Goal: Check status

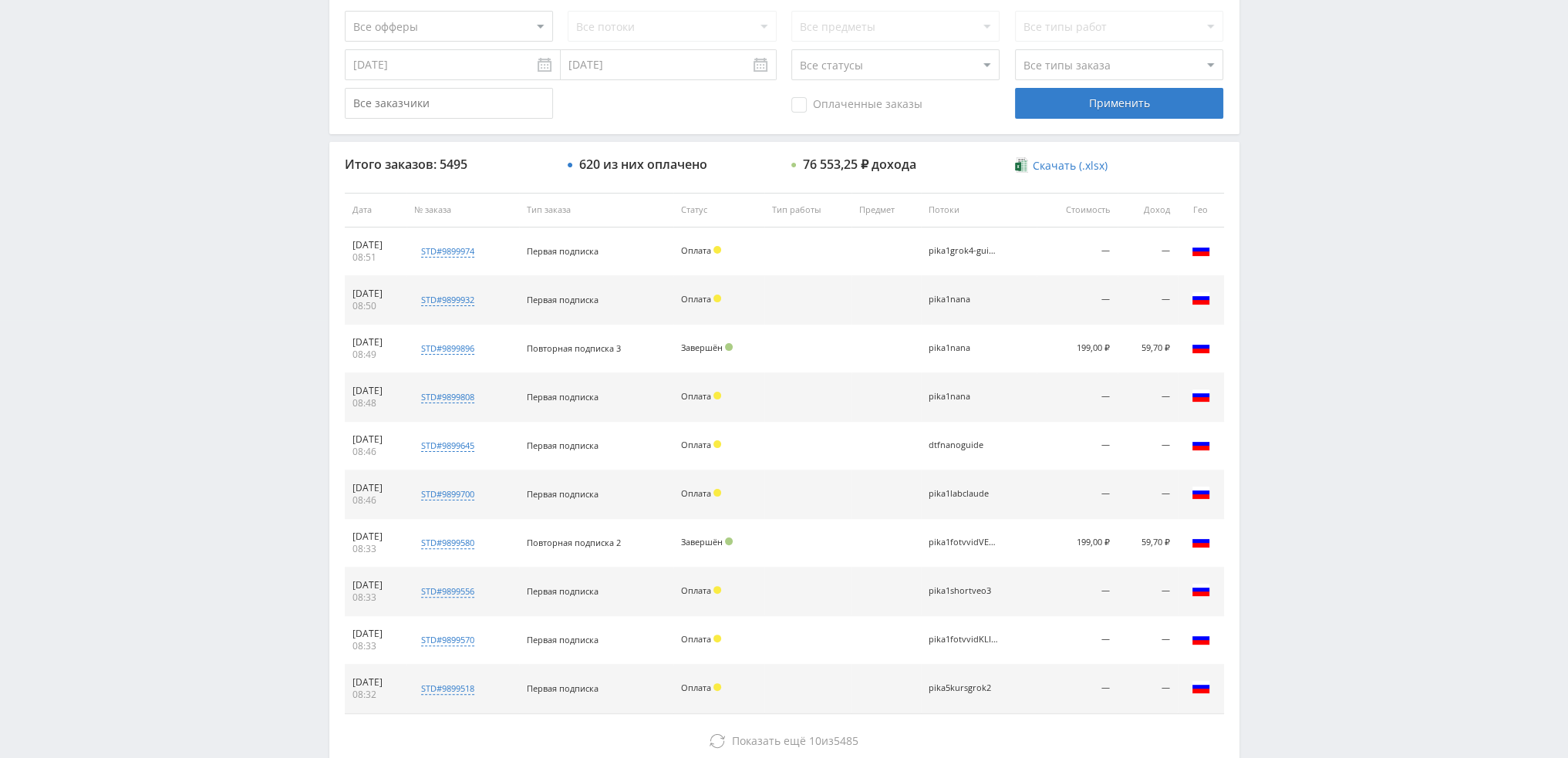
scroll to position [534, 0]
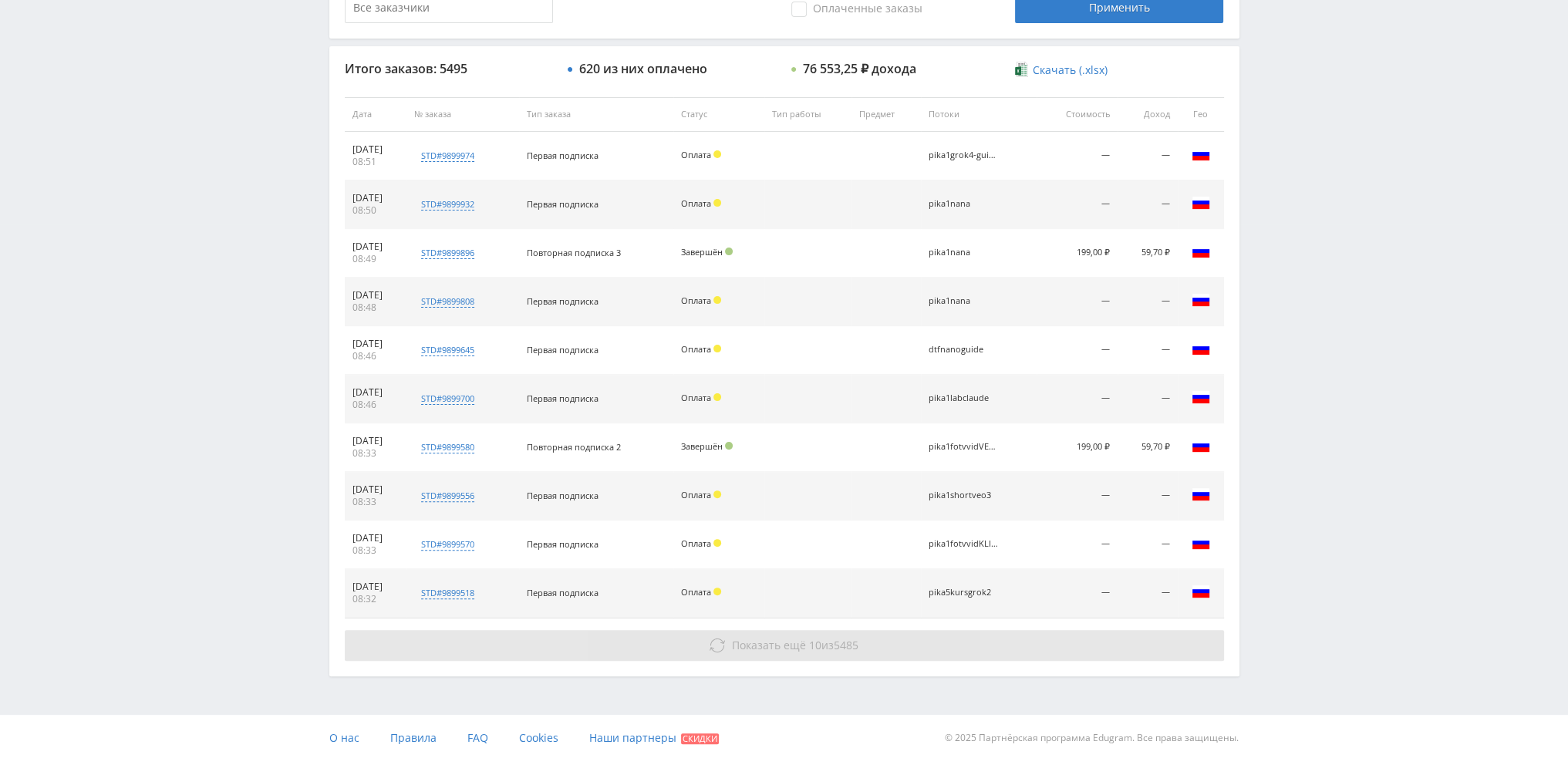
click at [823, 641] on span "Показать ещё 10 из 5485" at bounding box center [795, 645] width 127 height 14
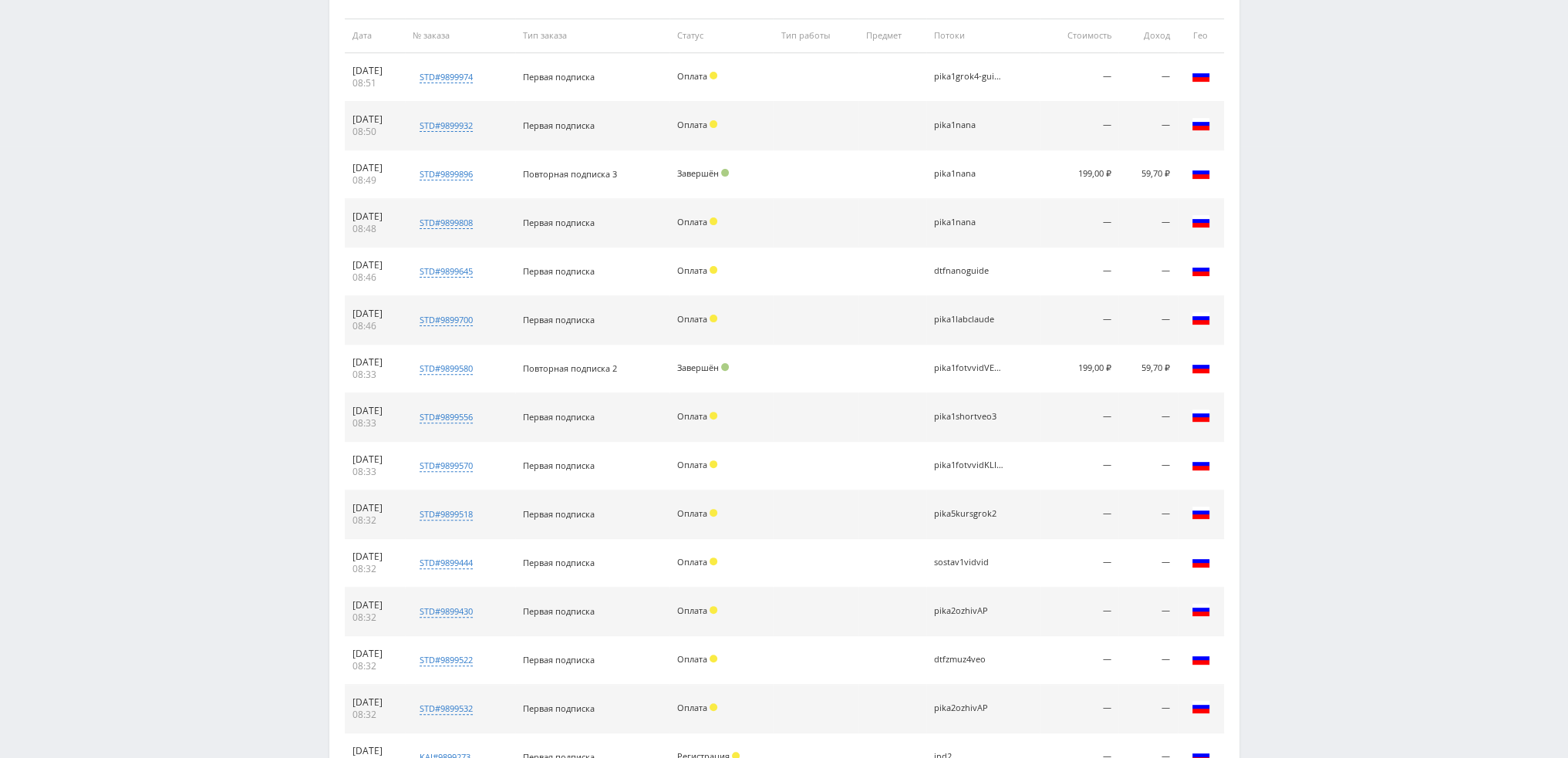
scroll to position [970, 0]
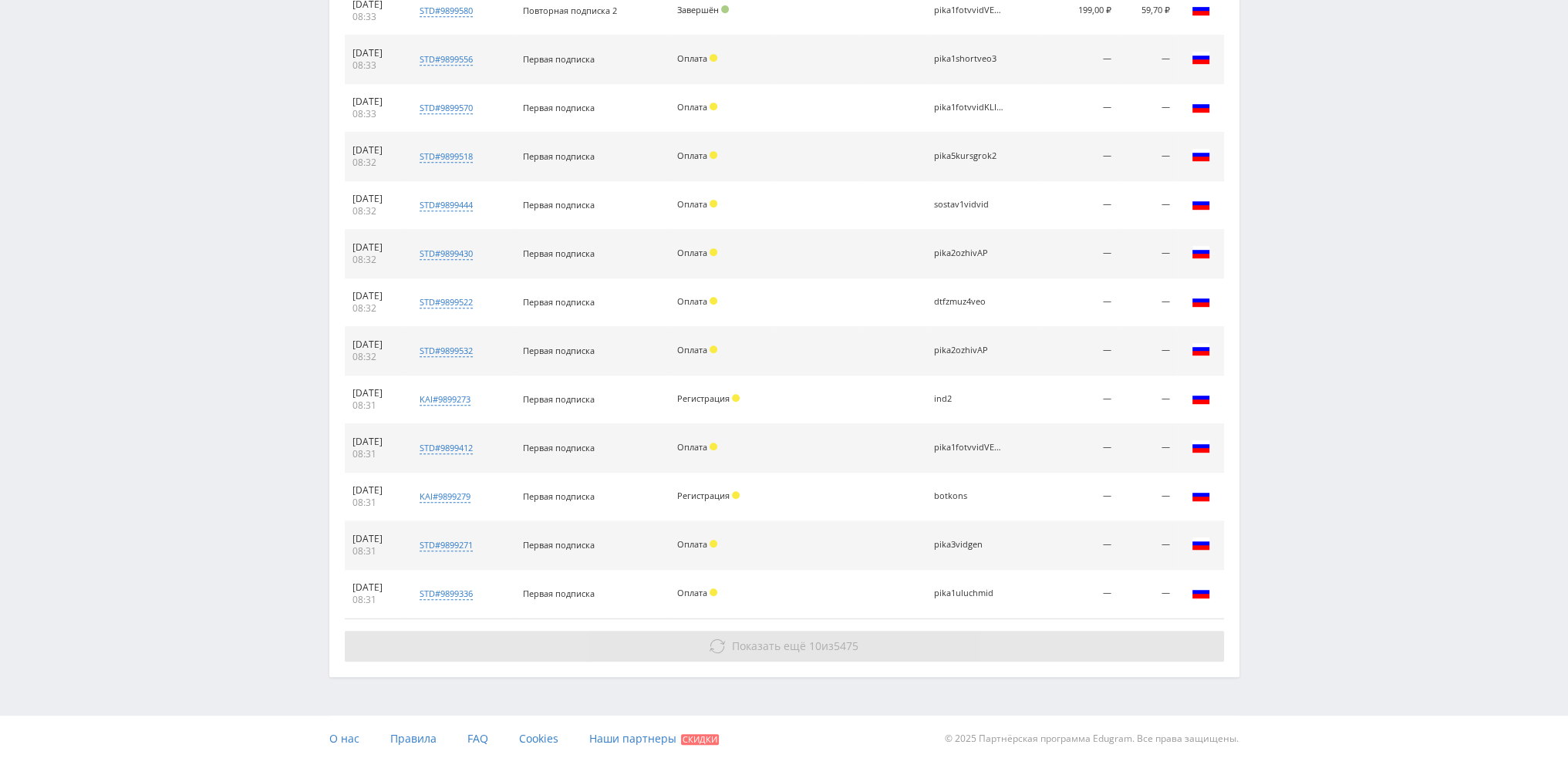
click at [818, 644] on span "10" at bounding box center [815, 645] width 12 height 14
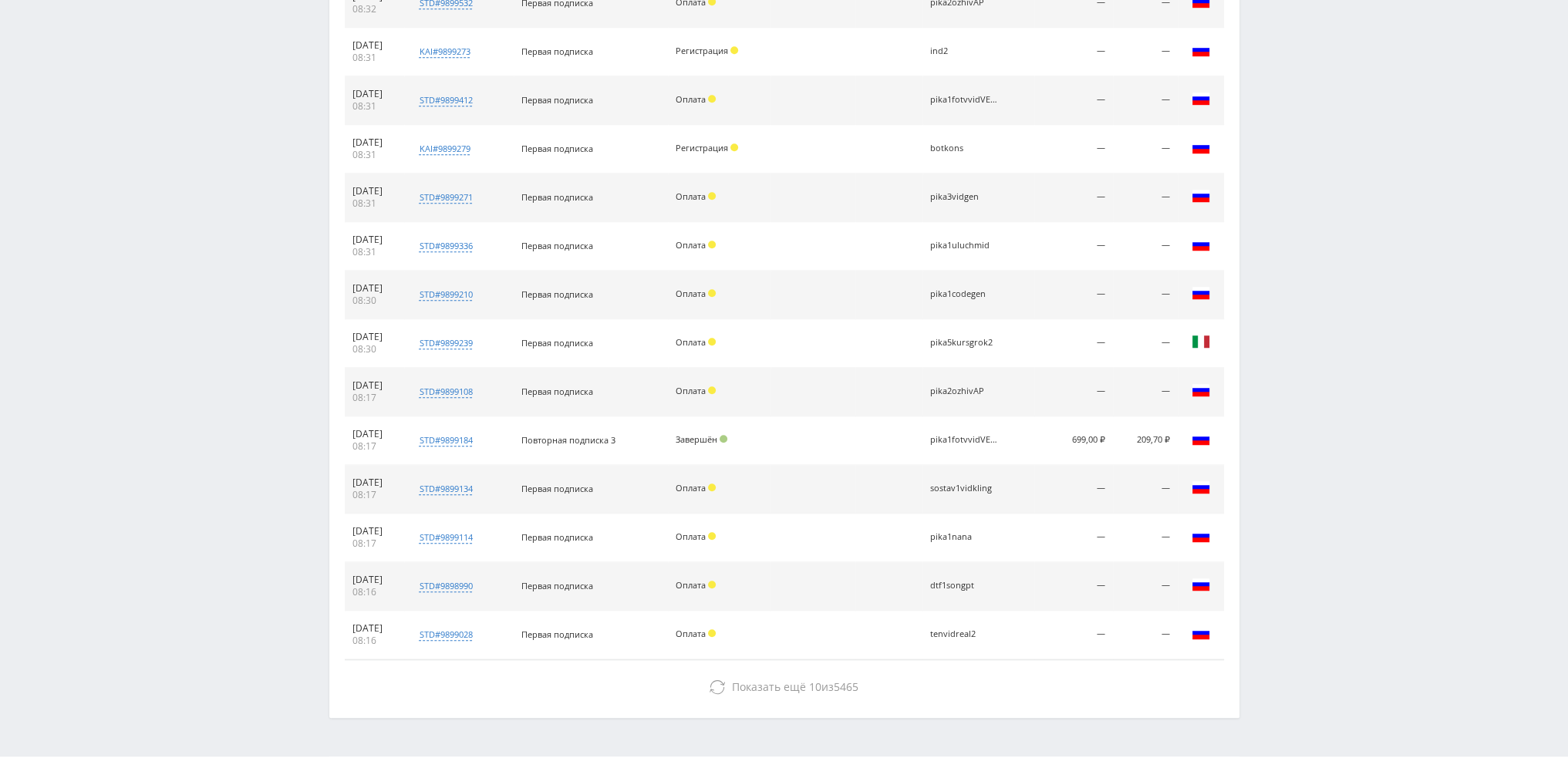
scroll to position [1357, 0]
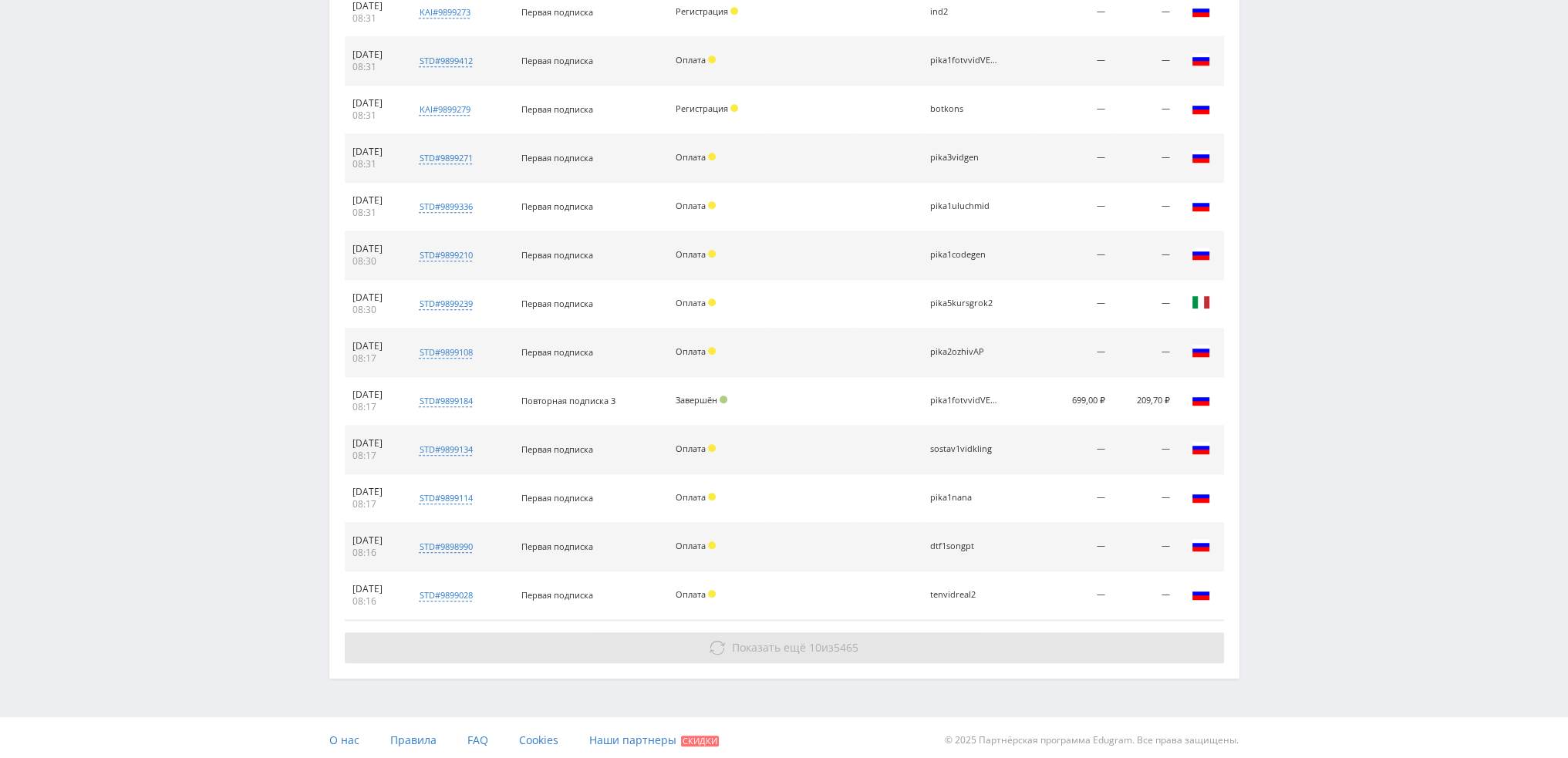
click at [823, 640] on span "Показать ещё 10 из 5465" at bounding box center [795, 647] width 127 height 14
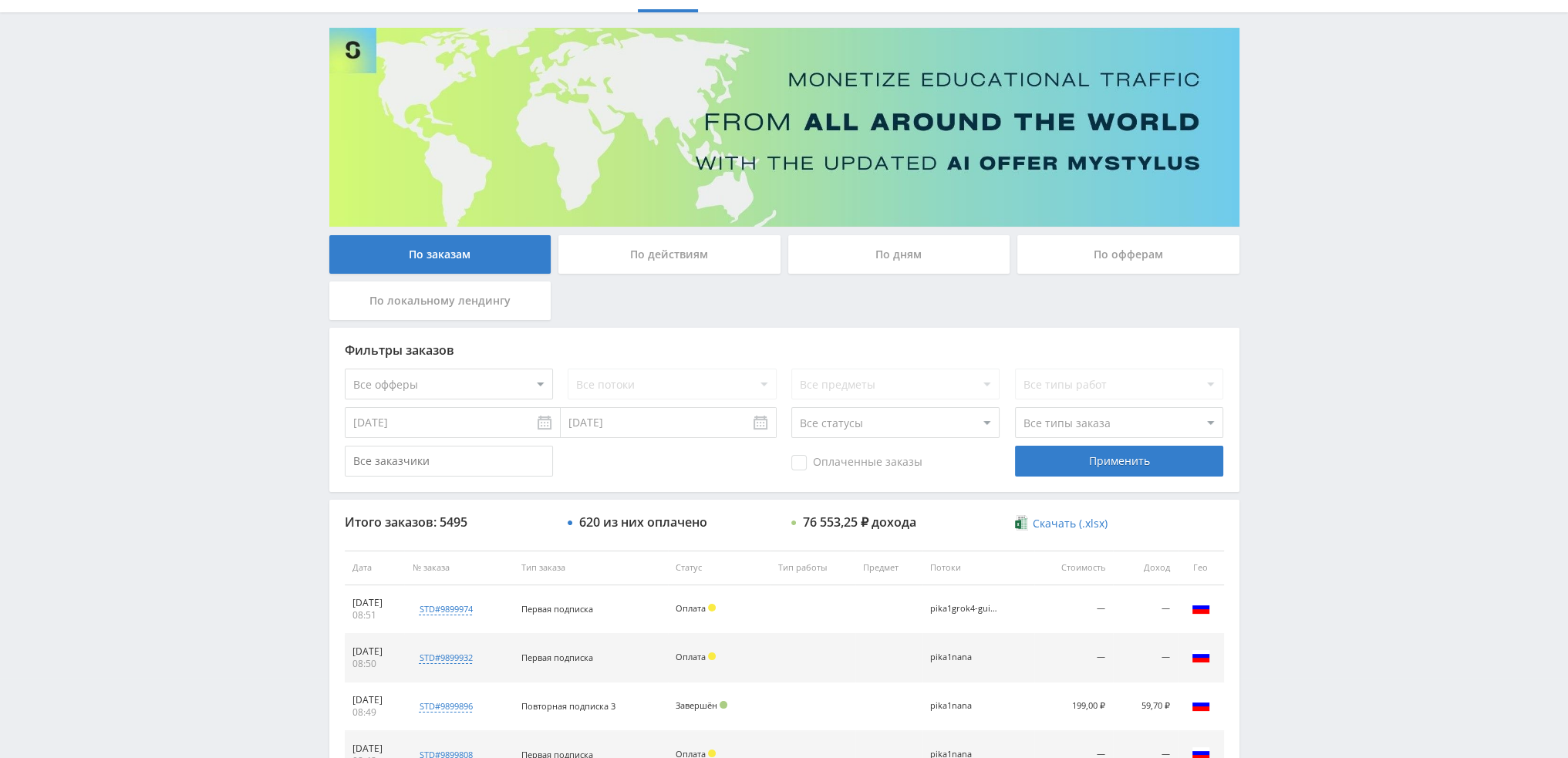
scroll to position [77, 0]
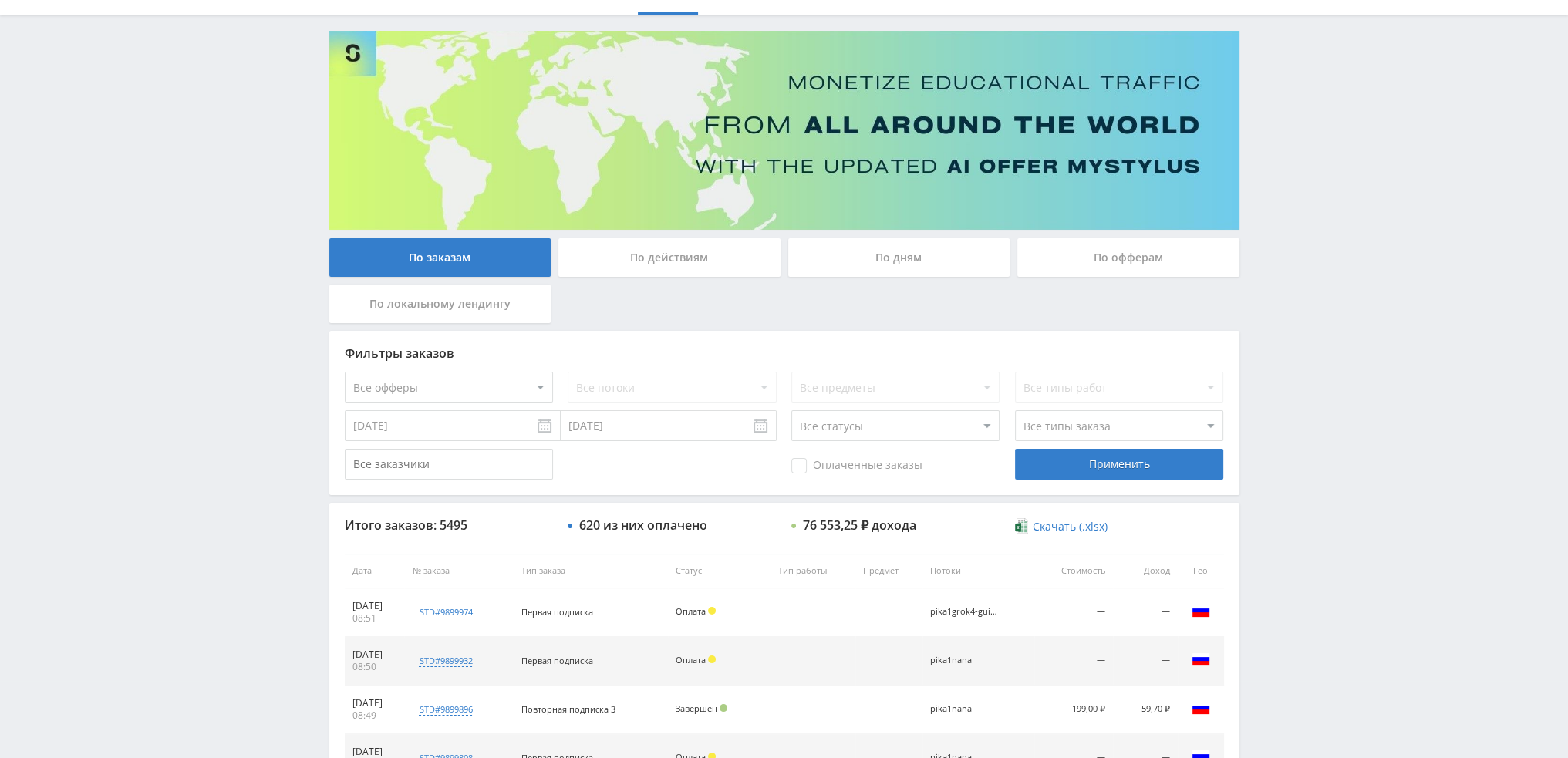
click at [913, 264] on div "По дням" at bounding box center [900, 258] width 223 height 39
click at [0, 0] on input "По дням" at bounding box center [0, 0] width 0 height 0
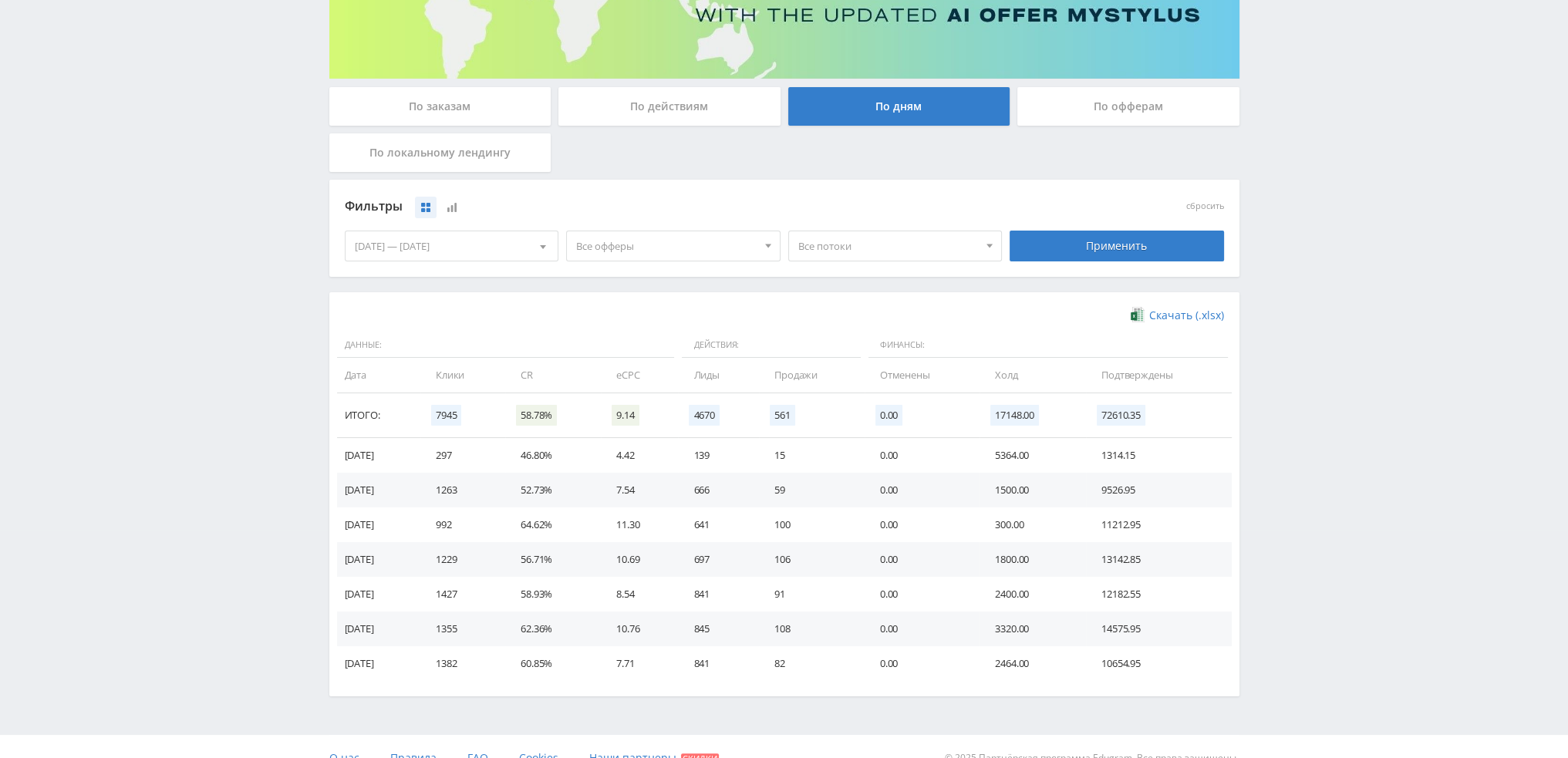
scroll to position [231, 0]
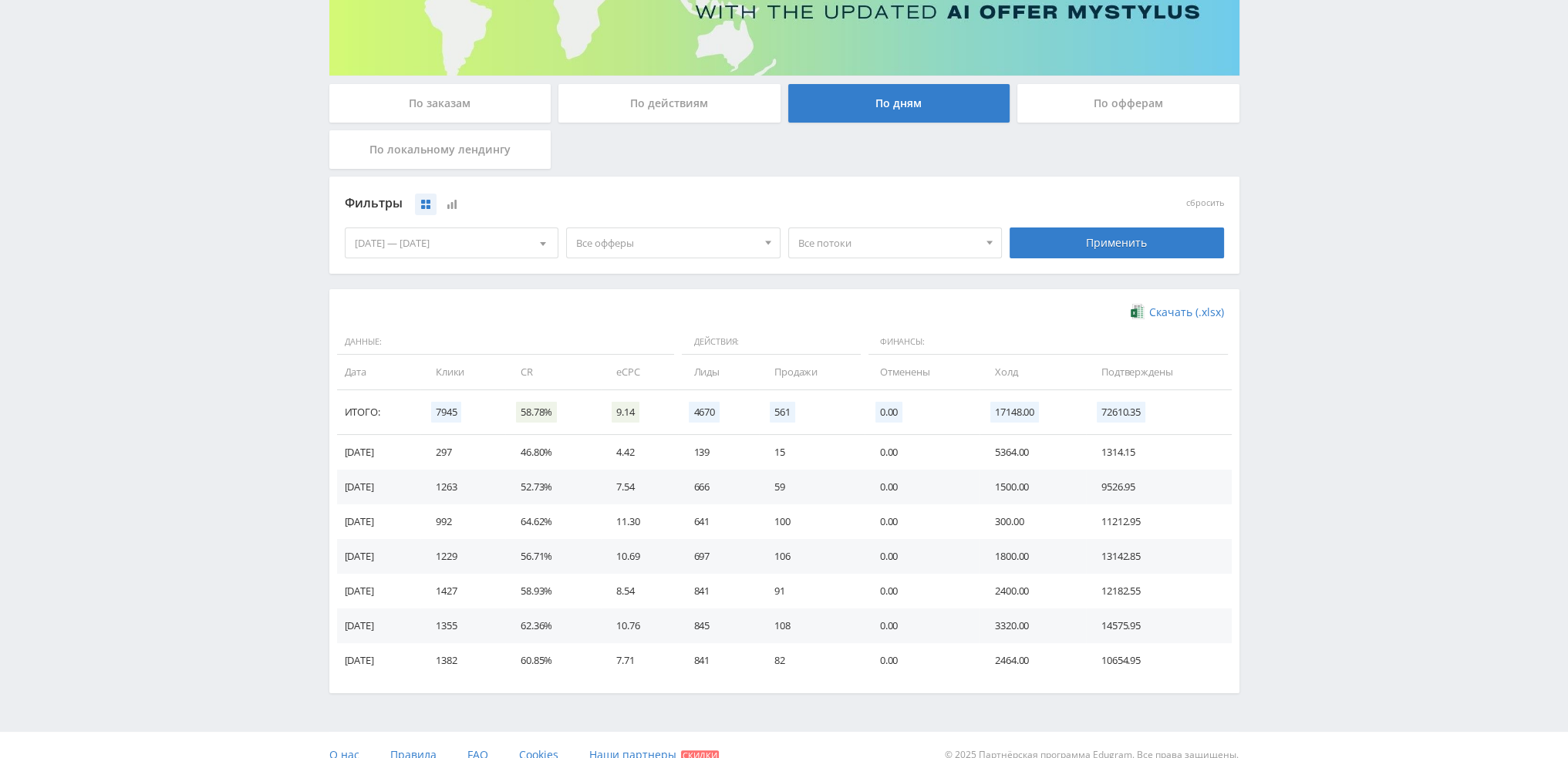
click at [688, 247] on span "Все офферы" at bounding box center [667, 243] width 181 height 29
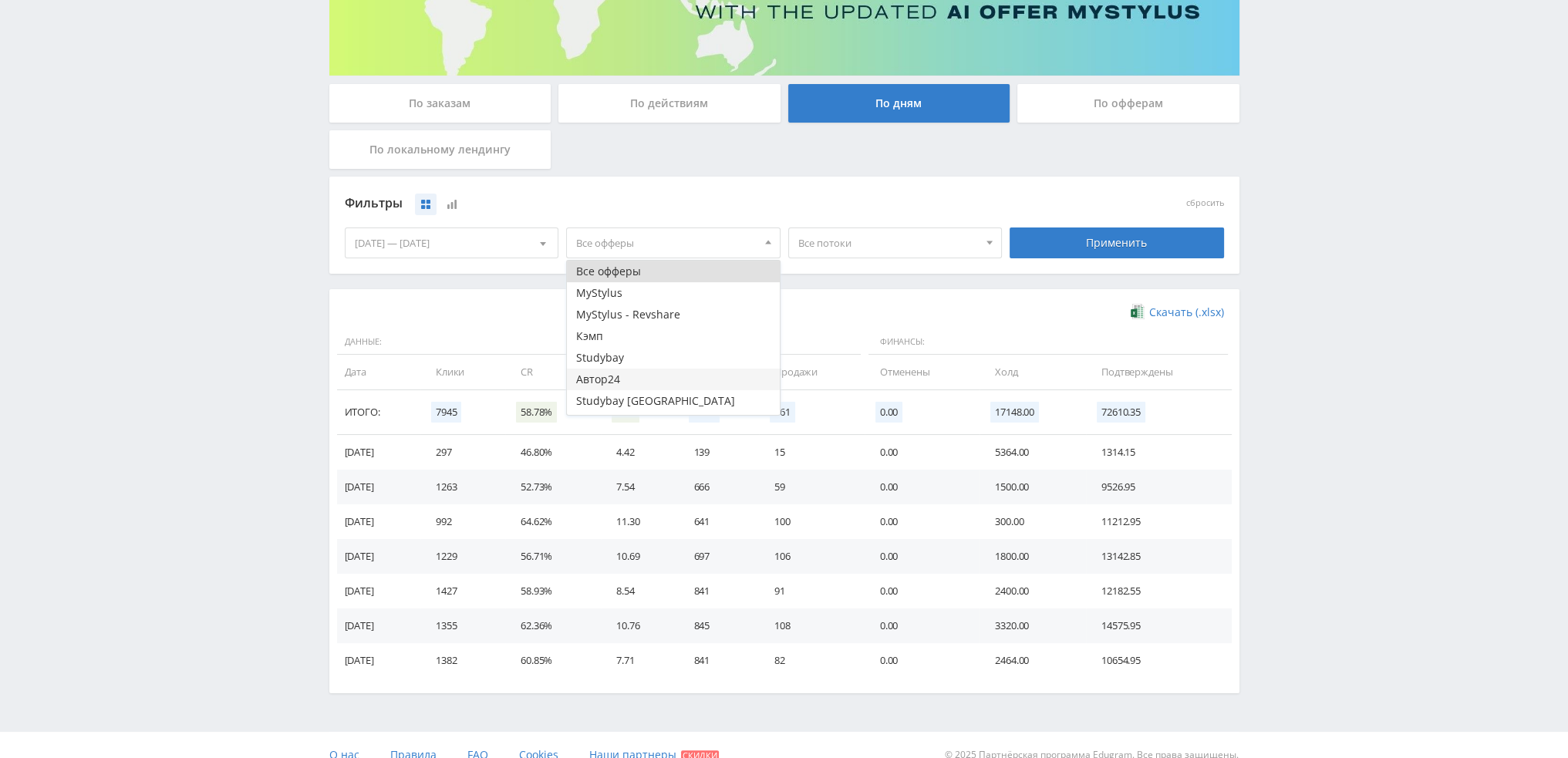
click at [620, 373] on button "Автор24" at bounding box center [674, 379] width 213 height 22
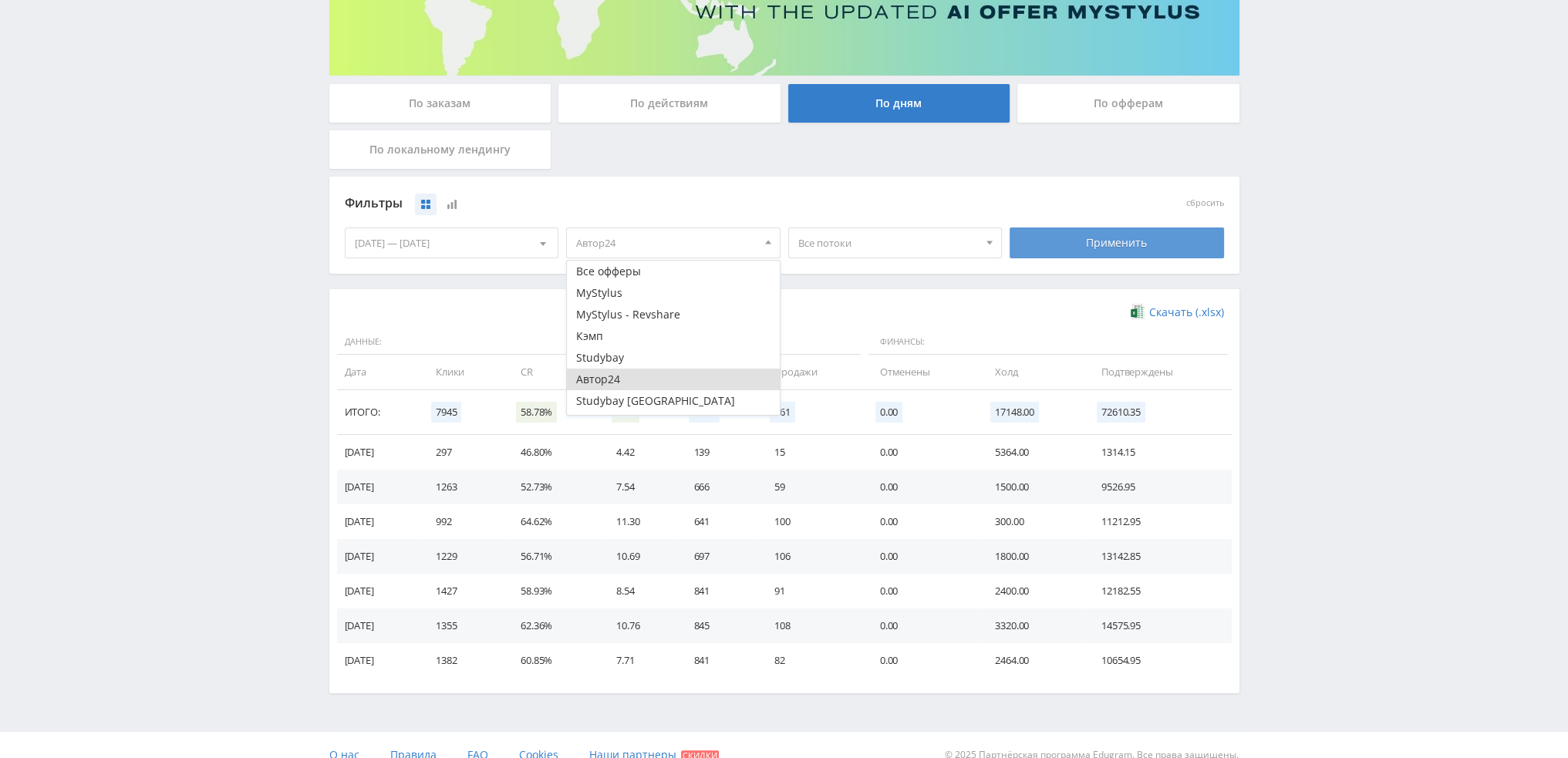
click at [1105, 242] on div "Применить" at bounding box center [1116, 243] width 214 height 30
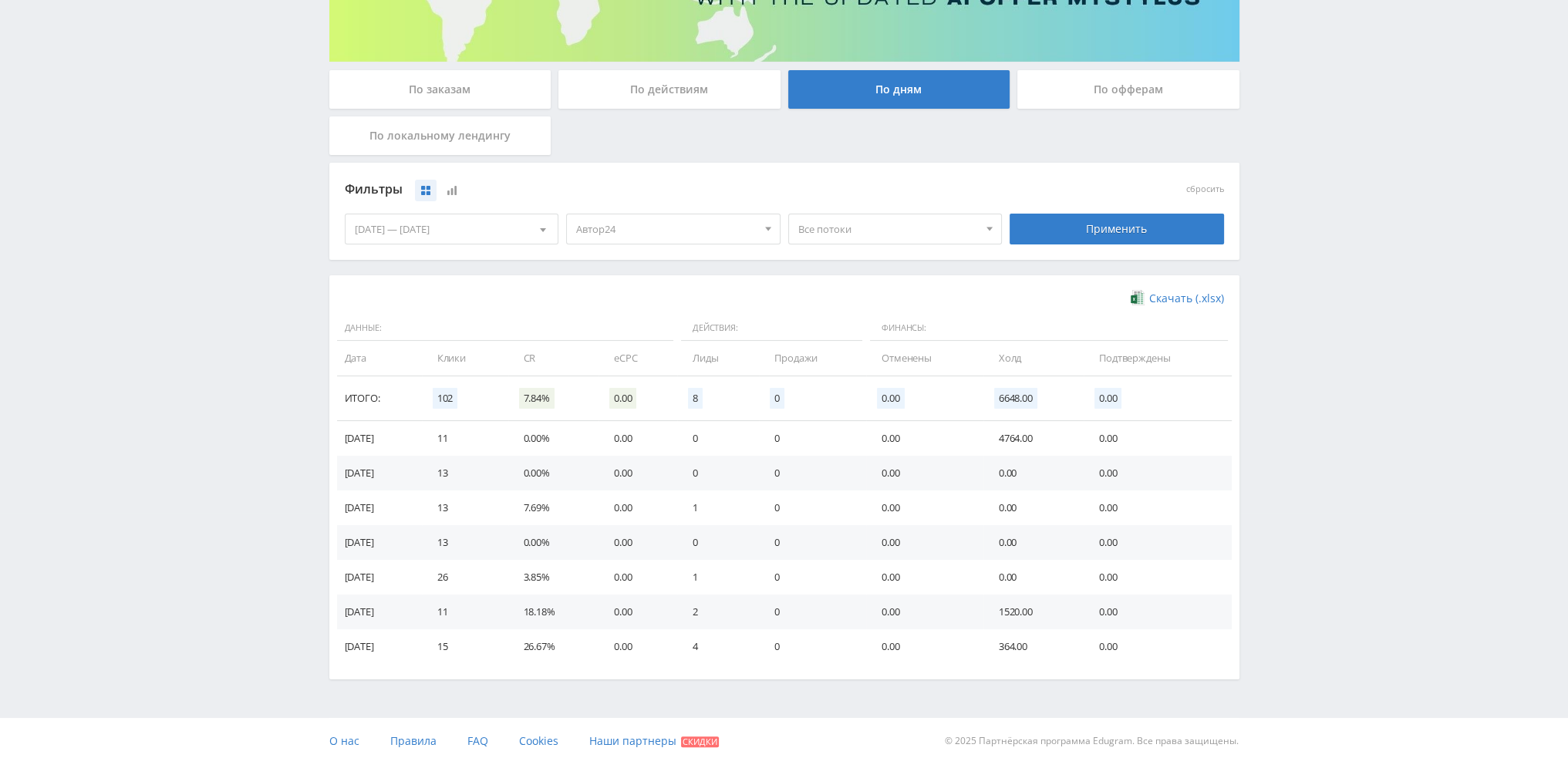
scroll to position [250, 0]
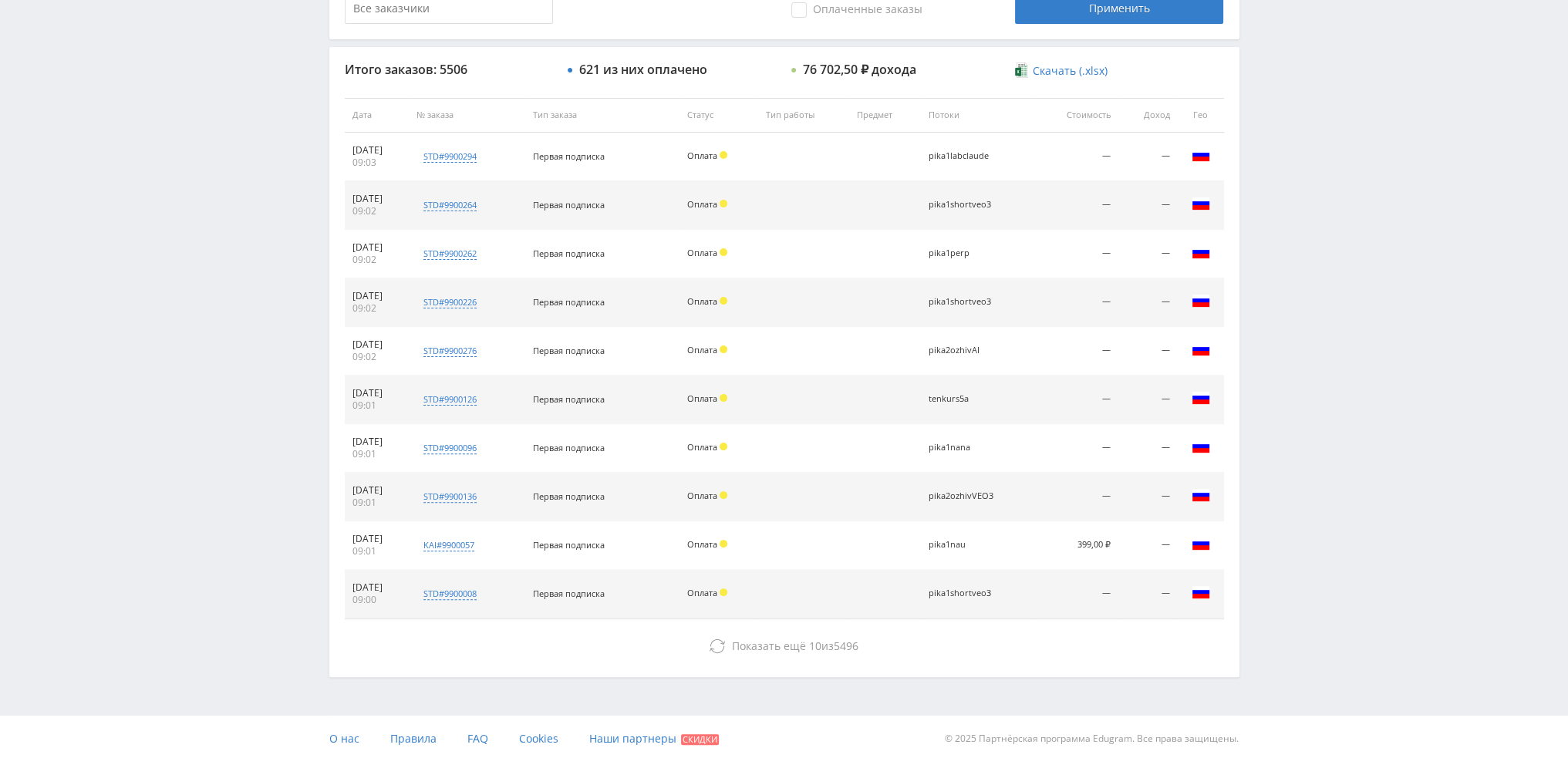
scroll to position [534, 0]
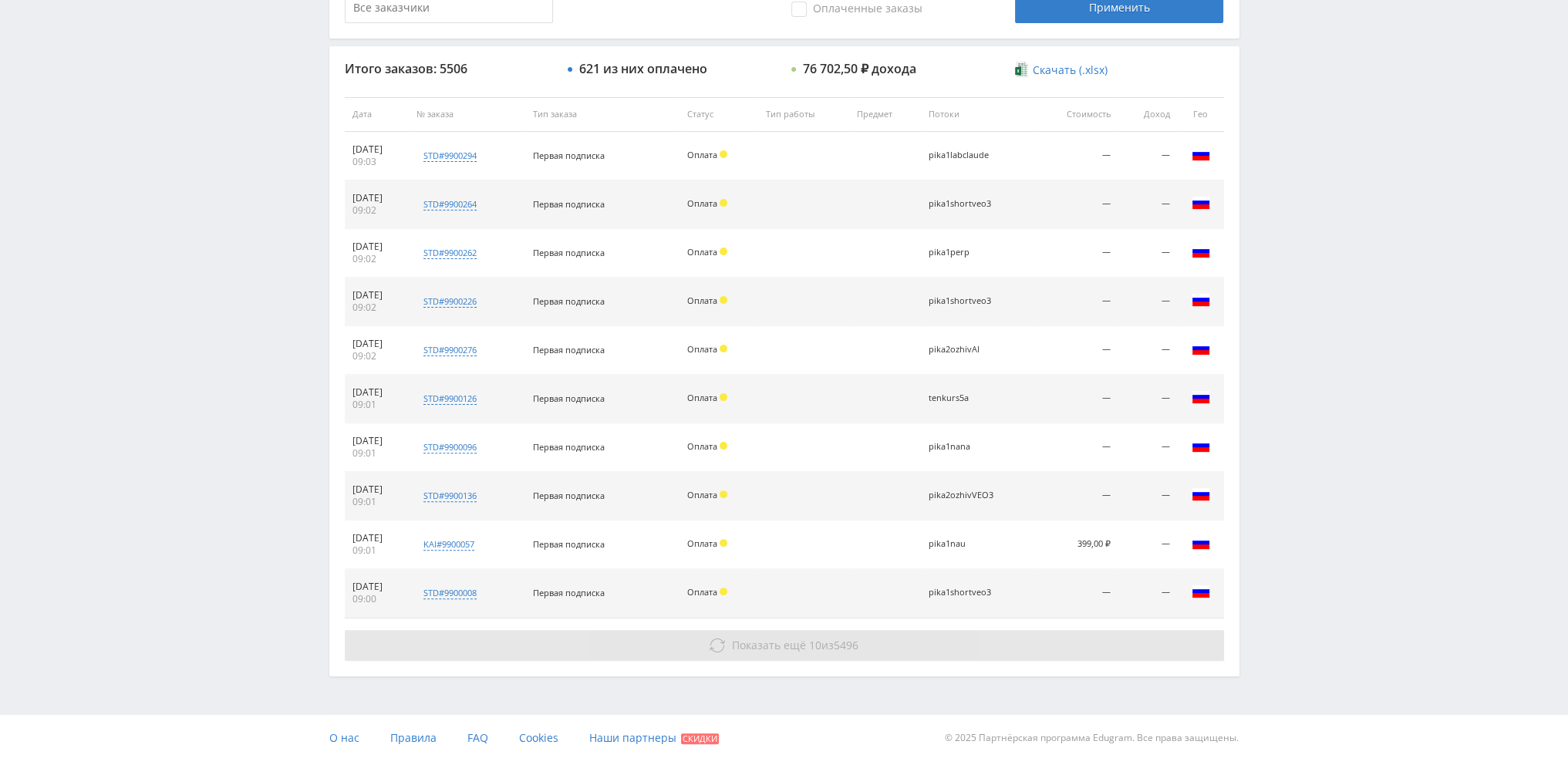
click at [802, 638] on span "Показать ещё" at bounding box center [770, 645] width 74 height 14
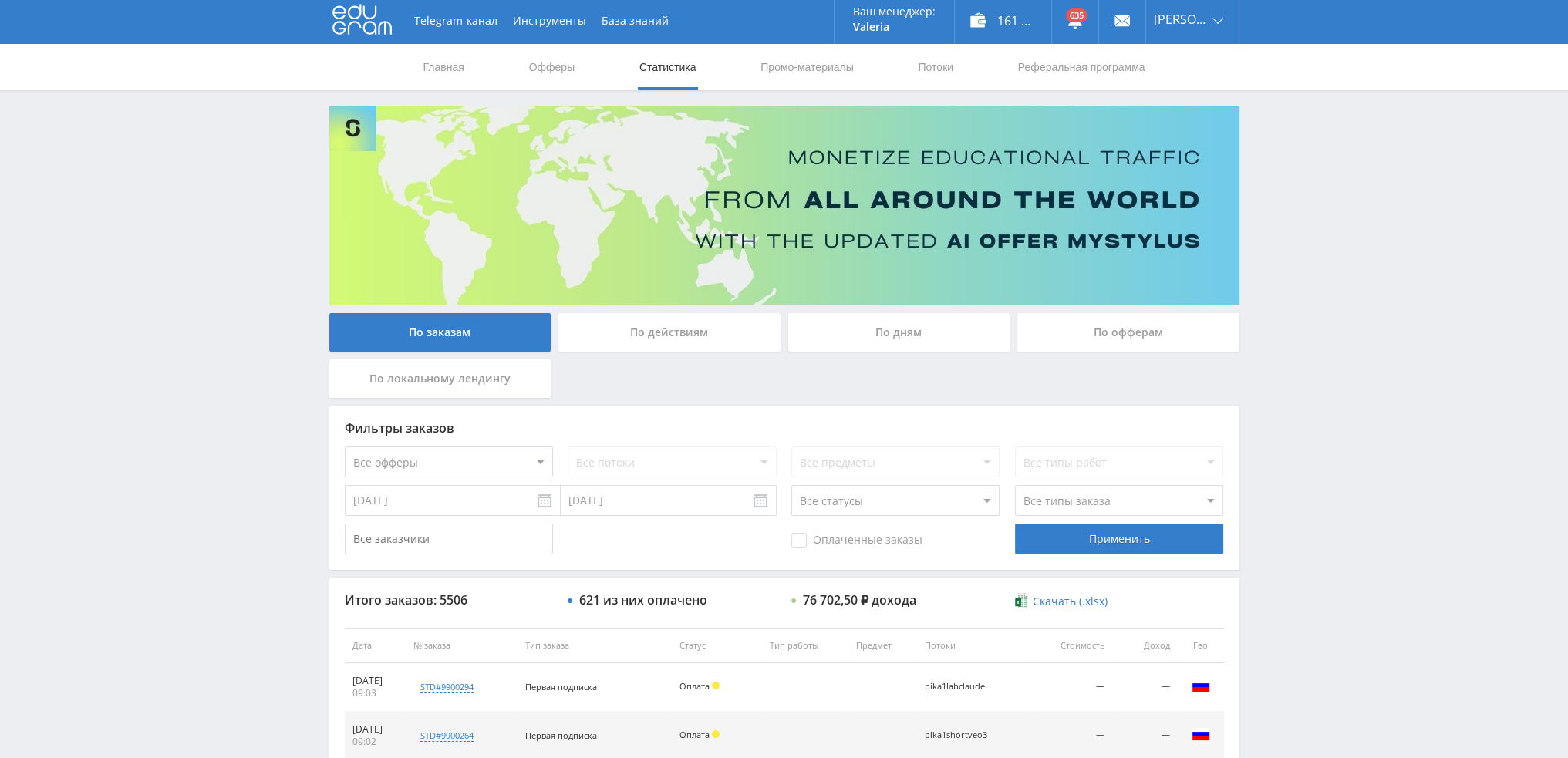
scroll to position [0, 0]
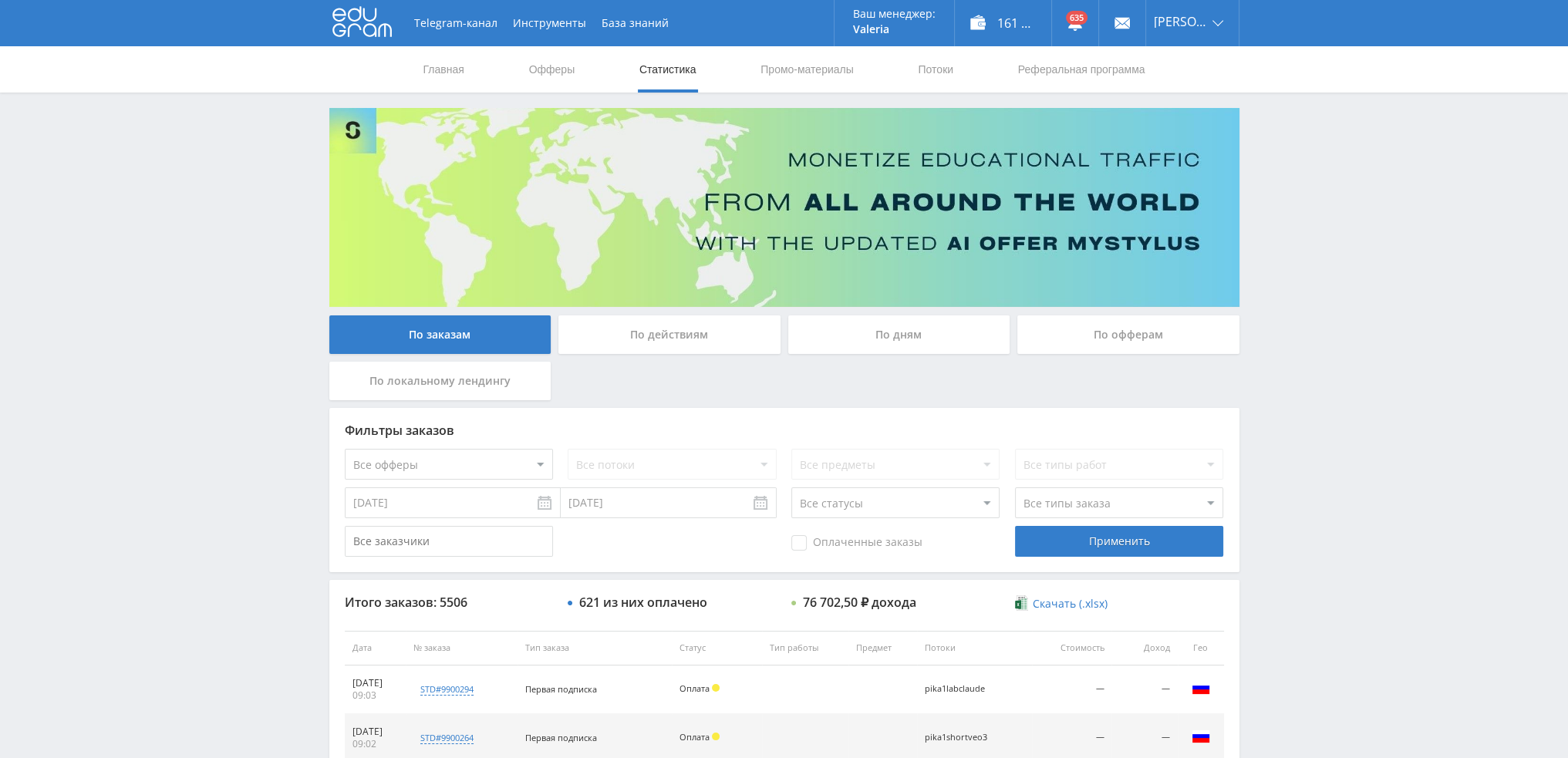
click at [928, 334] on div "По дням" at bounding box center [900, 335] width 223 height 39
click at [0, 0] on input "По дням" at bounding box center [0, 0] width 0 height 0
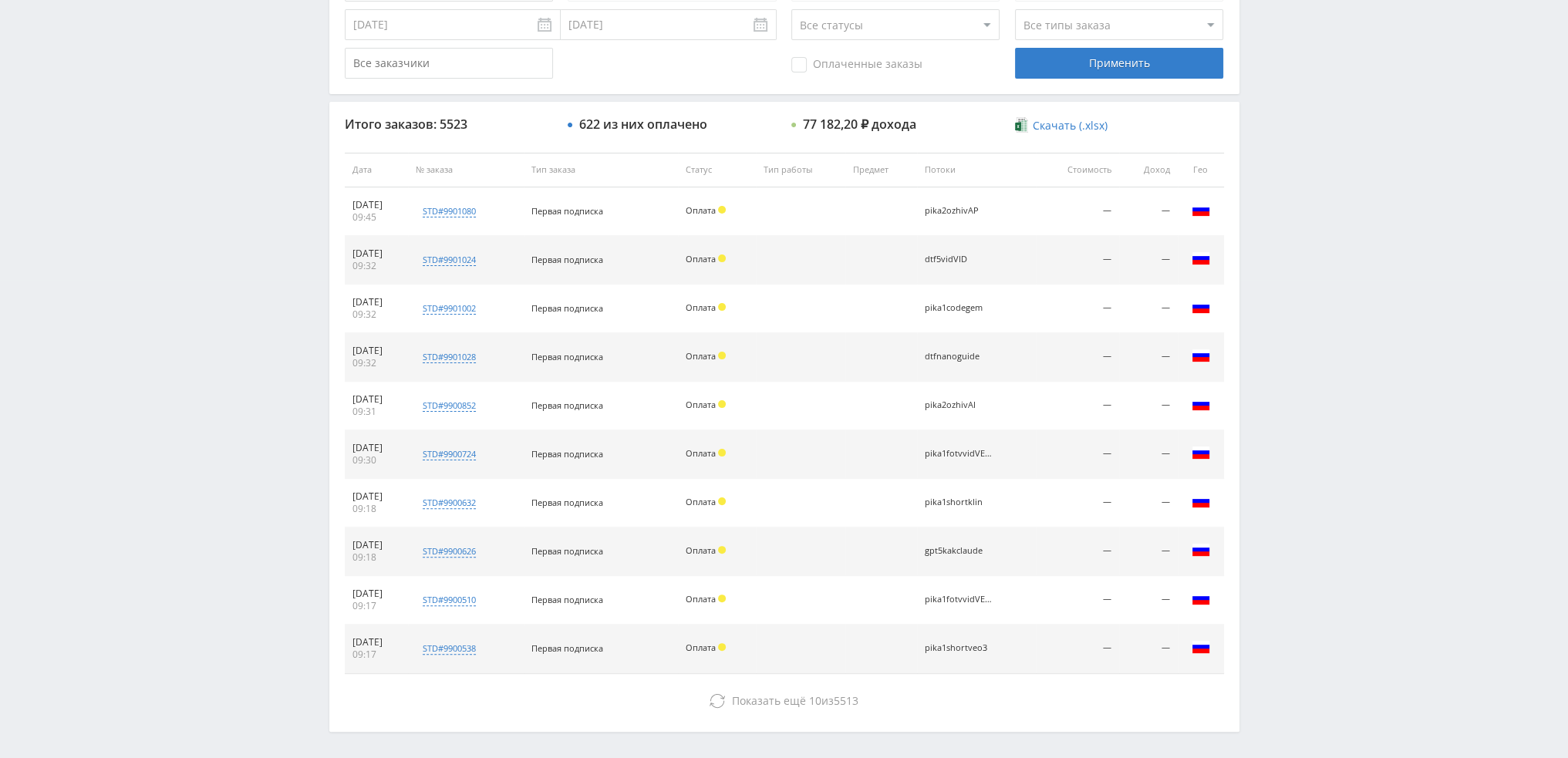
scroll to position [534, 0]
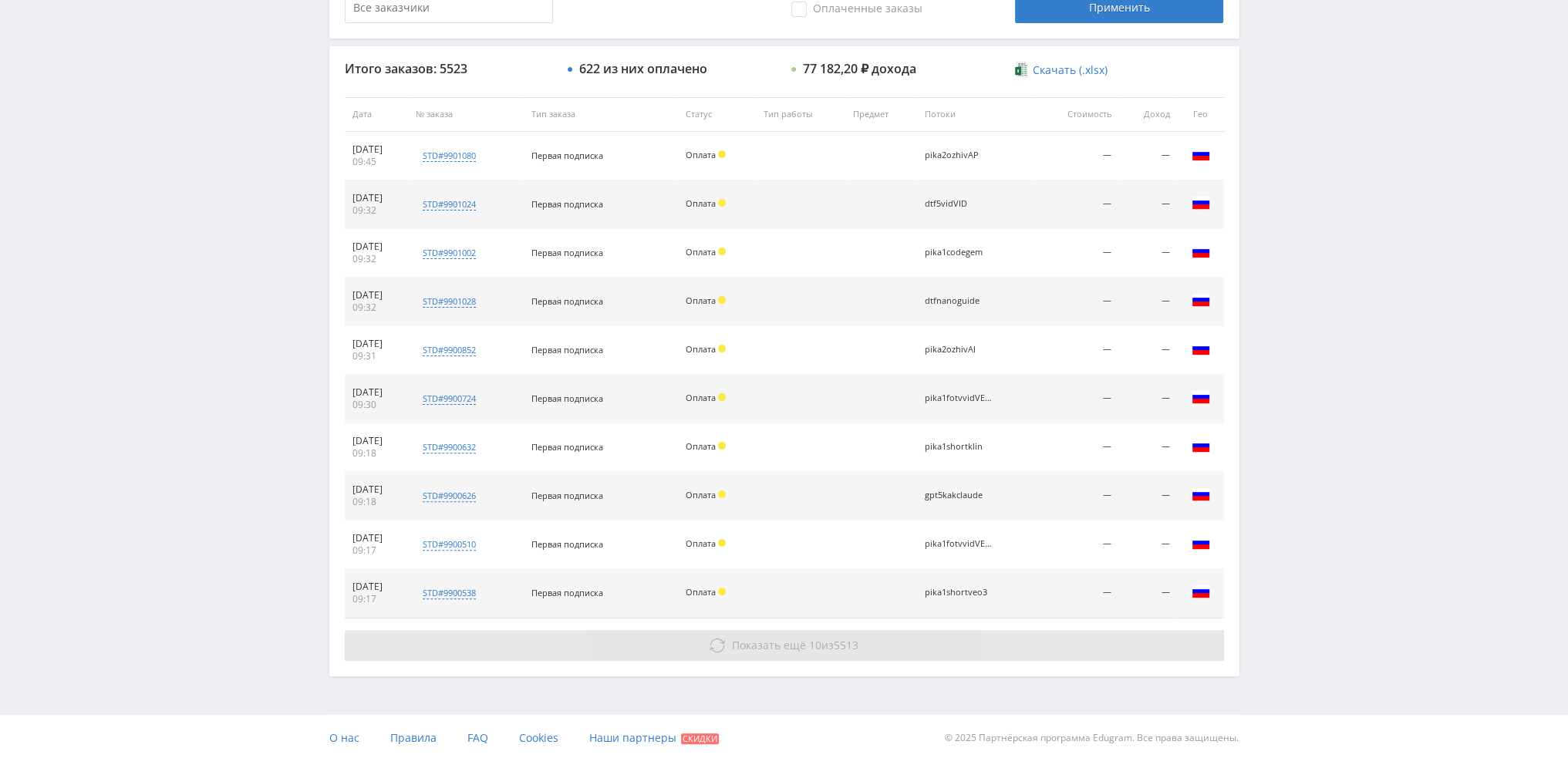
click at [777, 647] on span "Показать ещё" at bounding box center [770, 645] width 74 height 14
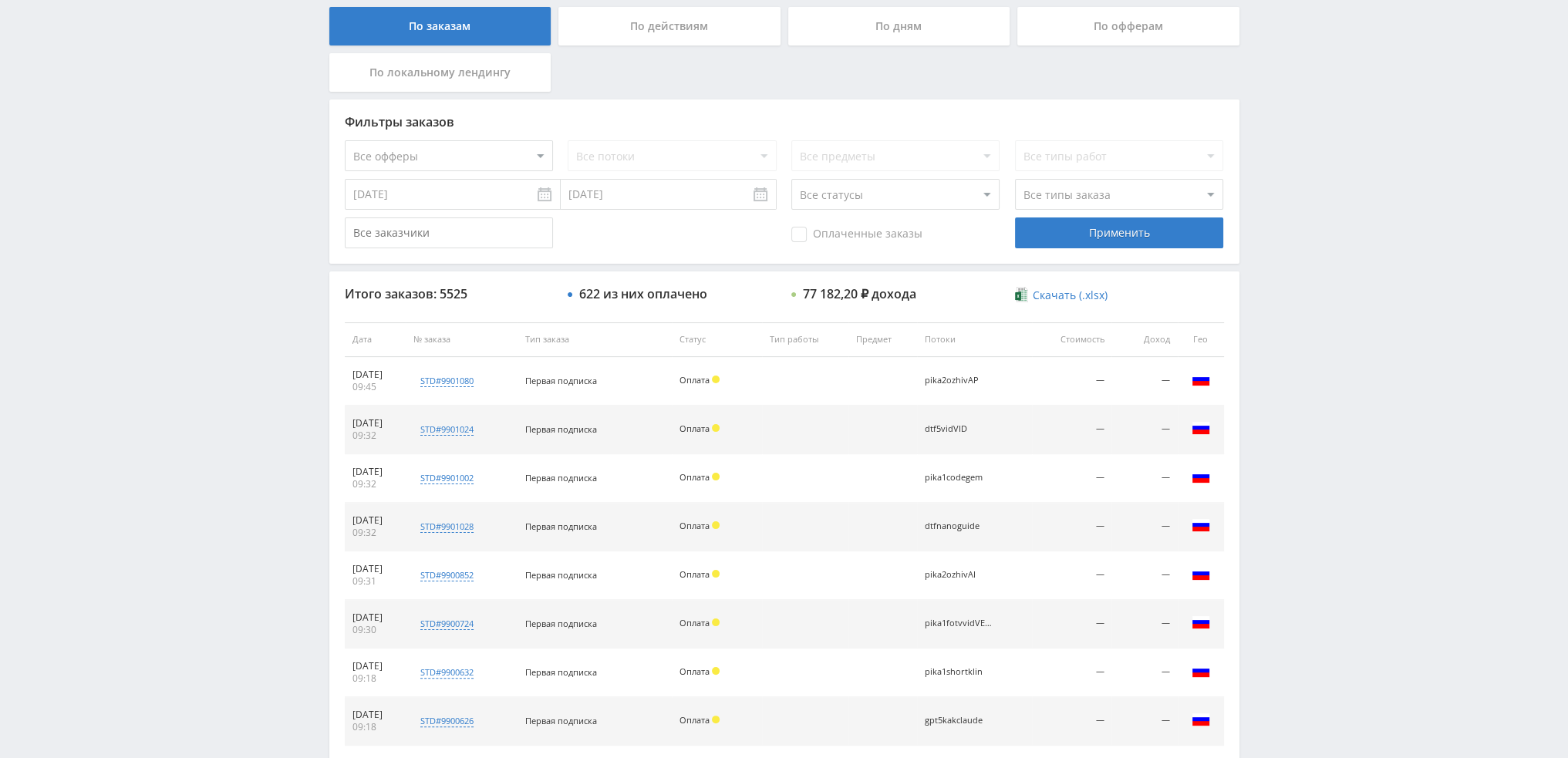
scroll to position [304, 0]
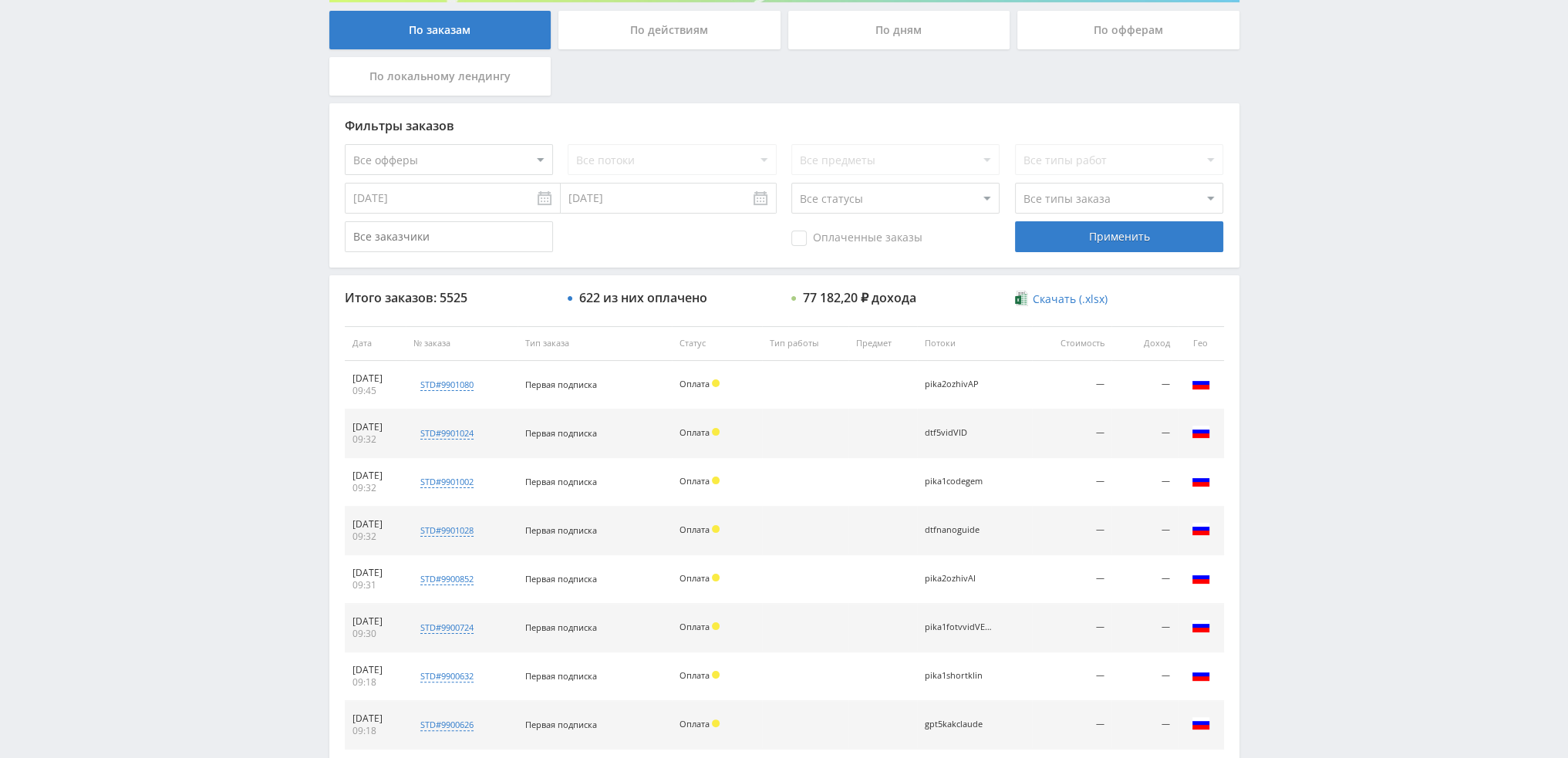
click at [871, 26] on div "По дням" at bounding box center [900, 29] width 223 height 39
click at [0, 0] on input "По дням" at bounding box center [0, 0] width 0 height 0
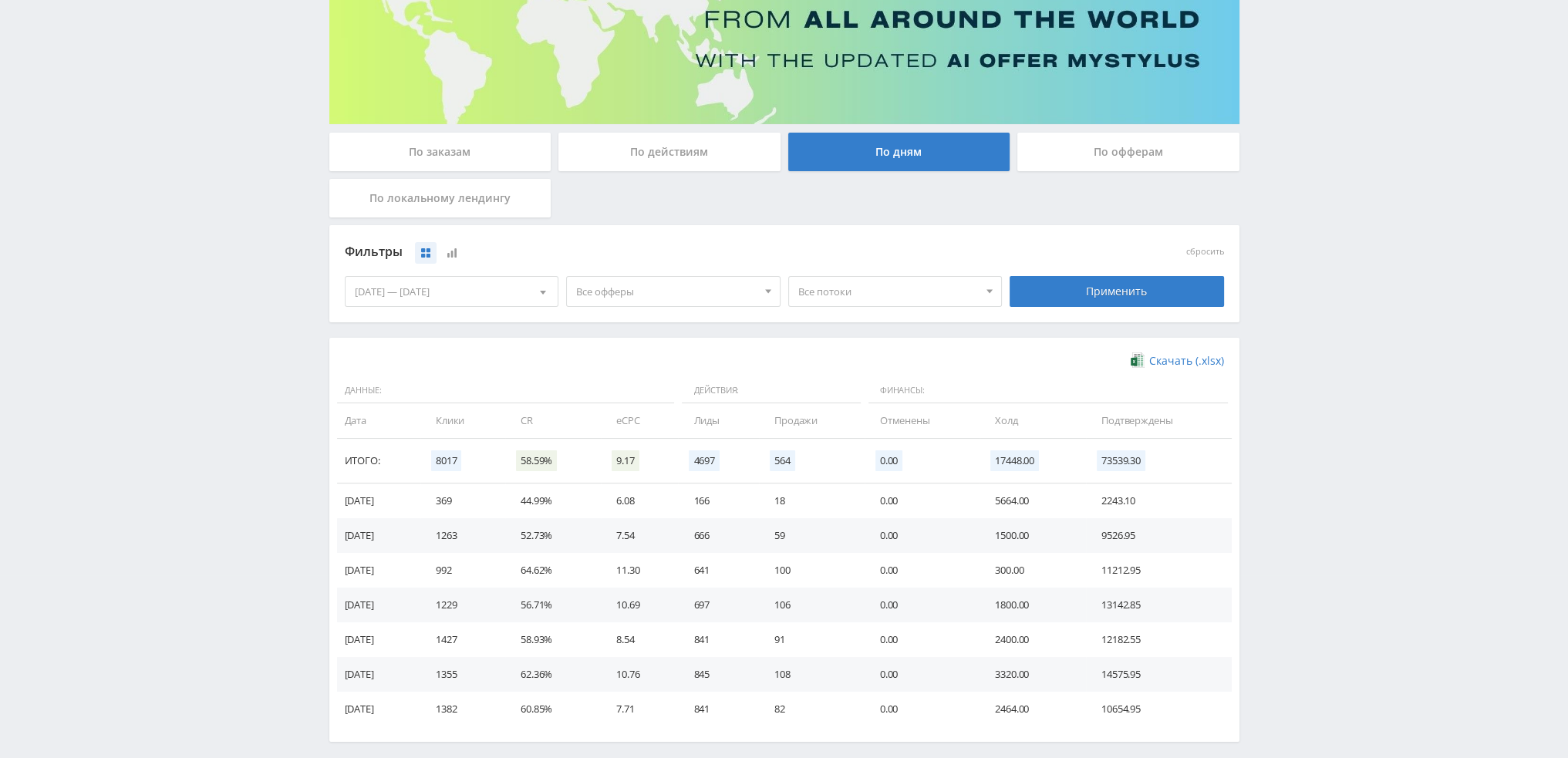
scroll to position [250, 0]
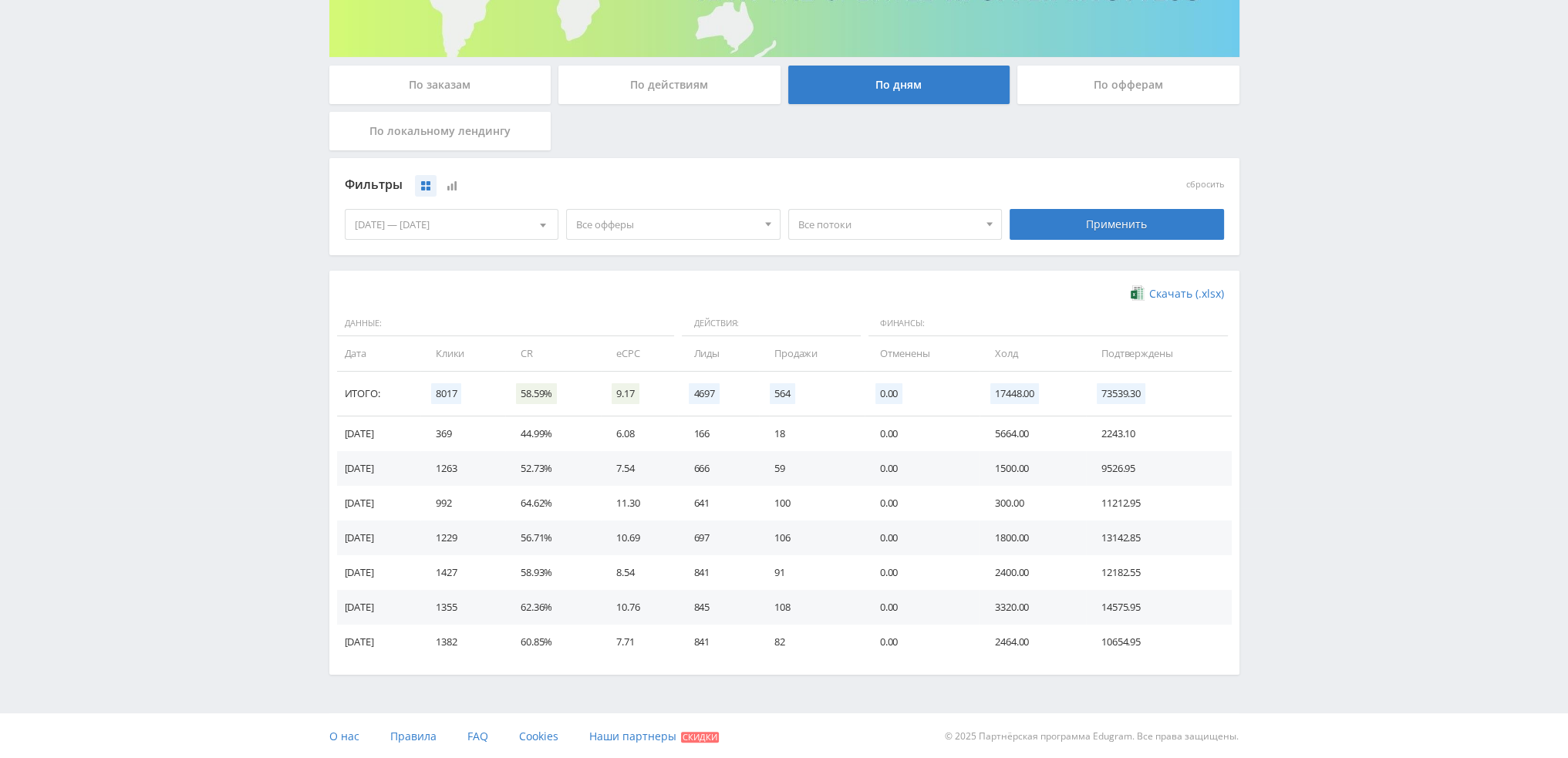
click at [655, 220] on span "Все офферы" at bounding box center [667, 224] width 181 height 29
click at [633, 319] on button "Кэмп" at bounding box center [674, 318] width 213 height 22
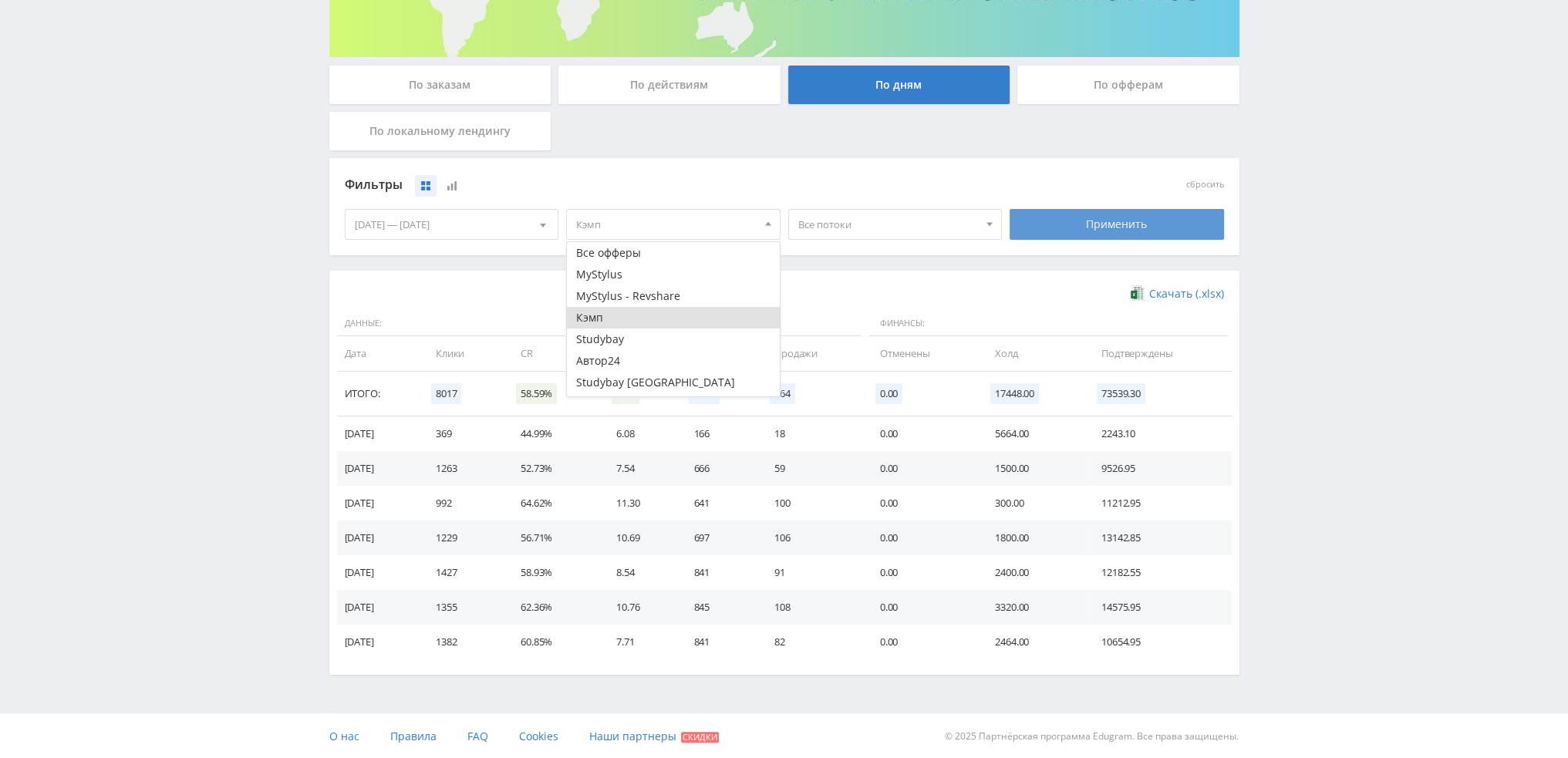
click at [1104, 219] on div "Применить" at bounding box center [1116, 224] width 214 height 30
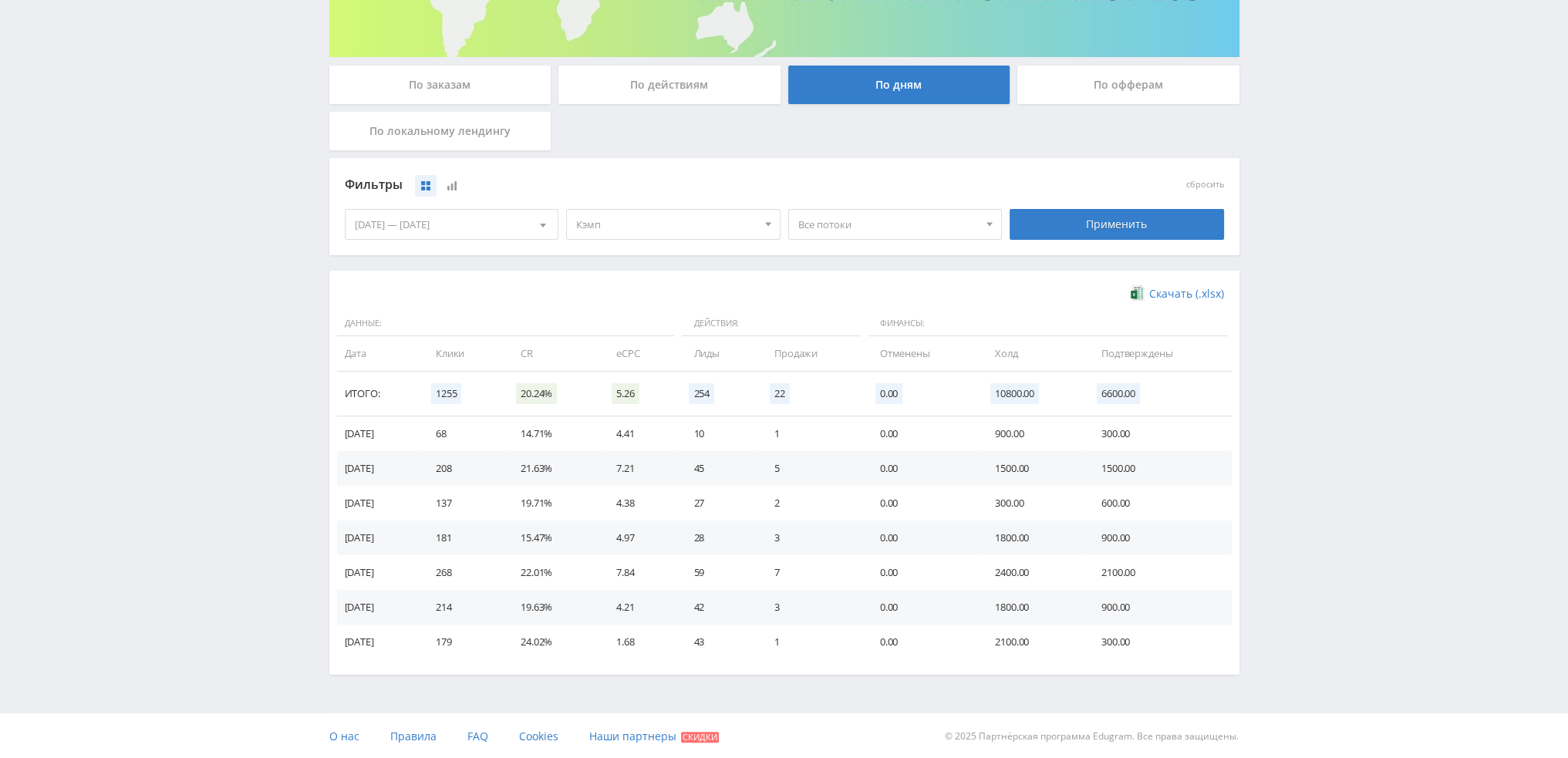
click at [676, 227] on span "Кэмп" at bounding box center [667, 224] width 181 height 29
click at [623, 321] on button "Кэмп" at bounding box center [674, 318] width 213 height 22
click at [626, 391] on button "Study AI (RevShare)" at bounding box center [674, 385] width 213 height 22
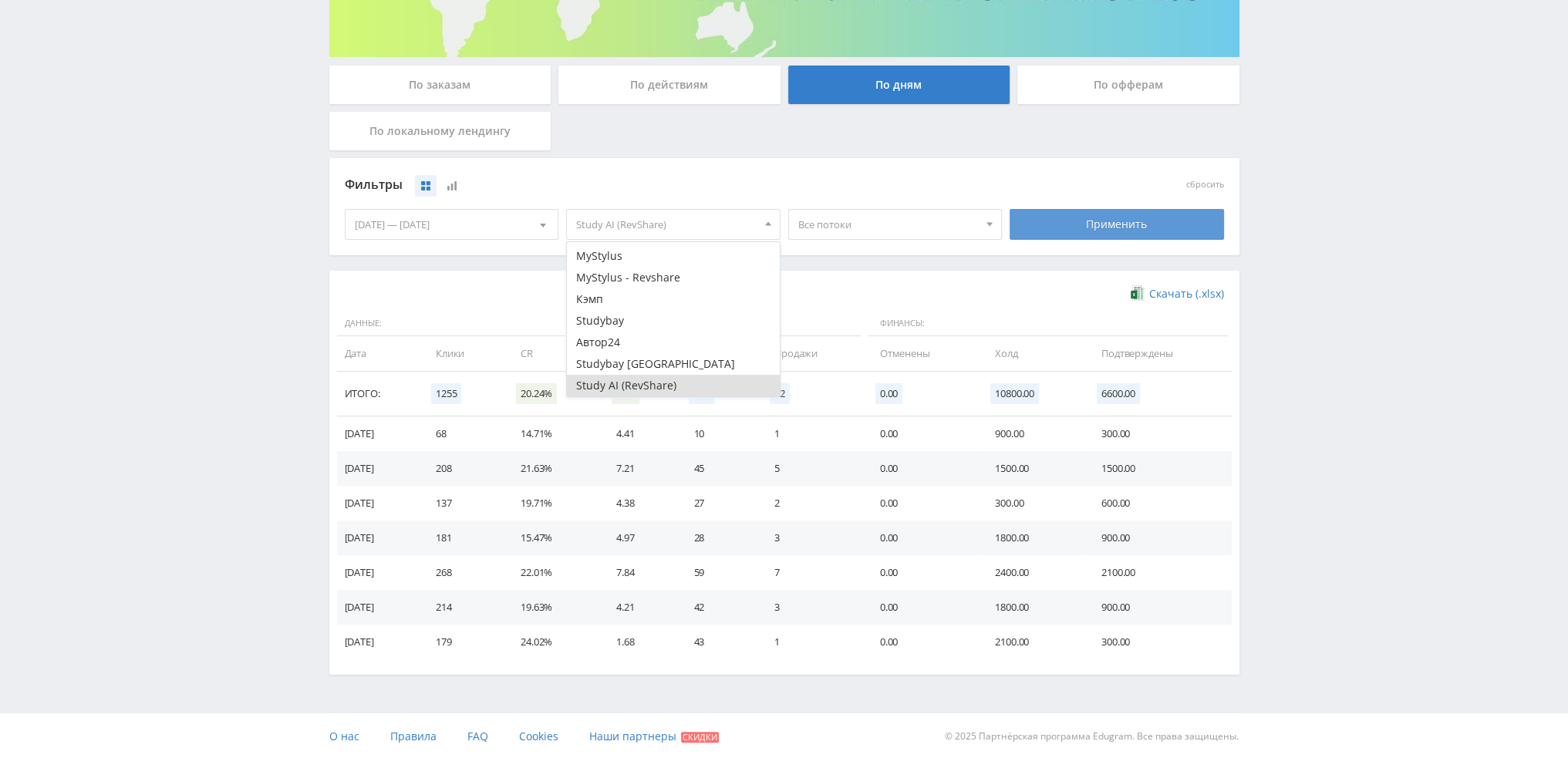
click at [1092, 225] on div "Применить" at bounding box center [1116, 224] width 214 height 30
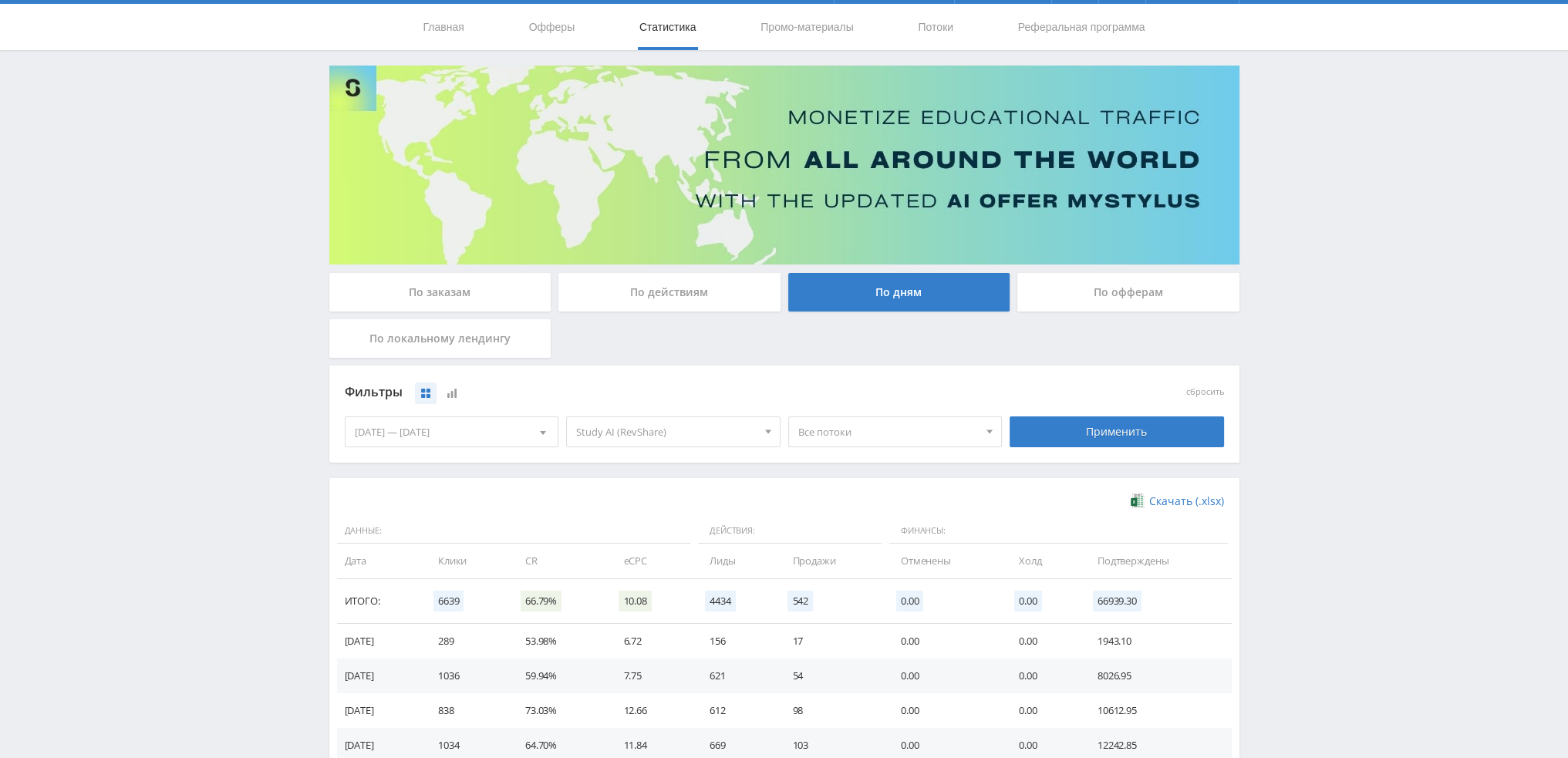
scroll to position [250, 0]
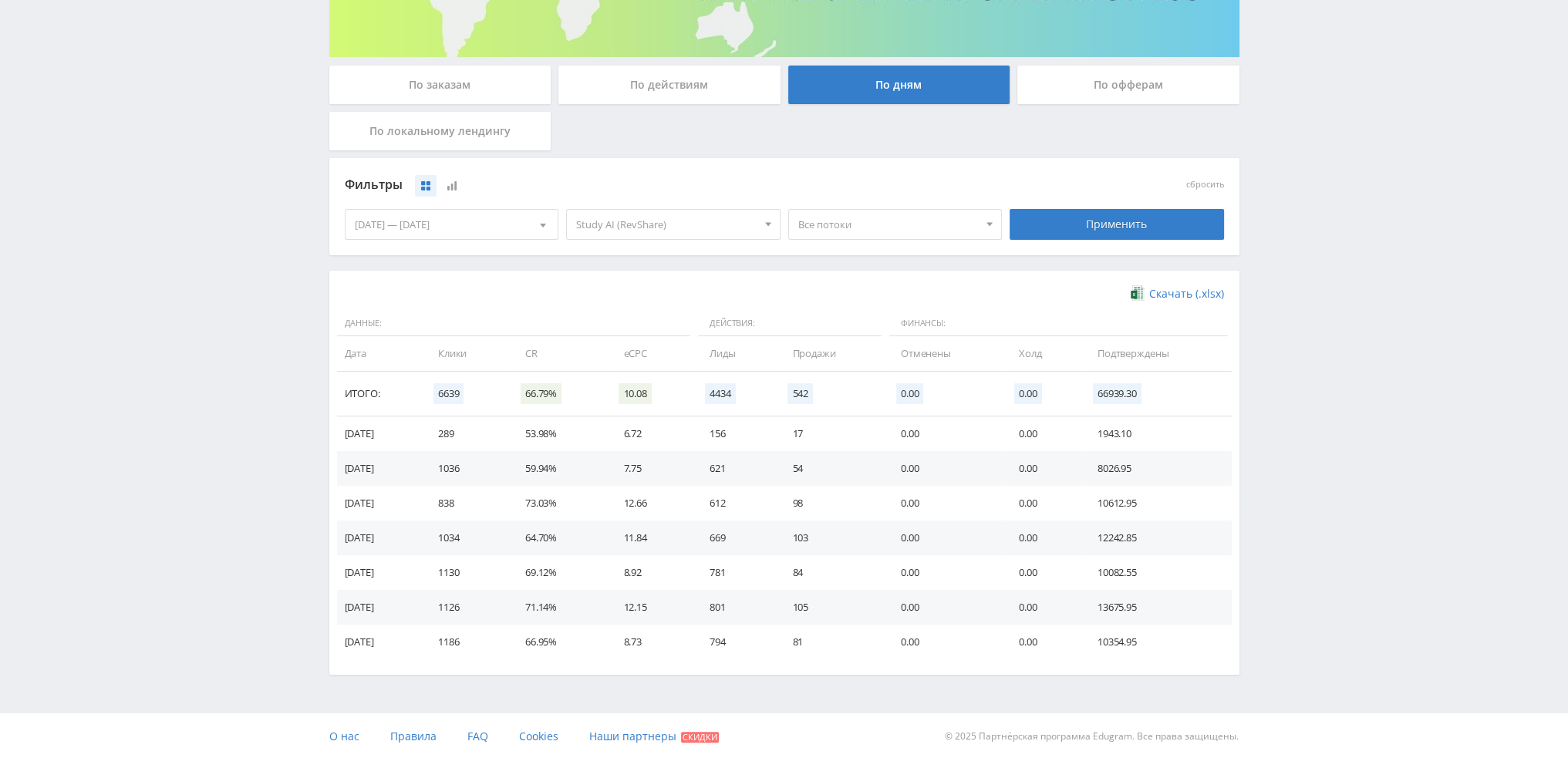
click at [451, 230] on div "[DATE] — [DATE]" at bounding box center [452, 224] width 213 height 29
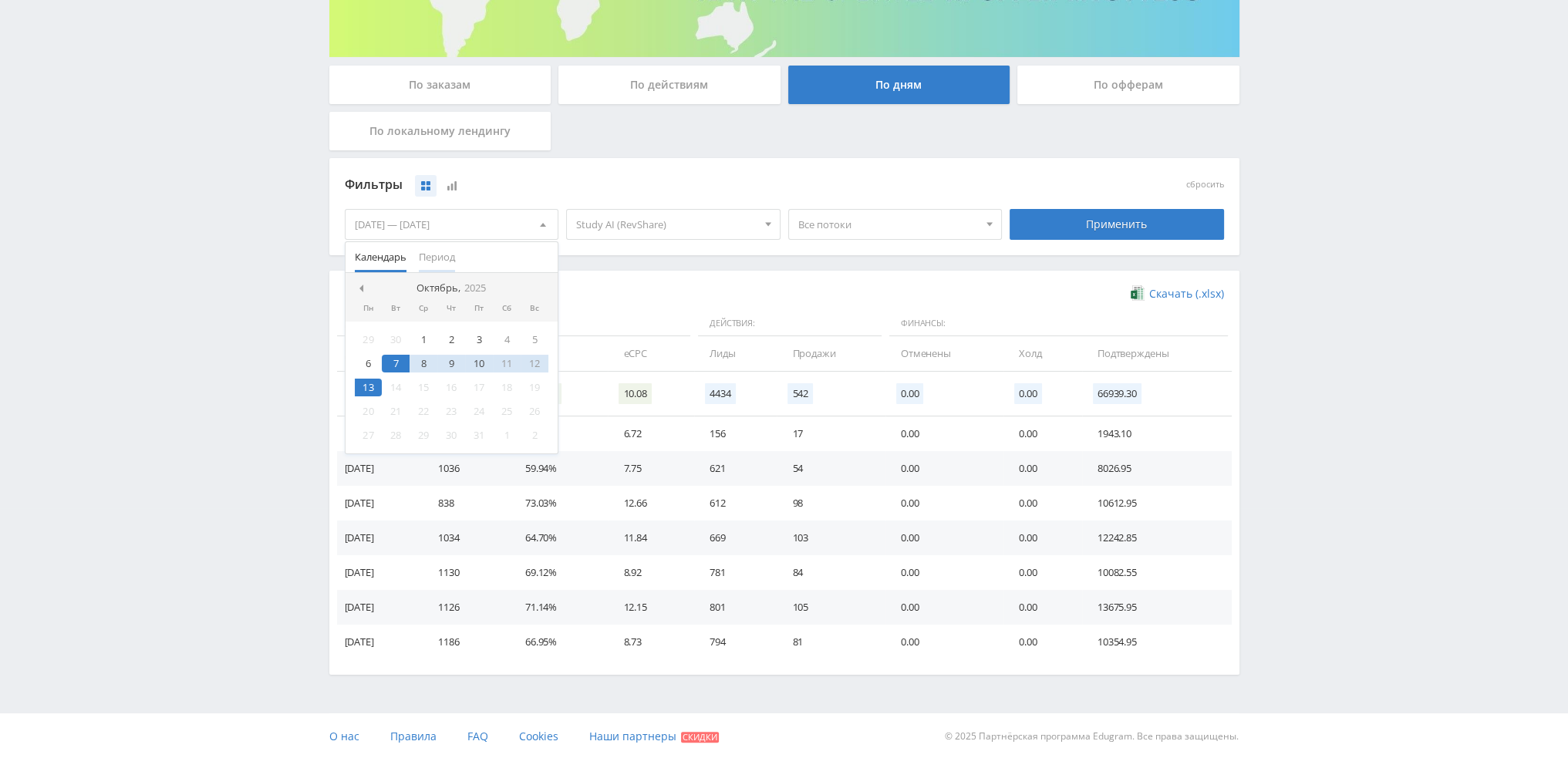
click at [440, 260] on span "Период" at bounding box center [437, 258] width 36 height 30
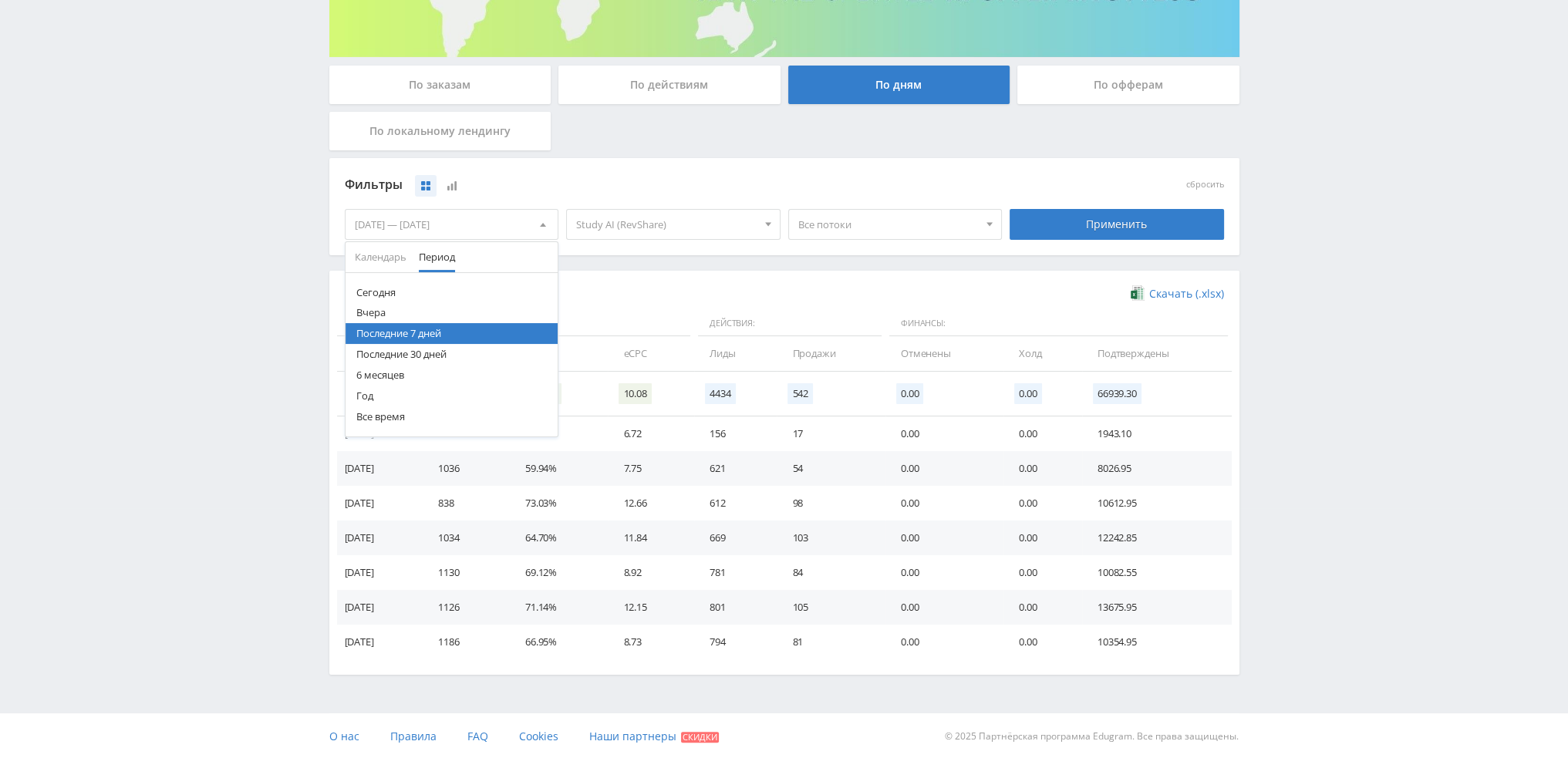
click at [438, 349] on button "Последние 30 дней" at bounding box center [452, 355] width 213 height 21
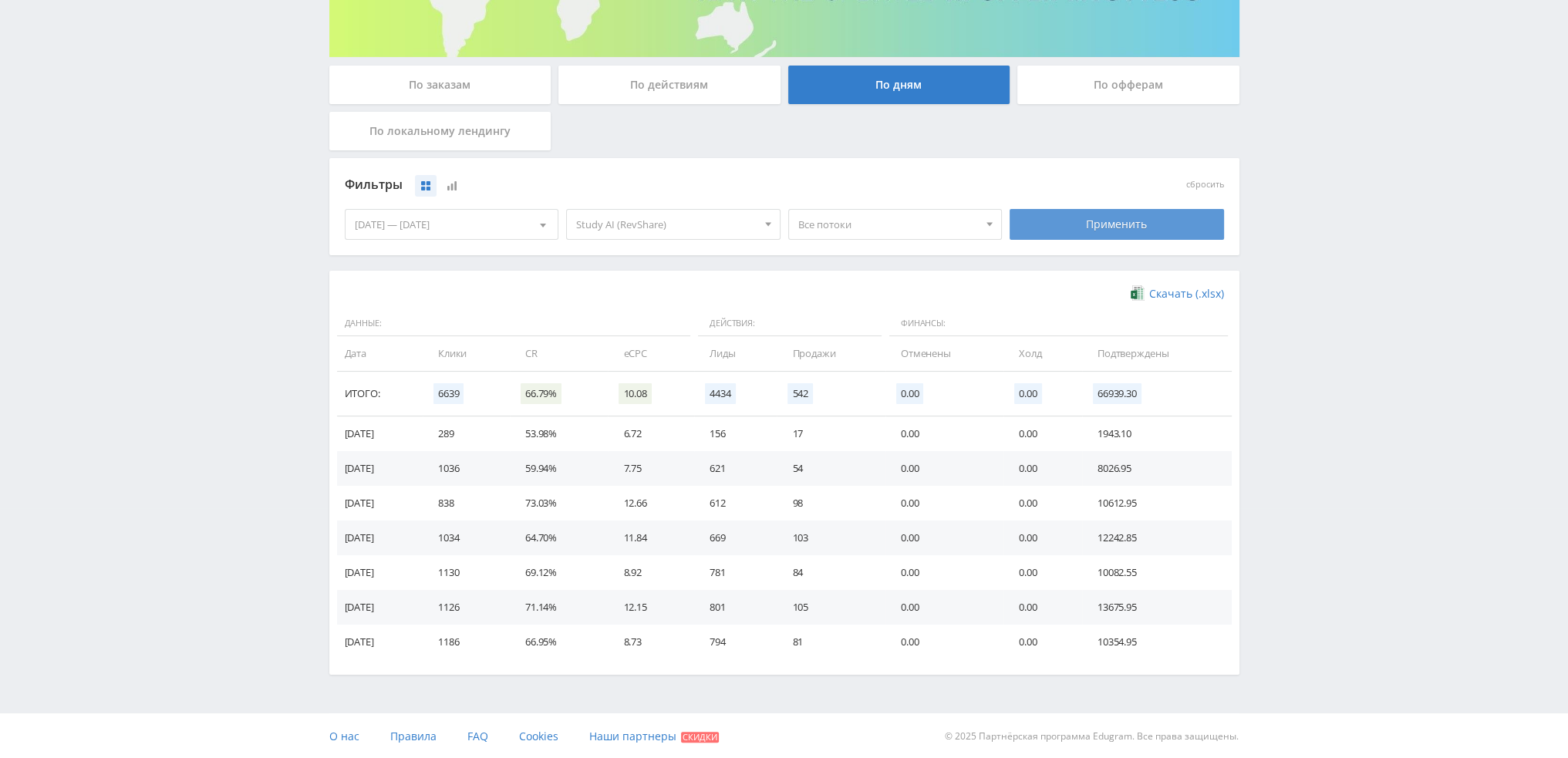
click at [1101, 231] on div "Применить" at bounding box center [1116, 224] width 214 height 30
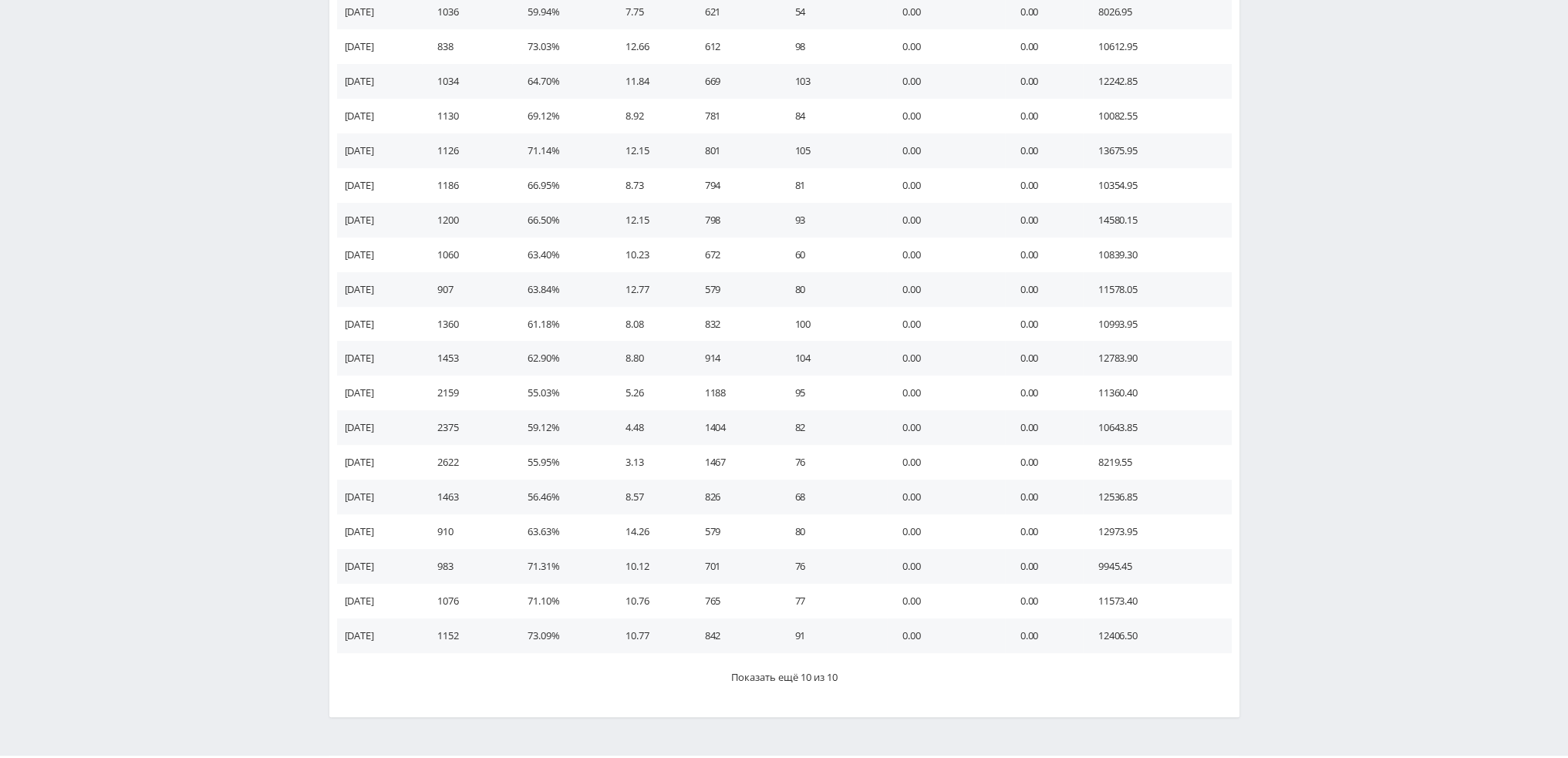
scroll to position [749, 0]
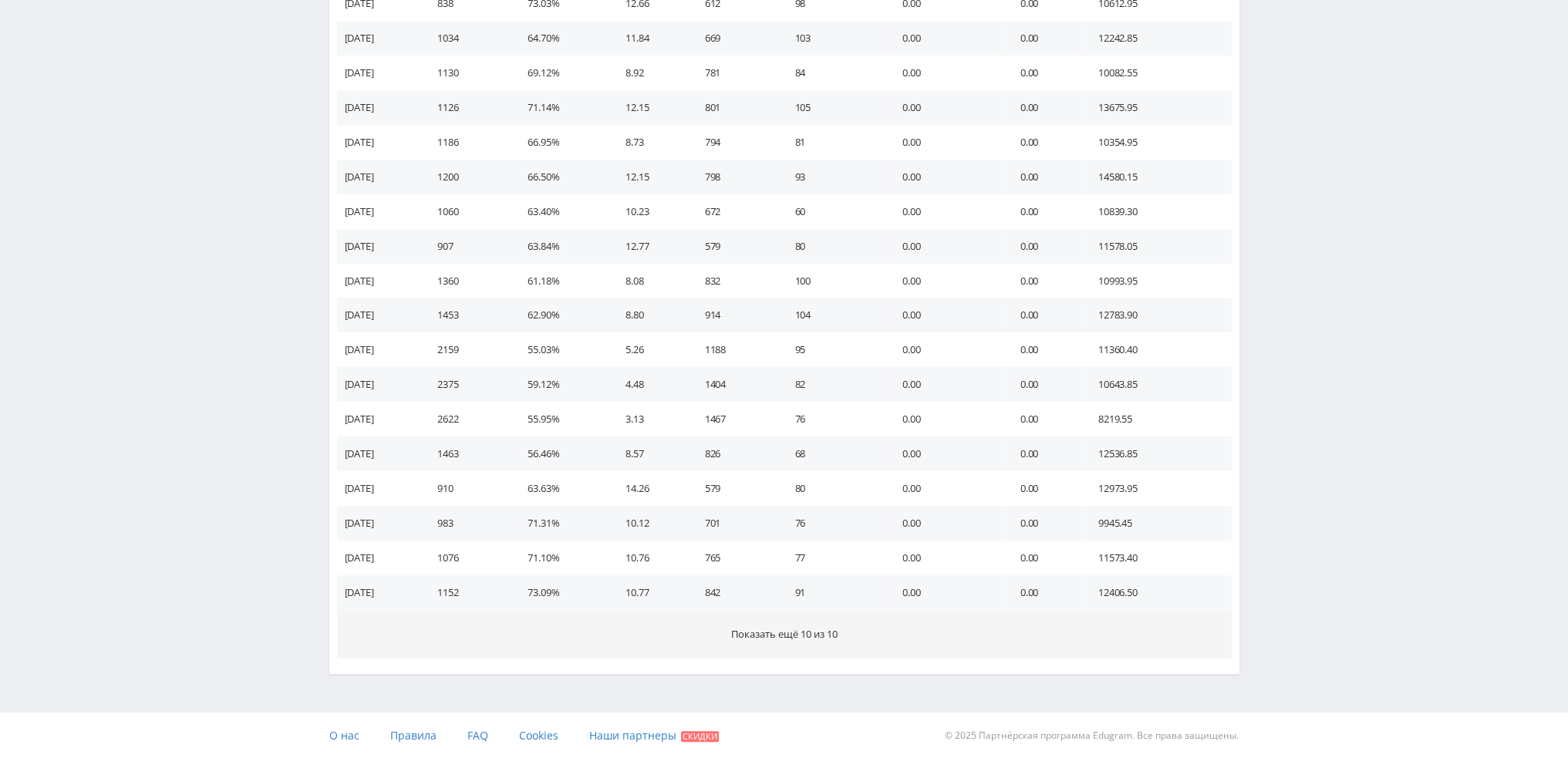
click at [878, 626] on button "Показать ещё 10 из 10" at bounding box center [784, 633] width 895 height 49
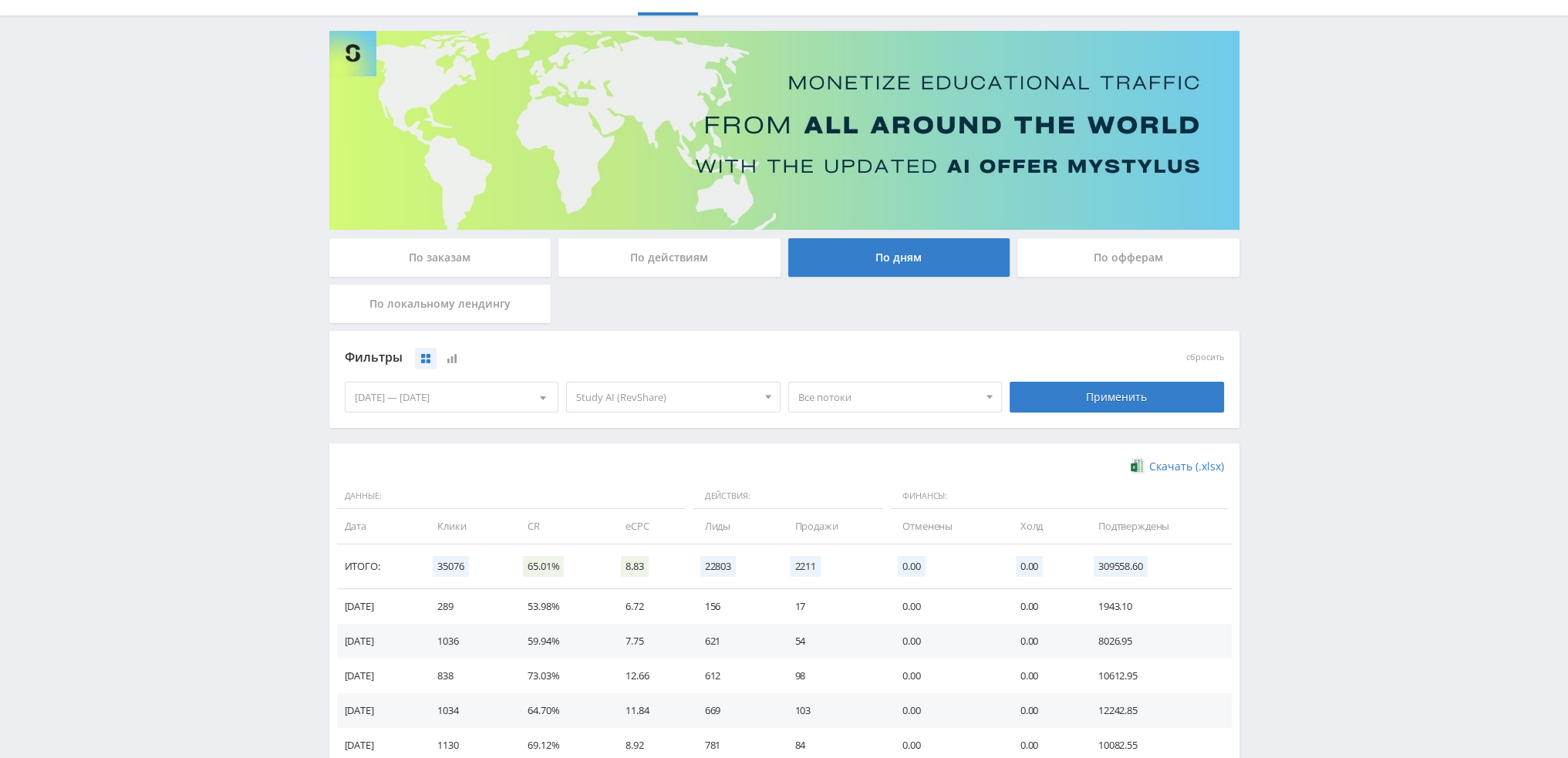
scroll to position [0, 0]
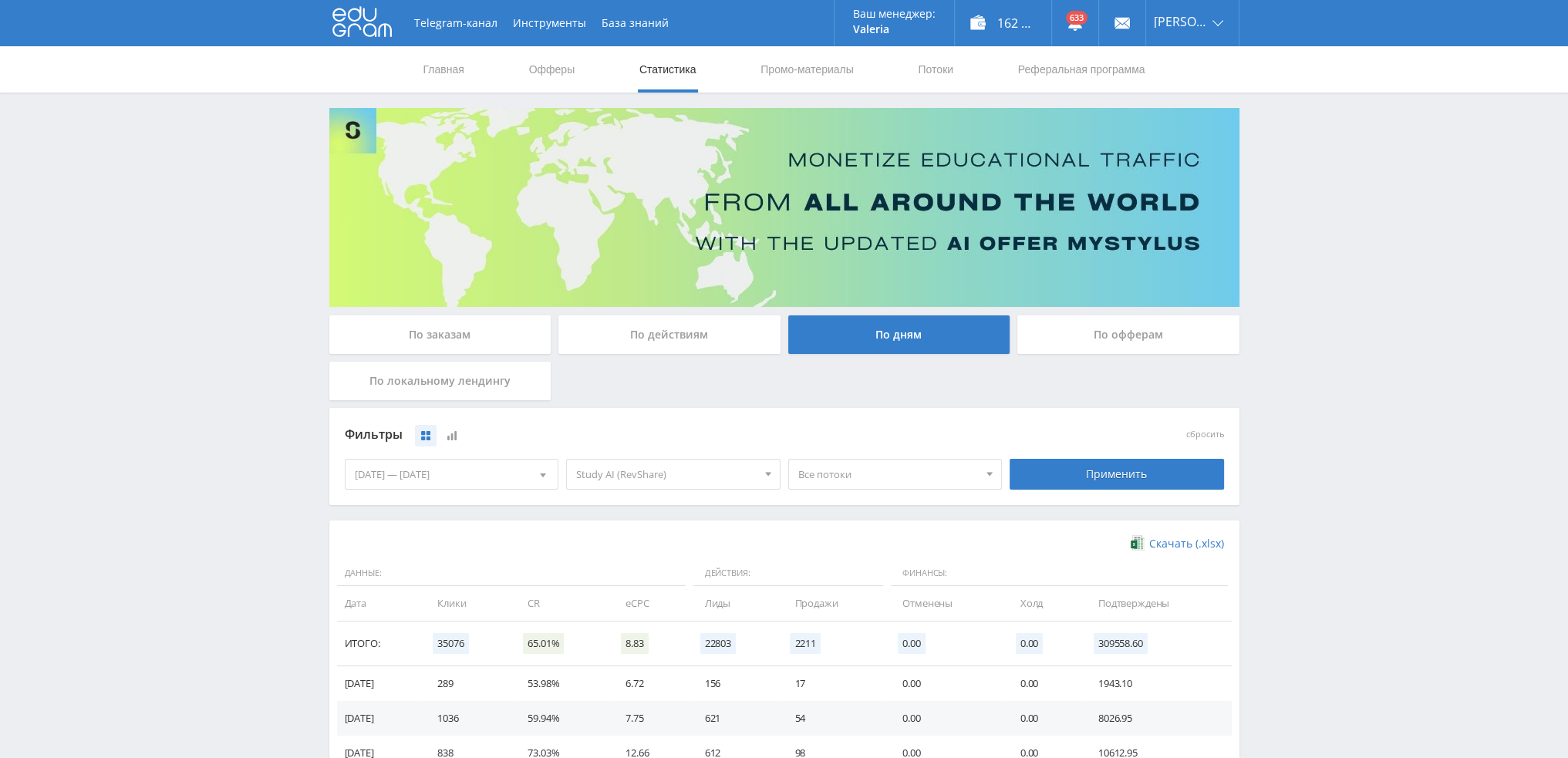
click at [704, 480] on span "Study AI (RevShare)" at bounding box center [667, 474] width 181 height 29
click at [614, 635] on button "Study AI (RevShare)" at bounding box center [674, 635] width 213 height 22
click at [614, 593] on button "Автор24" at bounding box center [674, 592] width 213 height 22
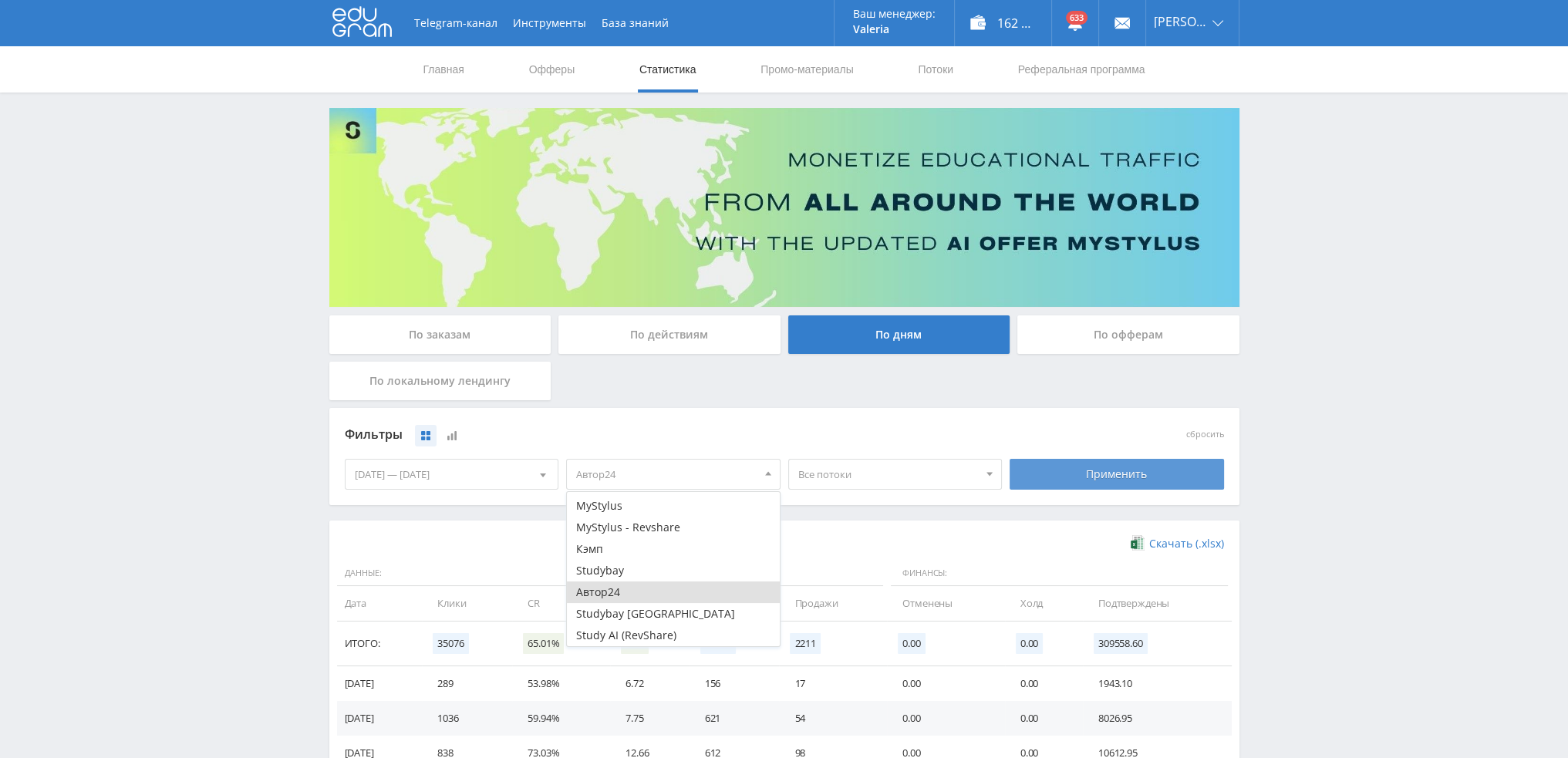
click at [1129, 487] on div "Применить" at bounding box center [1116, 474] width 214 height 30
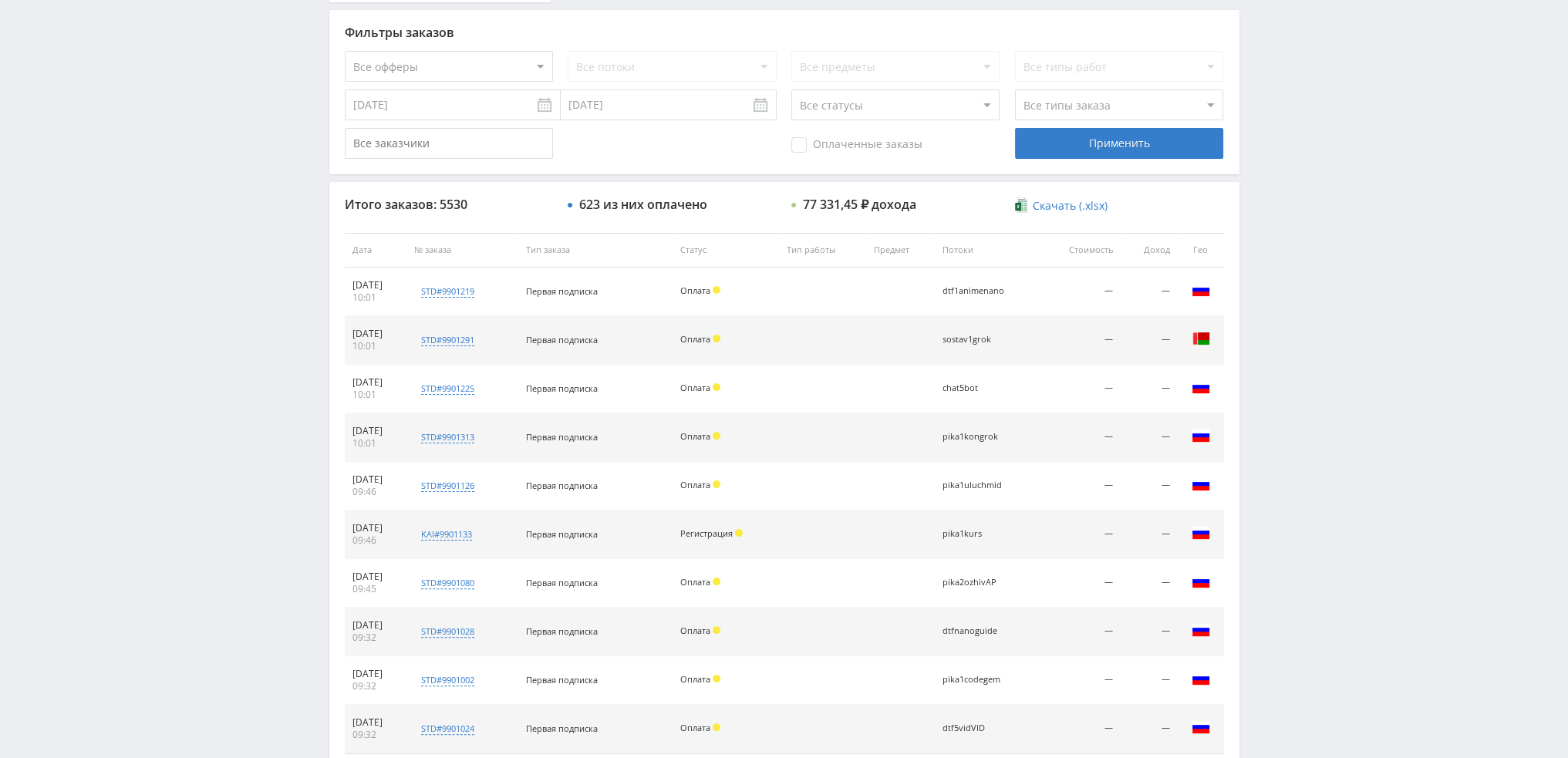
scroll to position [534, 0]
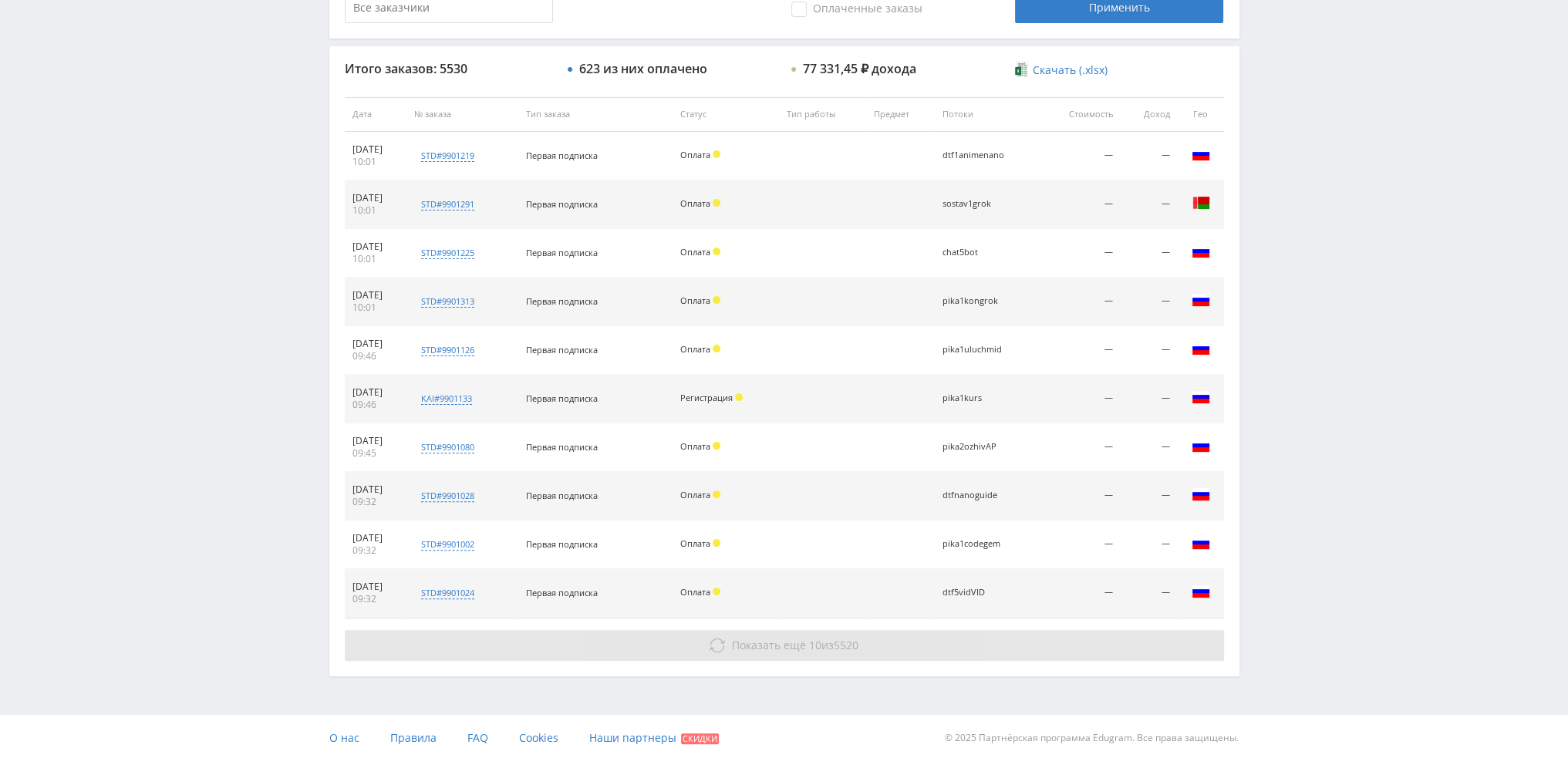
click at [744, 647] on span "Показать ещё" at bounding box center [770, 645] width 74 height 14
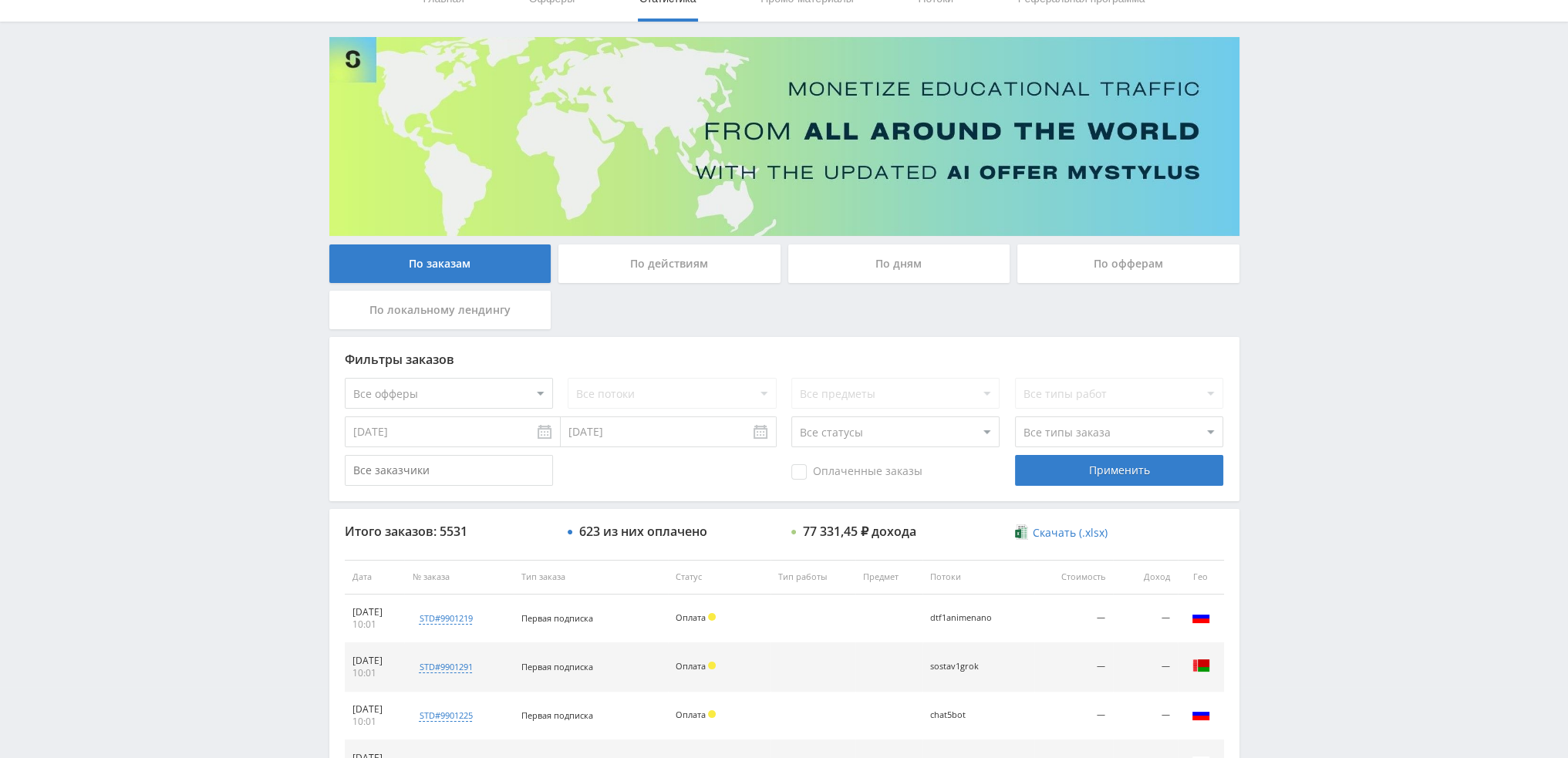
scroll to position [0, 0]
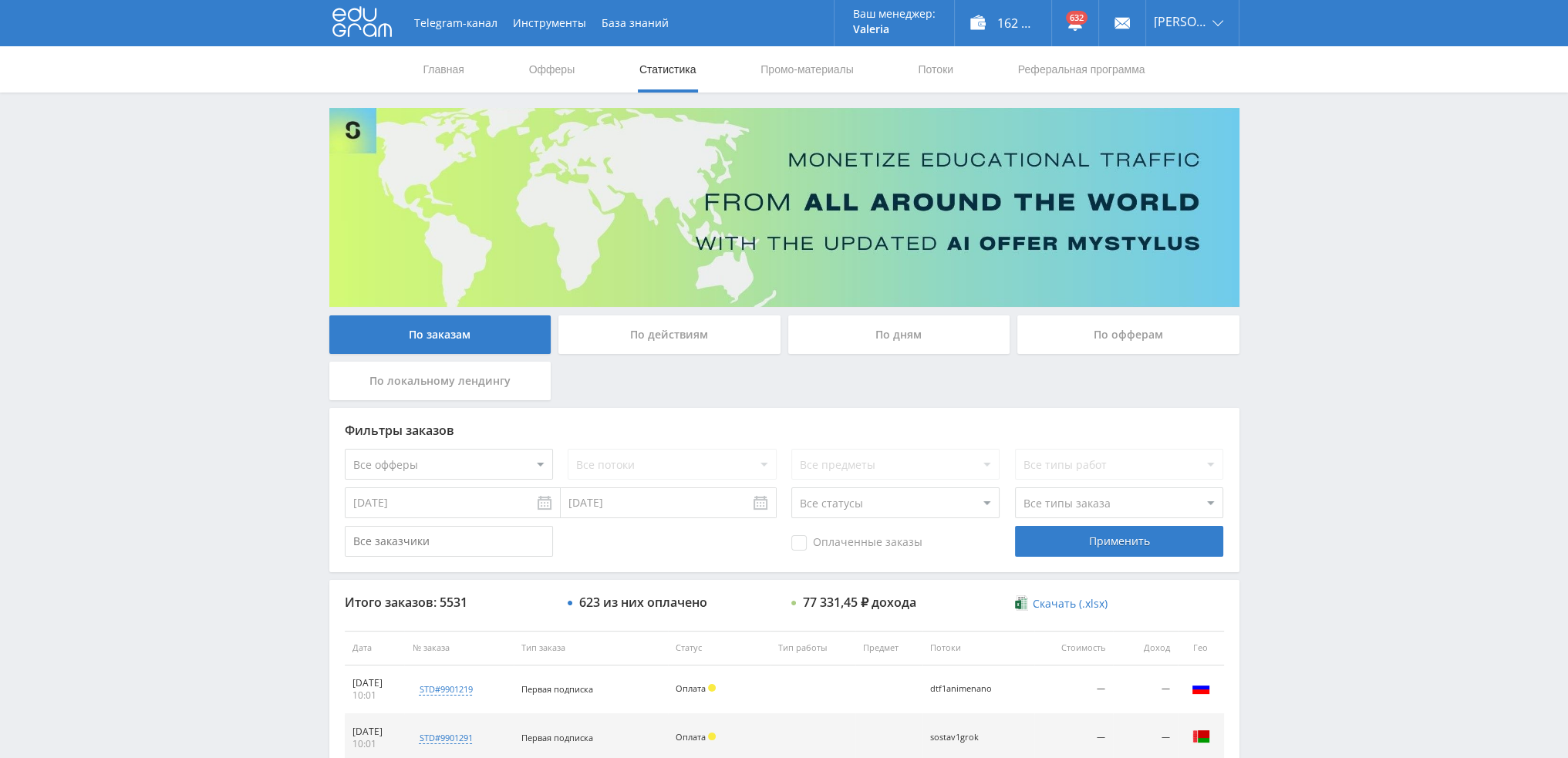
click at [883, 323] on div "По дням" at bounding box center [900, 335] width 223 height 39
click at [0, 0] on input "По дням" at bounding box center [0, 0] width 0 height 0
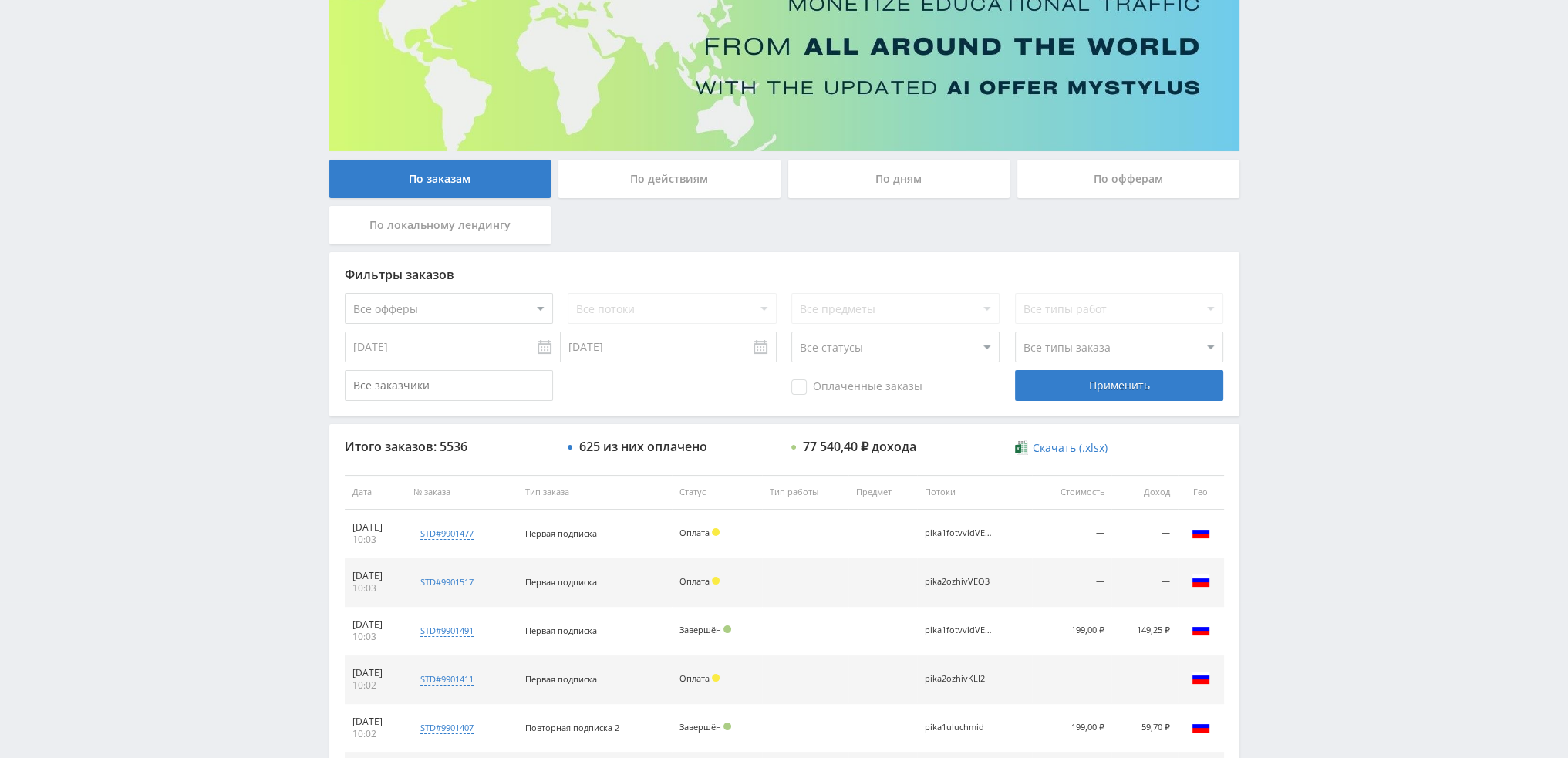
scroll to position [148, 0]
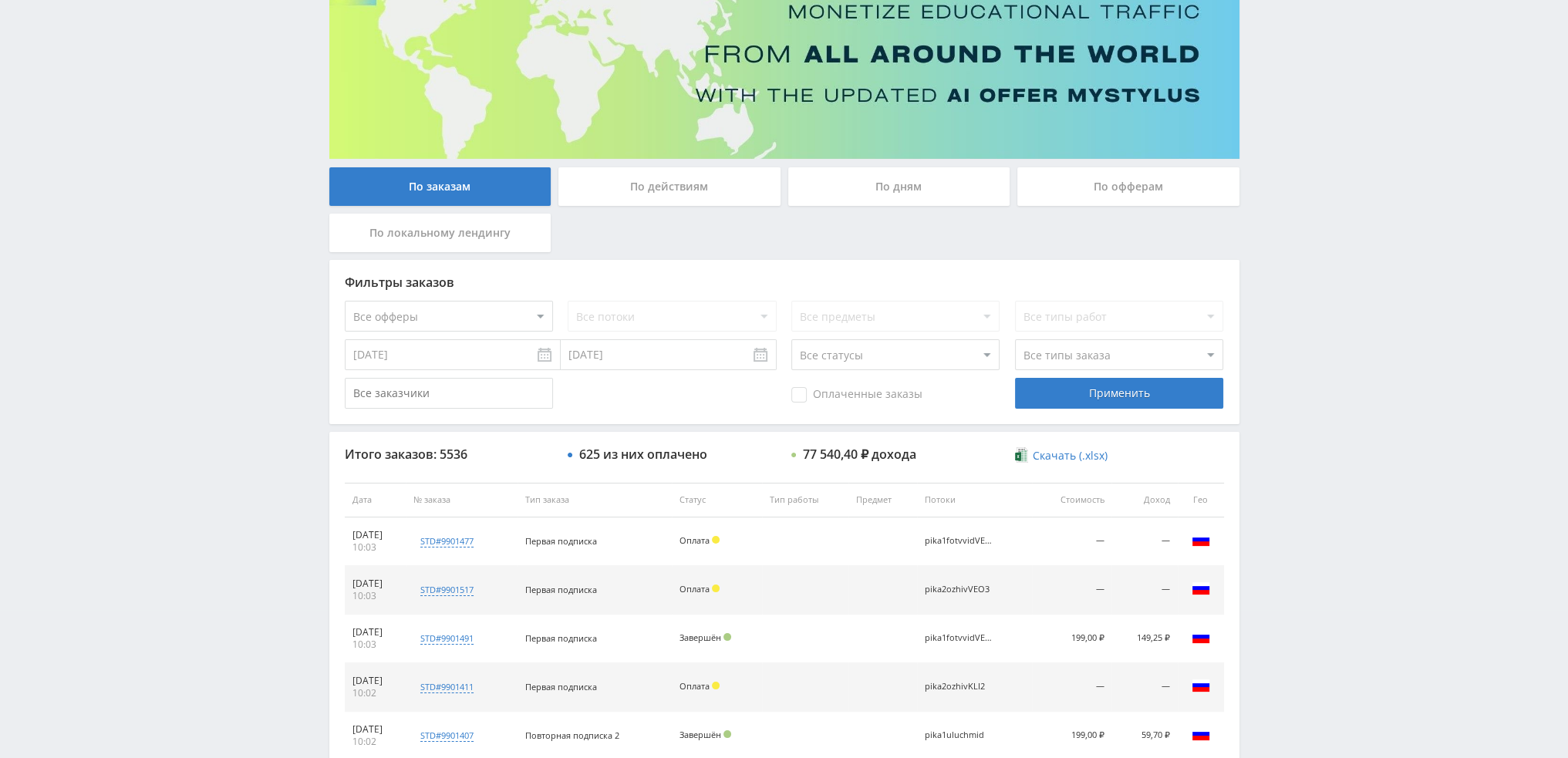
click at [867, 188] on div "По дням" at bounding box center [900, 186] width 223 height 39
click at [0, 0] on input "По дням" at bounding box center [0, 0] width 0 height 0
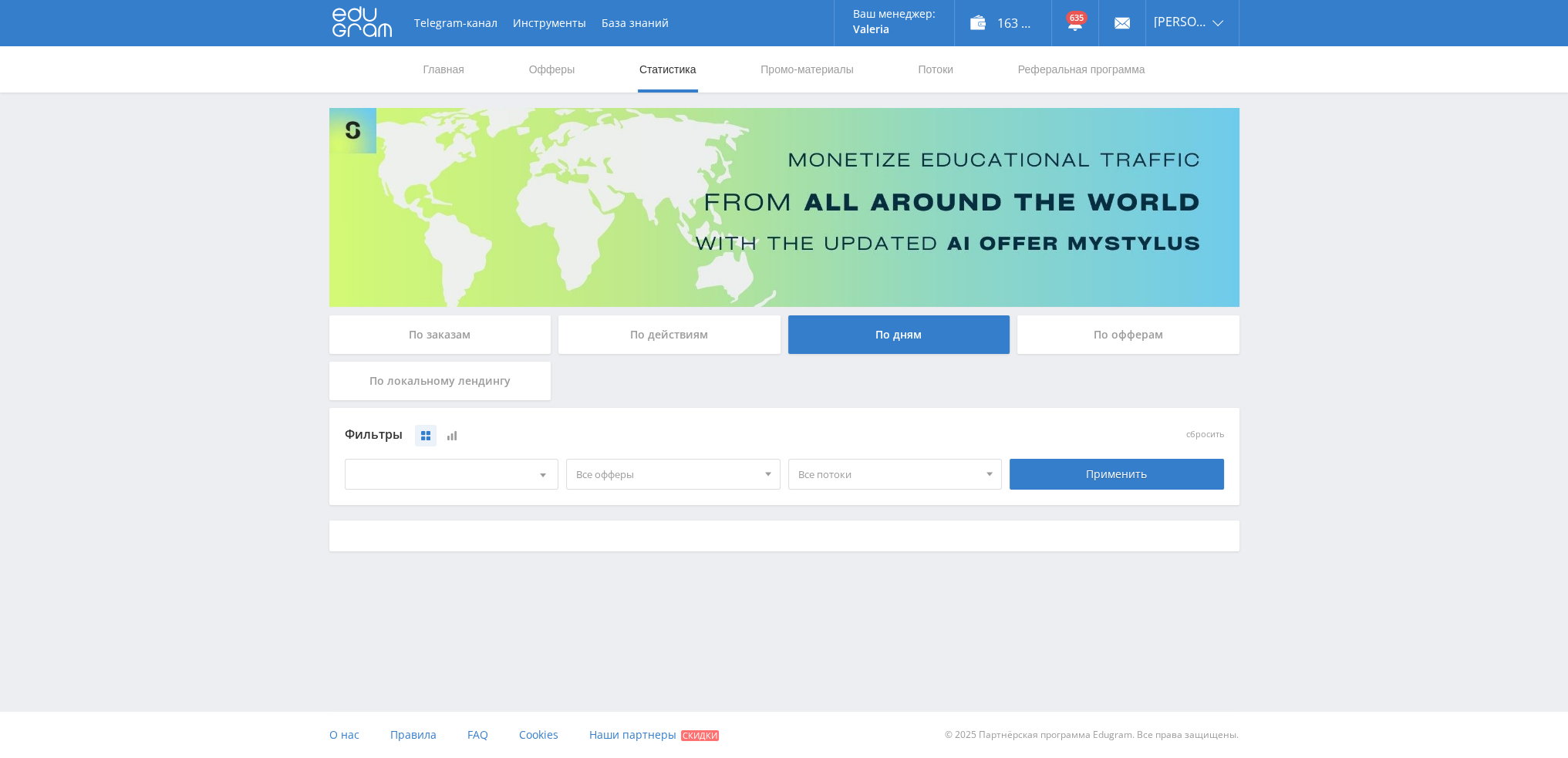
scroll to position [0, 0]
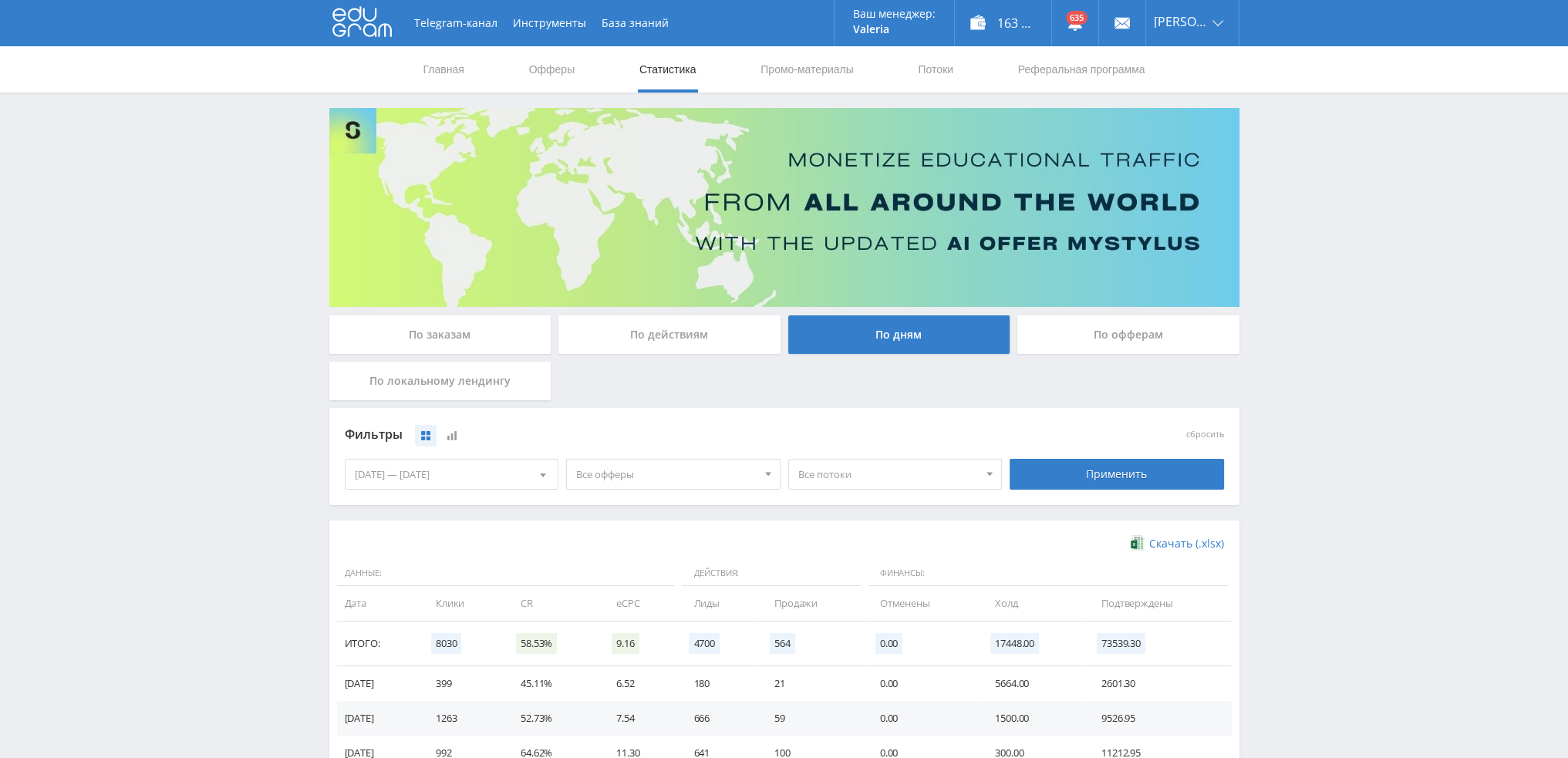
click at [883, 476] on span "Все потоки" at bounding box center [889, 474] width 181 height 29
click at [464, 477] on div "[DATE] — [DATE]" at bounding box center [452, 474] width 213 height 29
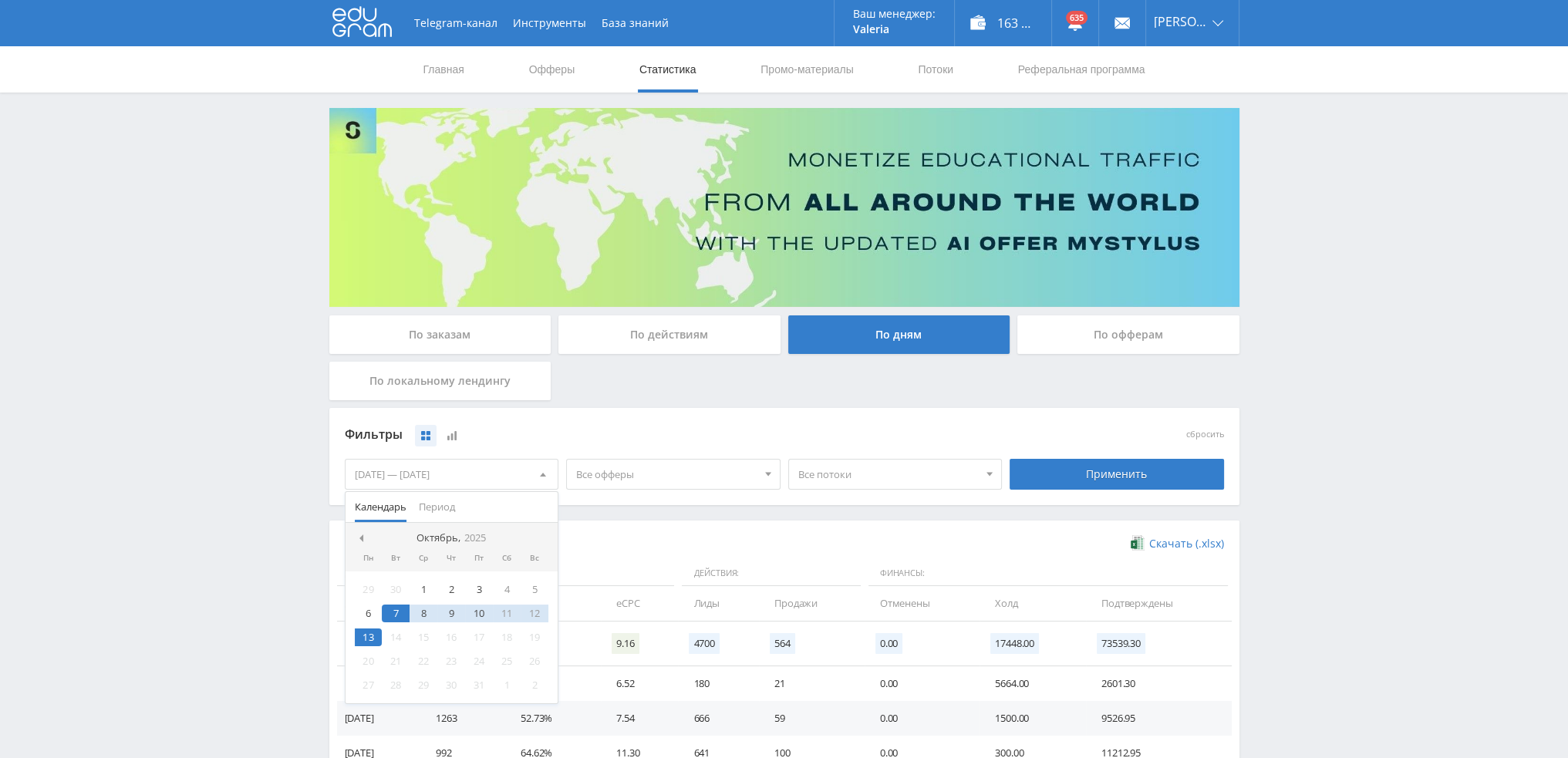
click at [661, 475] on span "Все офферы" at bounding box center [667, 474] width 181 height 29
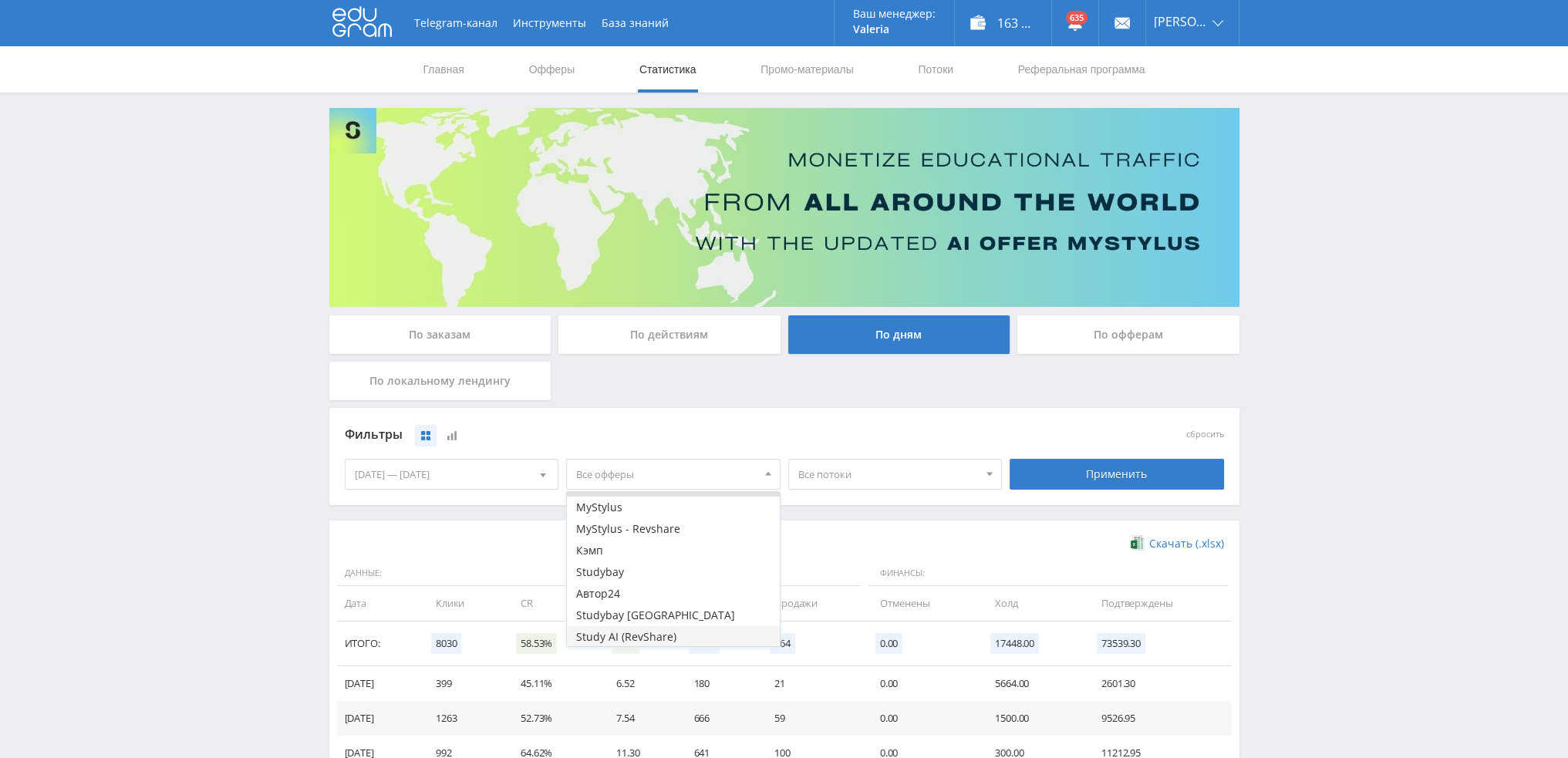
scroll to position [18, 0]
click at [646, 632] on button "Study AI (RevShare)" at bounding box center [674, 635] width 213 height 22
click at [1150, 466] on div "Применить" at bounding box center [1116, 474] width 214 height 30
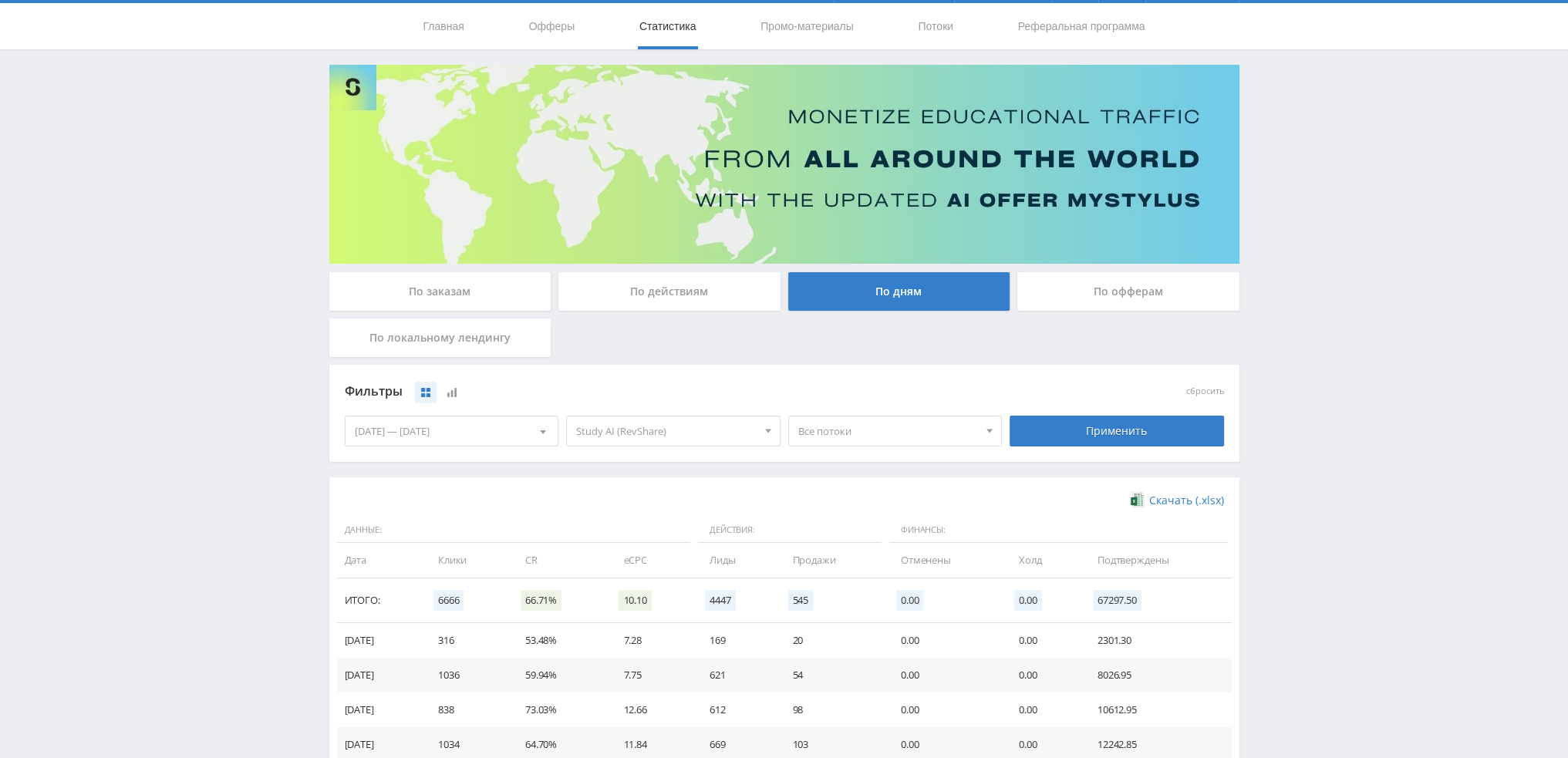
scroll to position [250, 0]
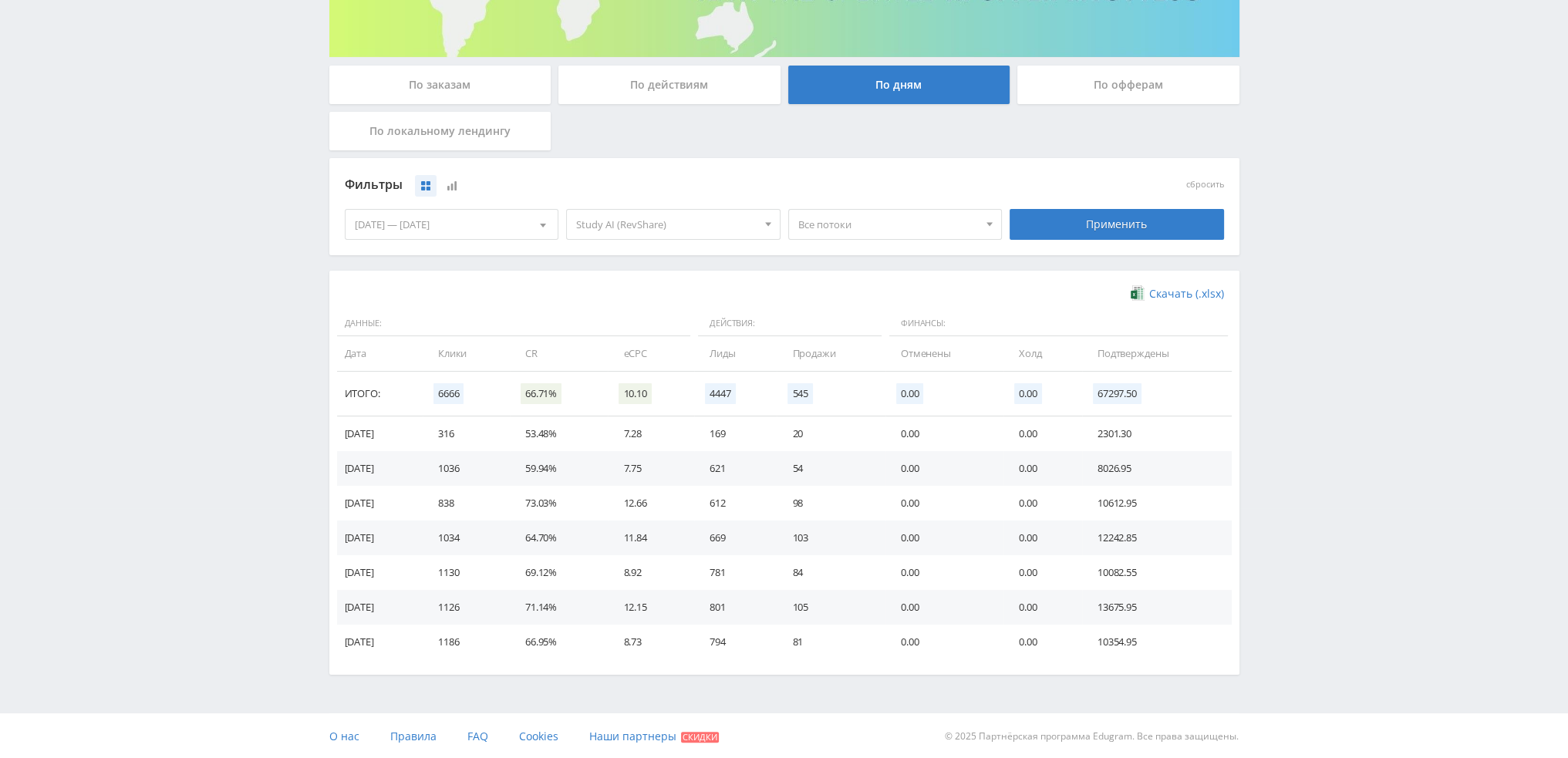
click at [858, 224] on span "Все потоки" at bounding box center [889, 224] width 181 height 29
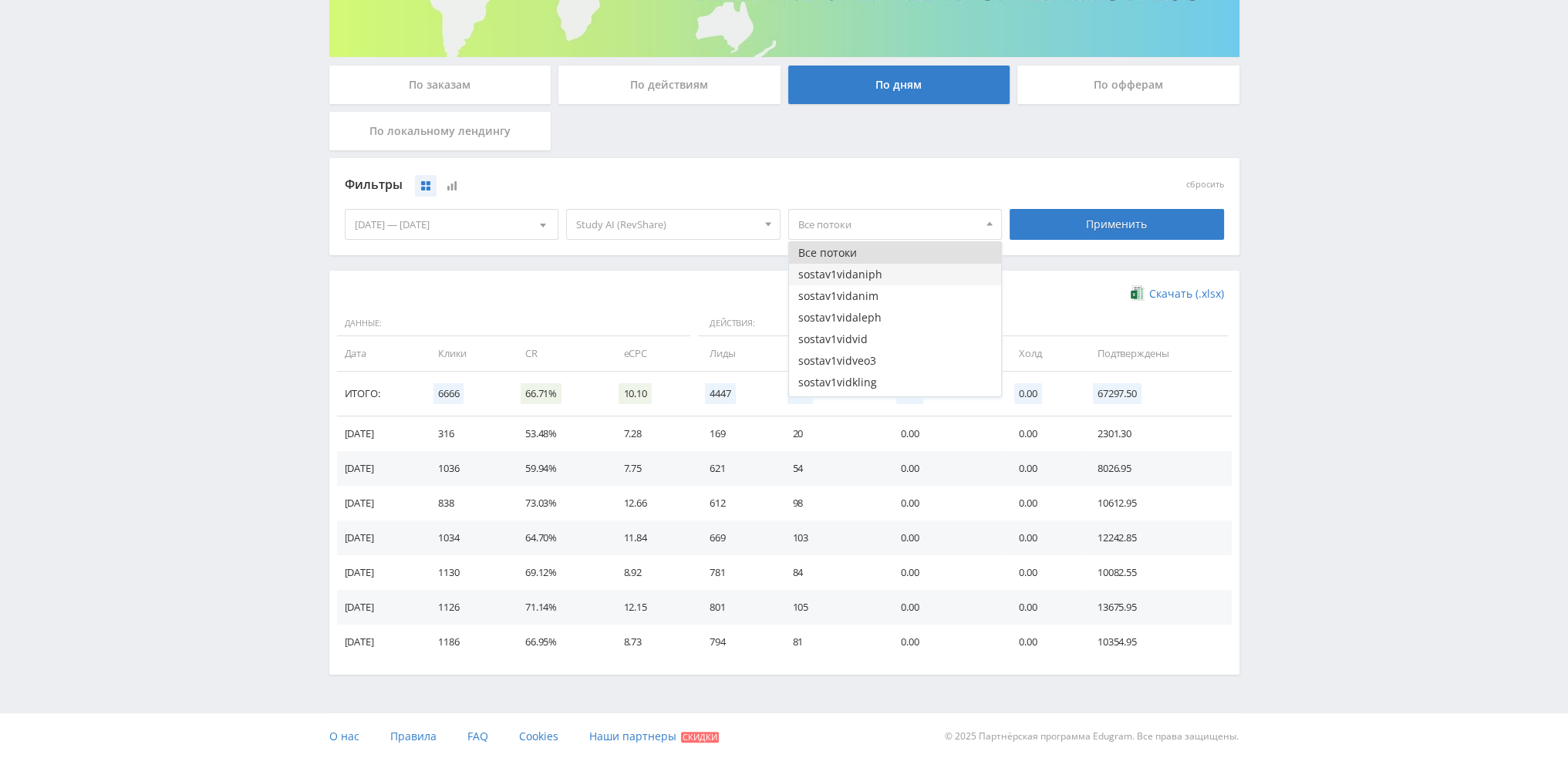
drag, startPoint x: 858, startPoint y: 275, endPoint x: 861, endPoint y: 292, distance: 17.3
click at [858, 276] on button "sostav1vidaniph" at bounding box center [896, 274] width 213 height 22
click at [861, 300] on button "sostav1vidanim" at bounding box center [896, 296] width 213 height 22
click at [864, 321] on button "sostav1vidaleph" at bounding box center [896, 318] width 213 height 22
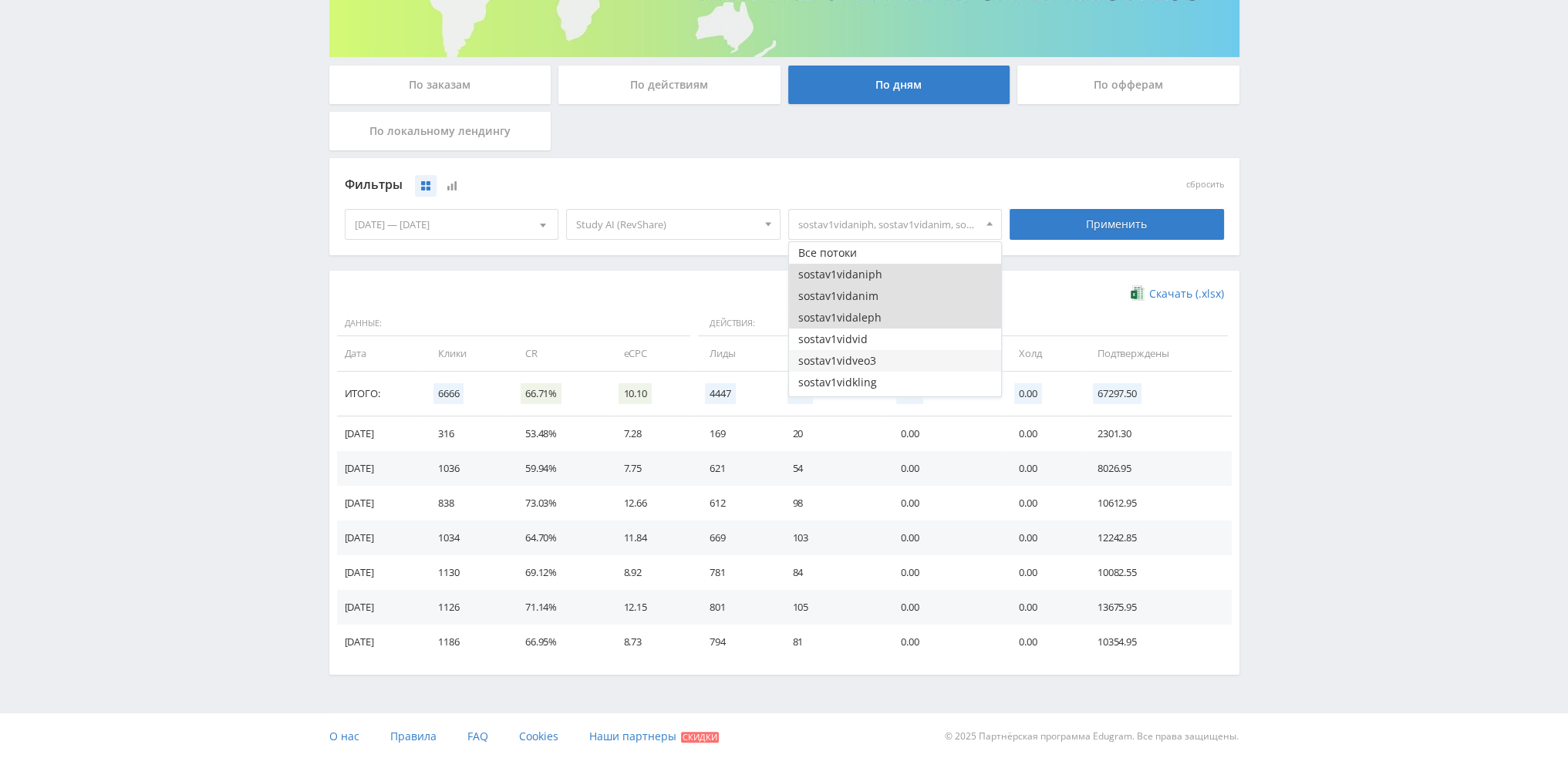
drag, startPoint x: 867, startPoint y: 339, endPoint x: 867, endPoint y: 357, distance: 18.0
click at [867, 341] on button "sostav1vidvid" at bounding box center [896, 339] width 213 height 22
drag, startPoint x: 867, startPoint y: 358, endPoint x: 869, endPoint y: 369, distance: 11.2
click at [867, 360] on button "sostav1vidveo3" at bounding box center [896, 360] width 213 height 22
click at [869, 384] on button "sostav1vidkling" at bounding box center [896, 382] width 213 height 22
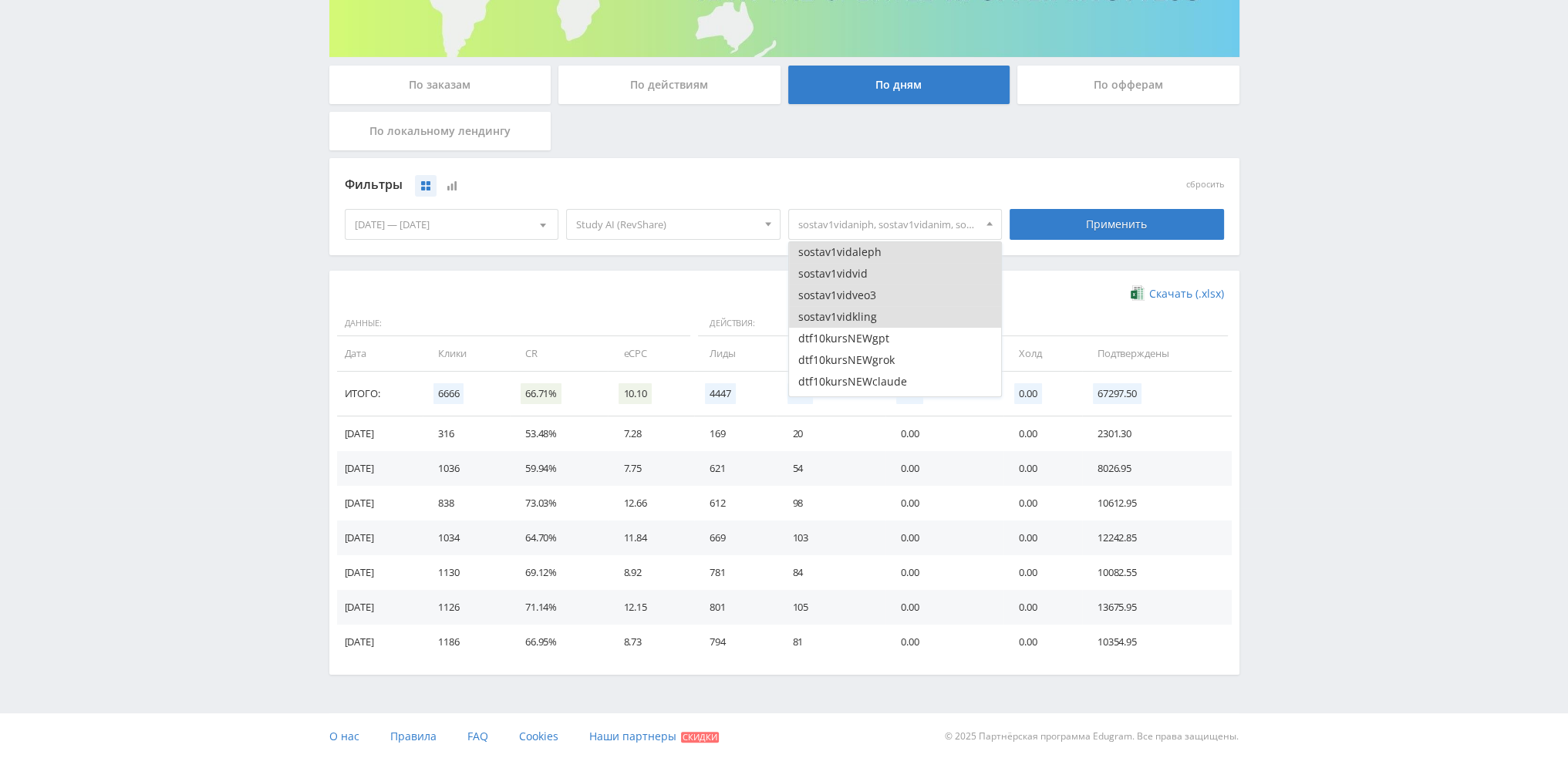
scroll to position [77, 0]
click at [1102, 225] on div "Применить" at bounding box center [1116, 224] width 214 height 30
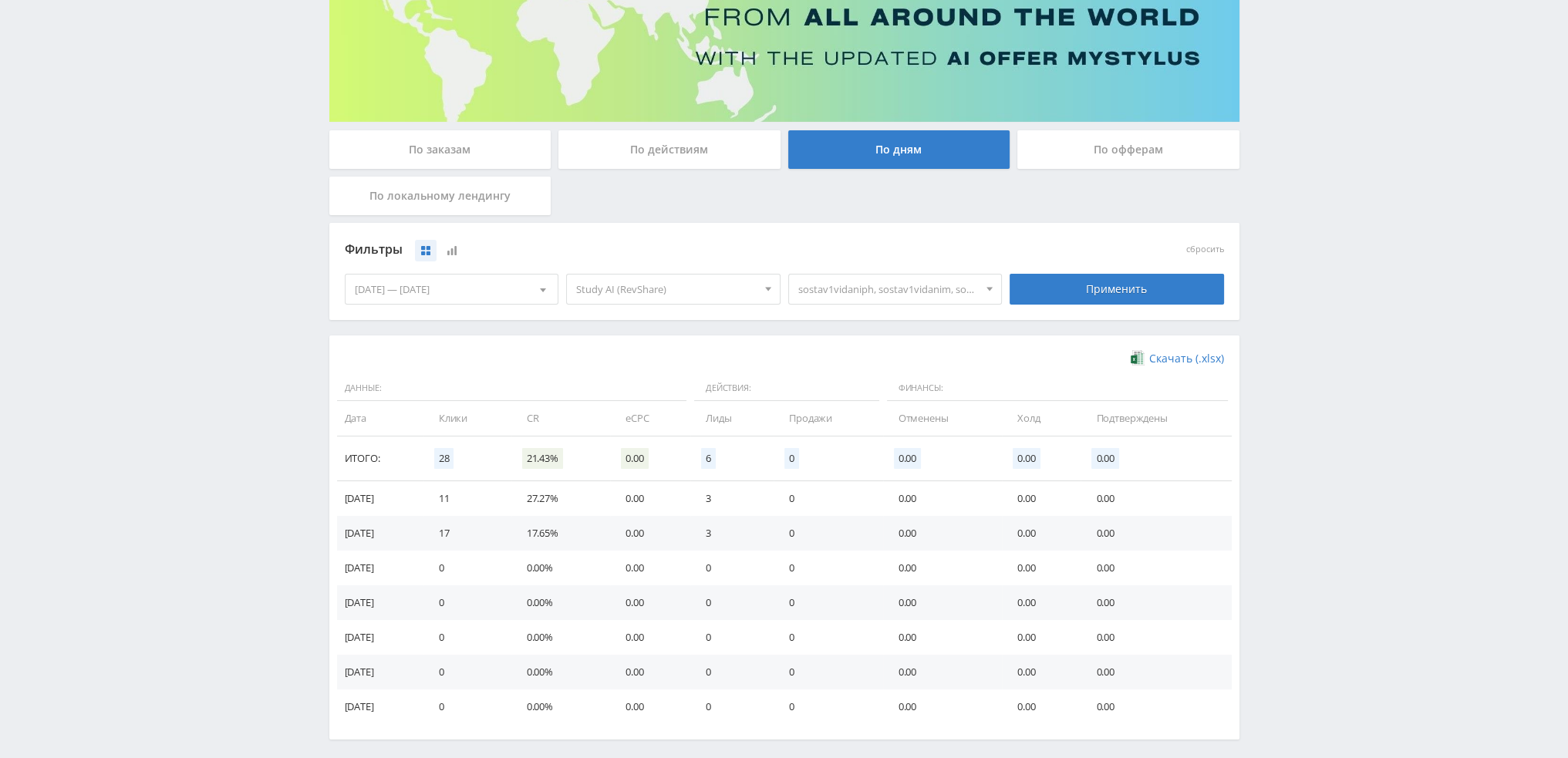
scroll to position [250, 0]
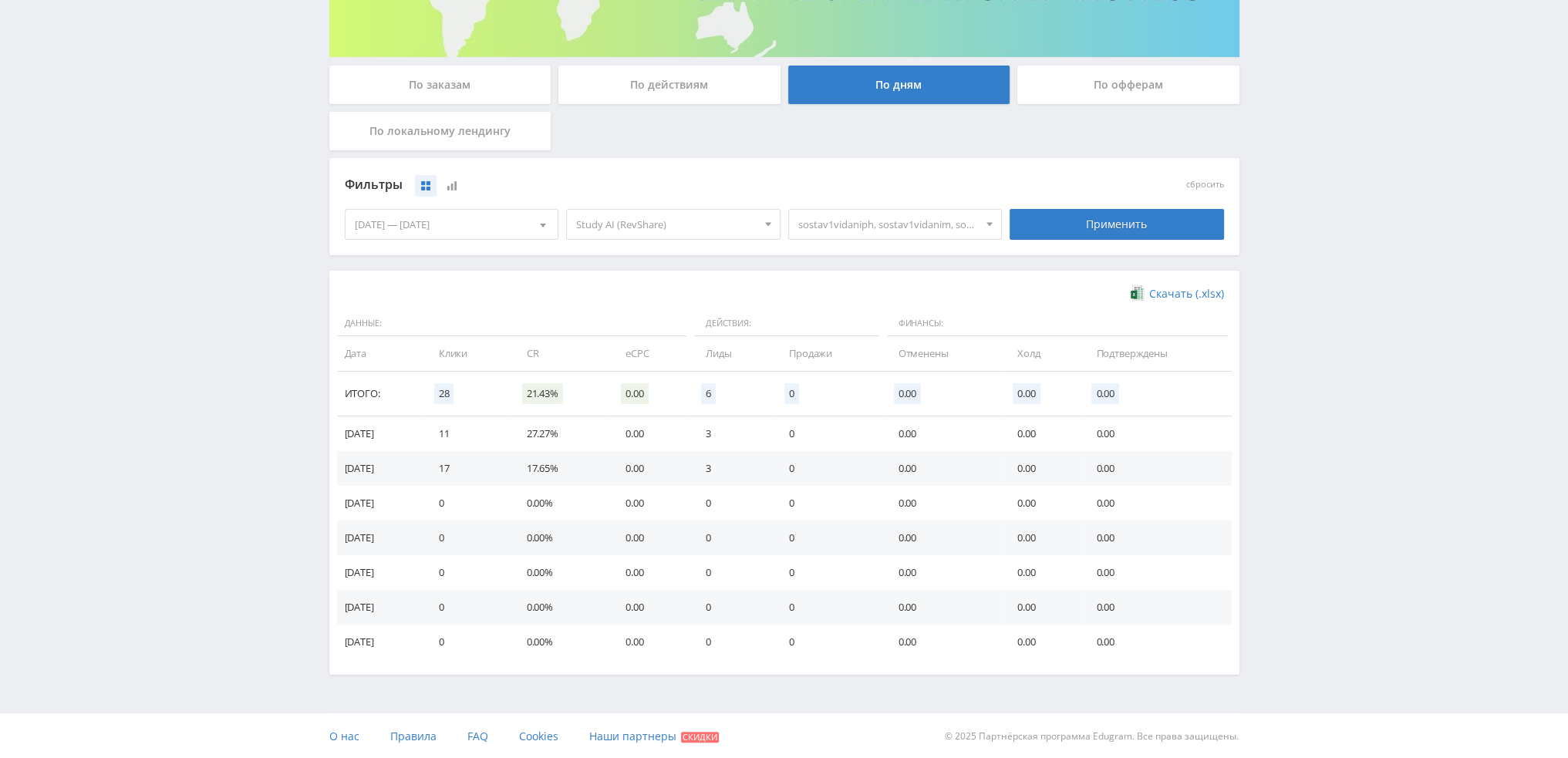
click at [854, 228] on span "sostav1vidaniph, sostav1vidanim, sostav1vidaleph, sostav1vidvid, sostav1vidveo3…" at bounding box center [889, 224] width 181 height 29
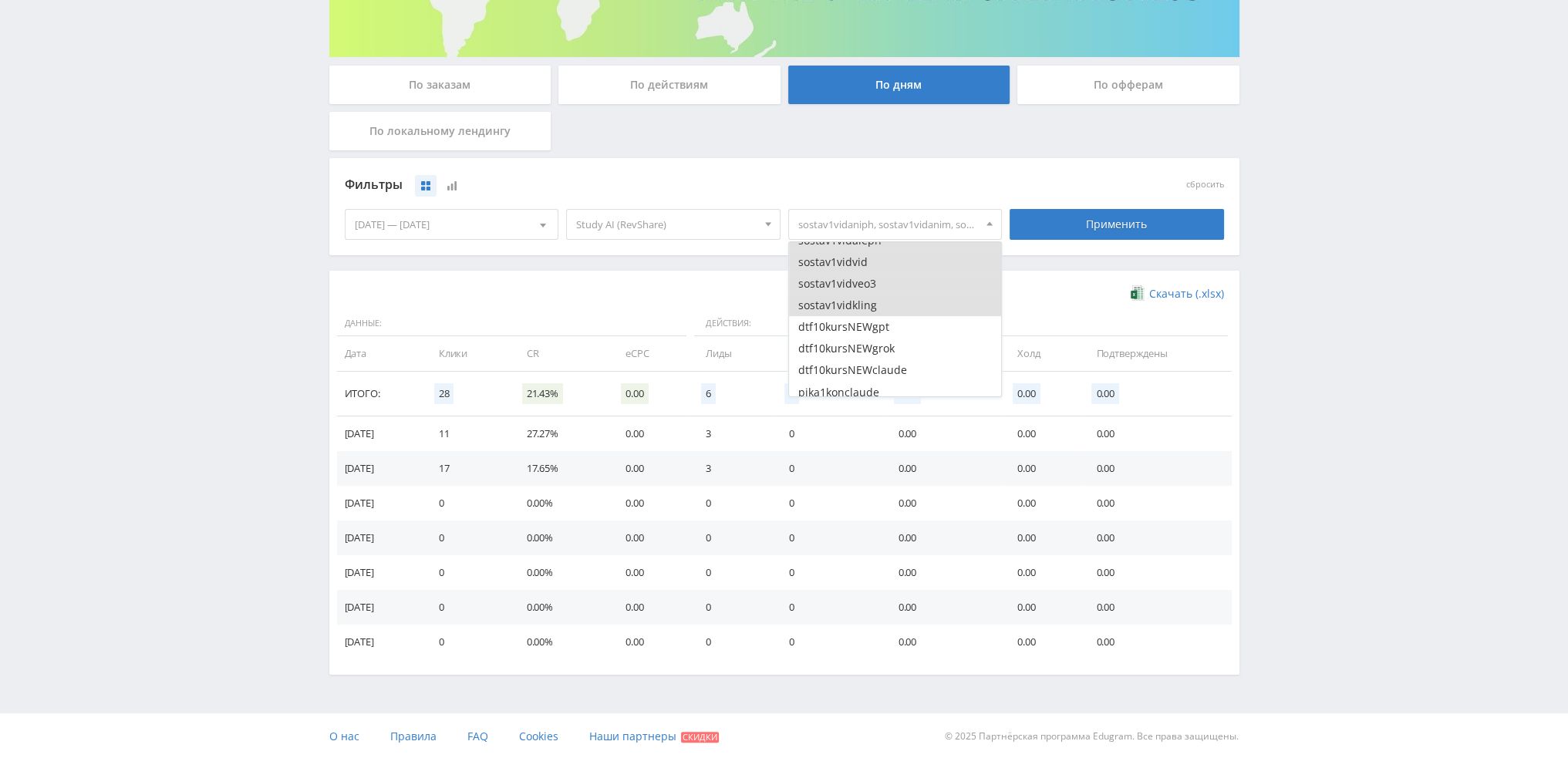
click at [860, 308] on button "sostav1vidkling" at bounding box center [896, 305] width 213 height 22
click at [861, 289] on button "sostav1vidveo3" at bounding box center [896, 283] width 213 height 22
click at [860, 262] on button "sostav1vidvid" at bounding box center [896, 262] width 213 height 22
click at [870, 314] on button "sostav1vidaleph" at bounding box center [896, 318] width 213 height 22
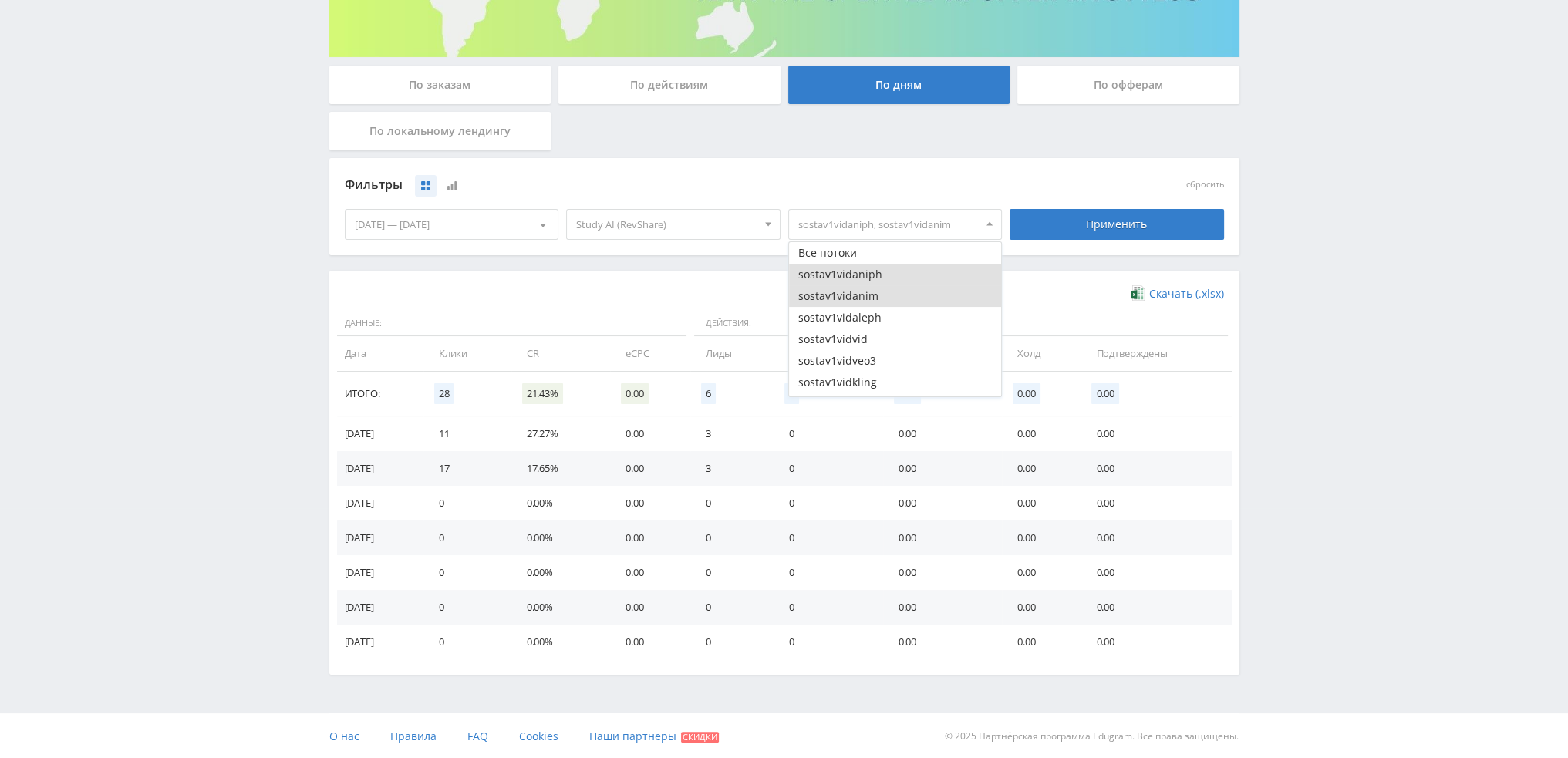
click at [871, 290] on button "sostav1vidanim" at bounding box center [896, 296] width 213 height 22
click at [869, 270] on button "sostav1vidaniph" at bounding box center [896, 274] width 213 height 22
click at [870, 300] on button "dtf10kursNEWclaude" at bounding box center [896, 293] width 213 height 22
click at [870, 274] on button "dtf10kursNEWgrok" at bounding box center [896, 271] width 213 height 22
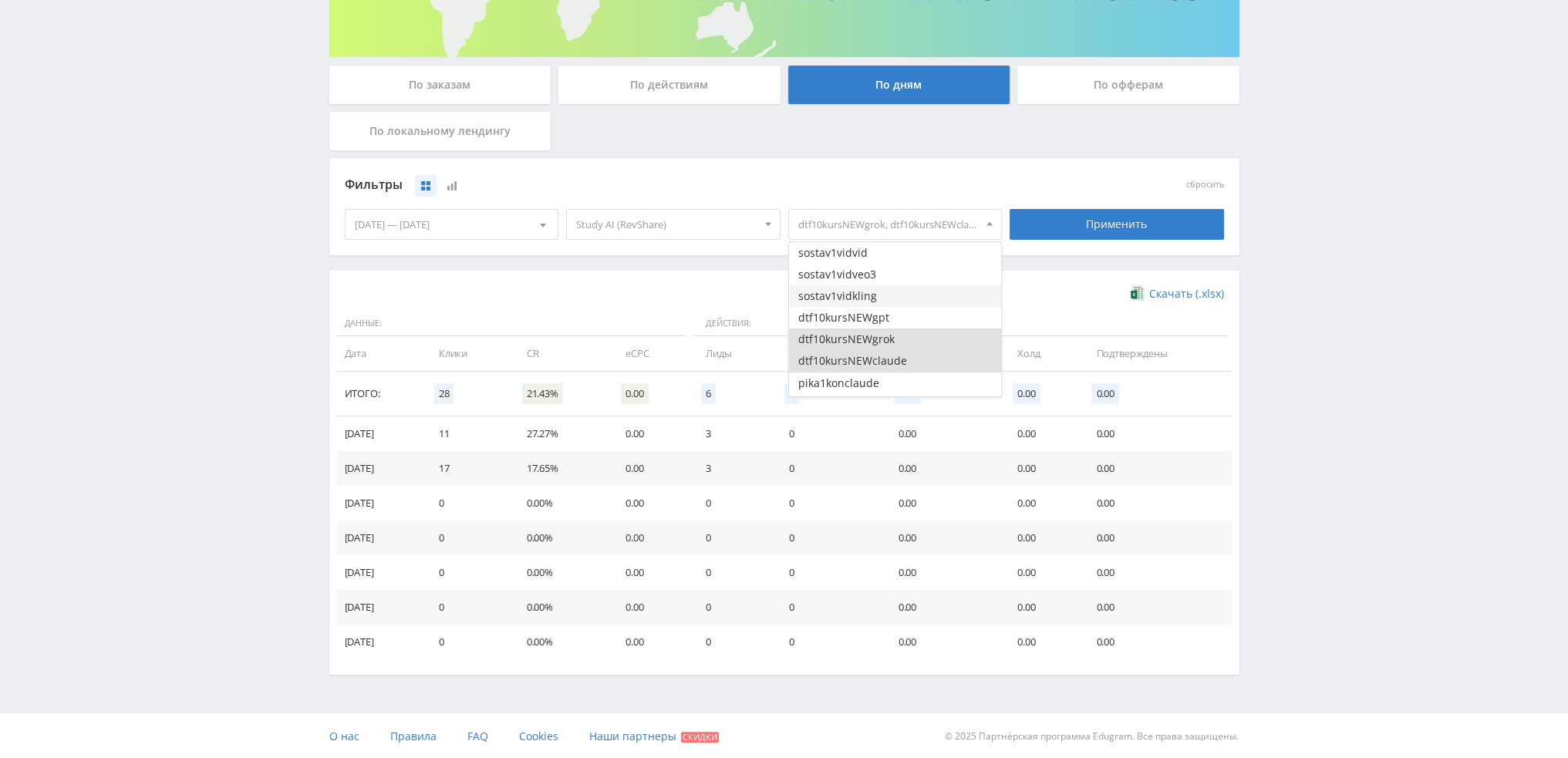
scroll to position [77, 0]
click at [871, 321] on button "dtf10kursNEWgpt" at bounding box center [896, 326] width 213 height 22
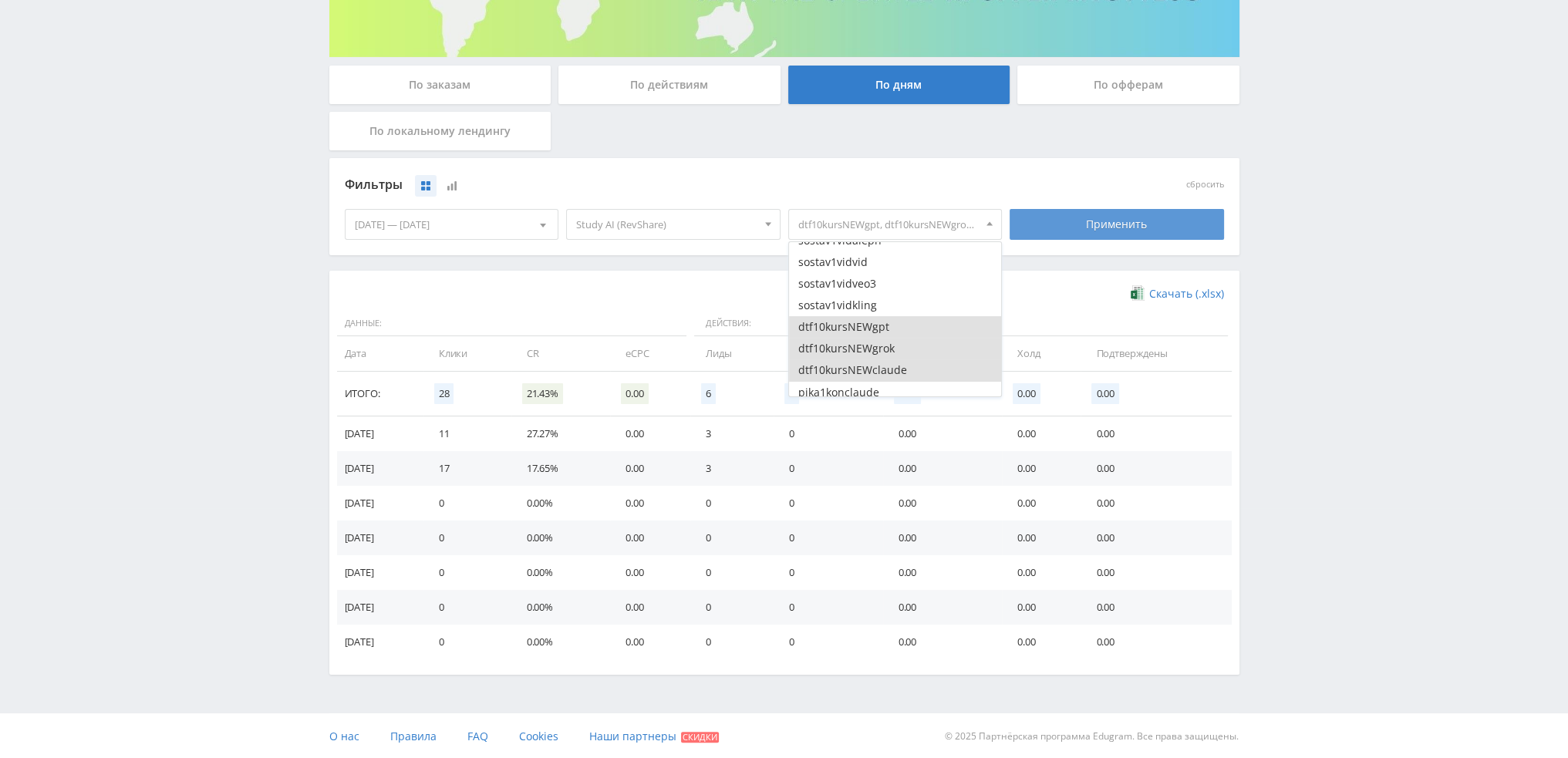
click at [1081, 233] on div "Применить" at bounding box center [1116, 224] width 214 height 30
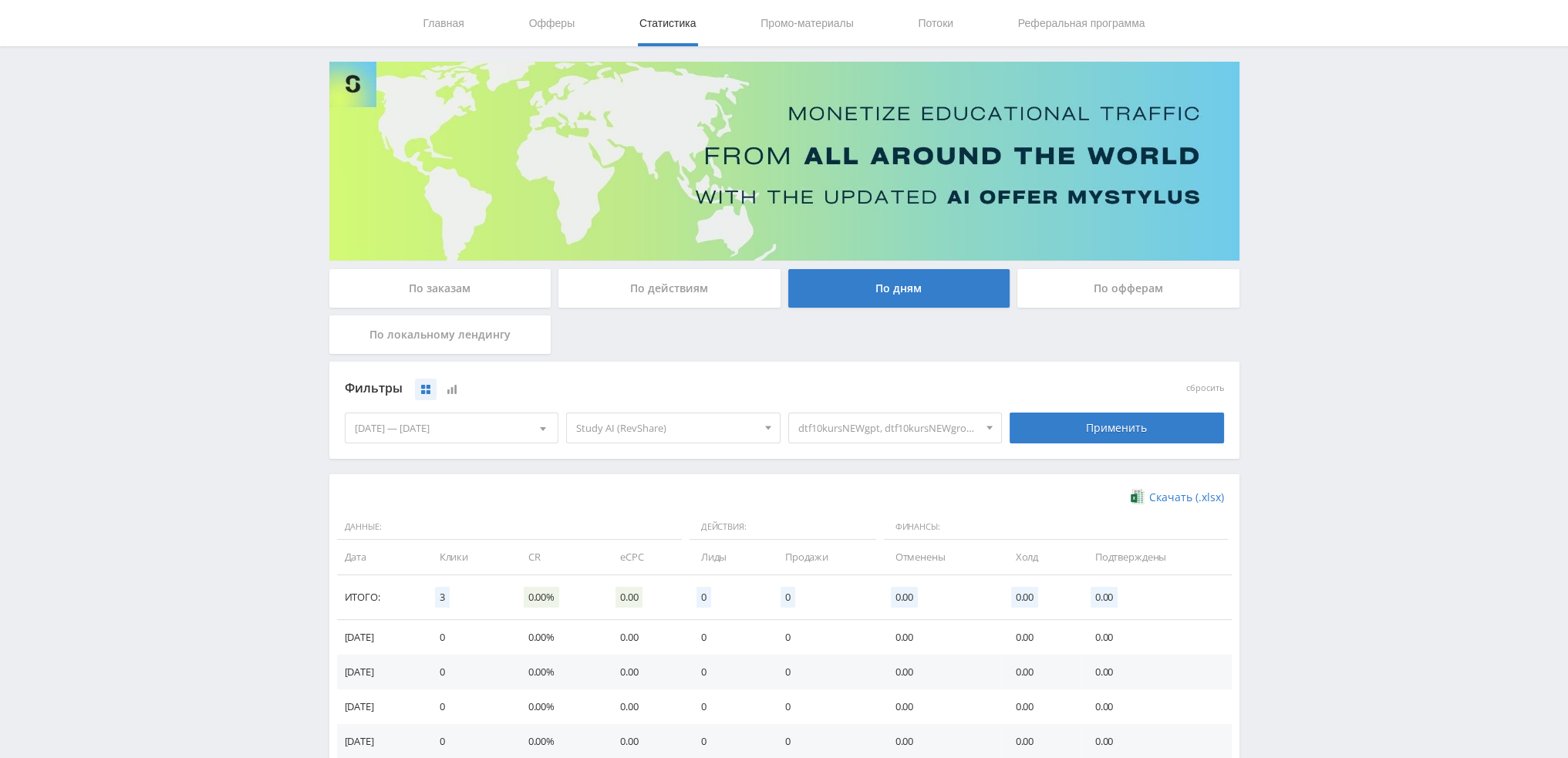
scroll to position [250, 0]
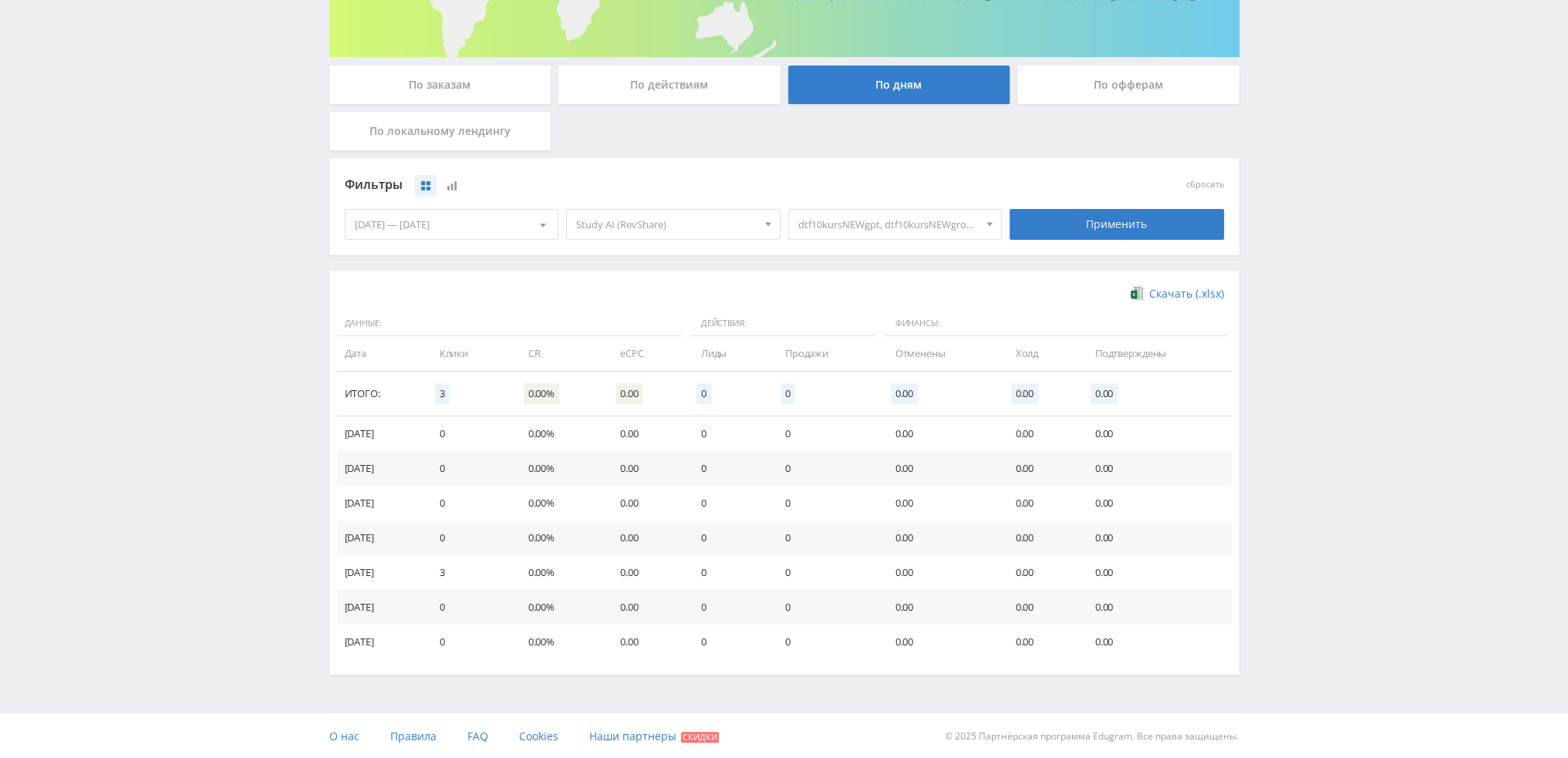
click at [883, 231] on span "dtf10kursNEWgpt, dtf10kursNEWgrok, dtf10kursNEWclaude" at bounding box center [889, 224] width 181 height 29
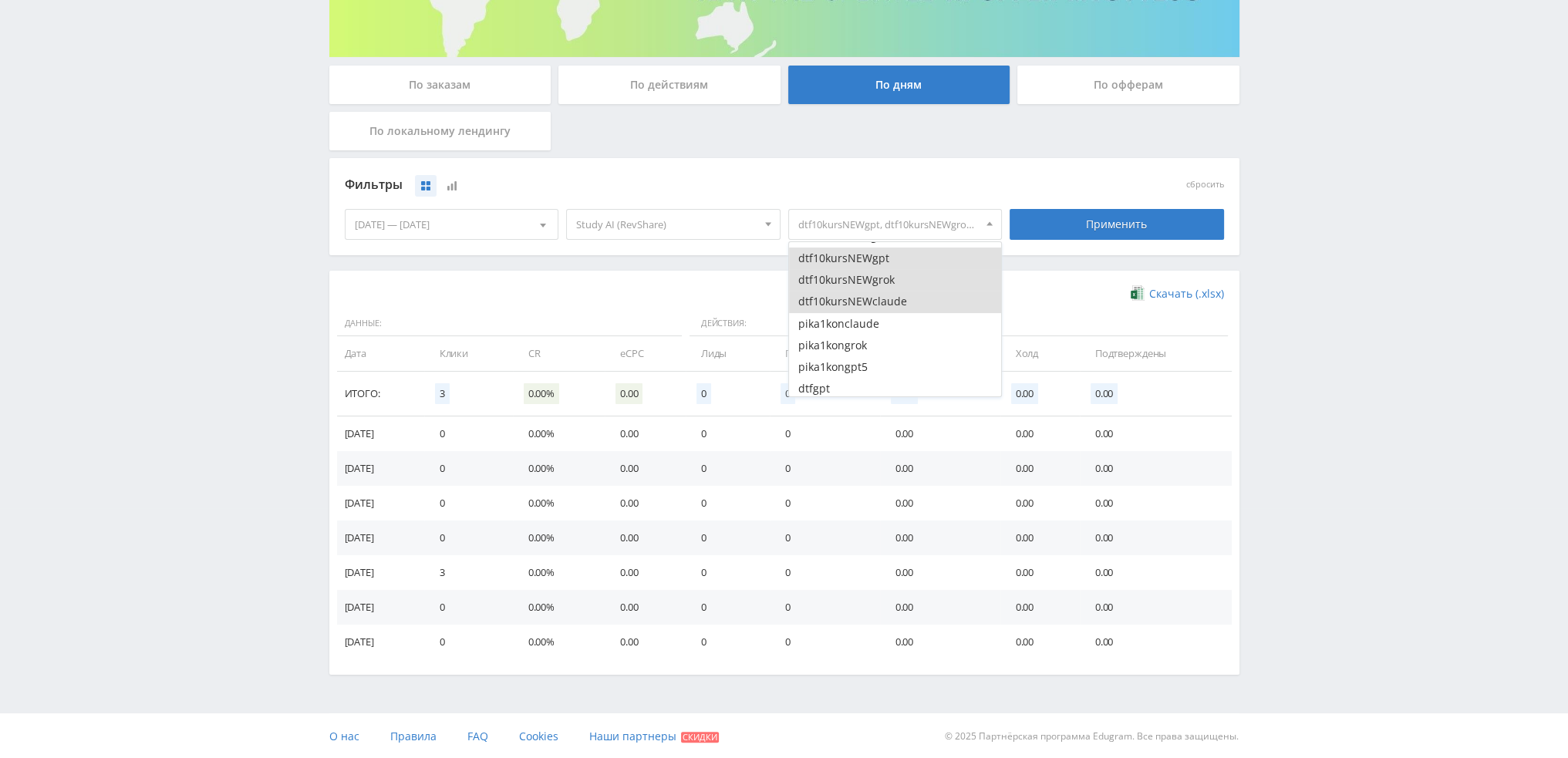
scroll to position [154, 0]
click at [864, 249] on button "dtf10kursNEWgpt" at bounding box center [896, 249] width 213 height 22
drag, startPoint x: 866, startPoint y: 267, endPoint x: 868, endPoint y: 277, distance: 10.2
click at [866, 267] on button "dtf10kursNEWgrok" at bounding box center [896, 271] width 213 height 22
click at [871, 289] on button "dtf10kursNEWclaude" at bounding box center [896, 293] width 213 height 22
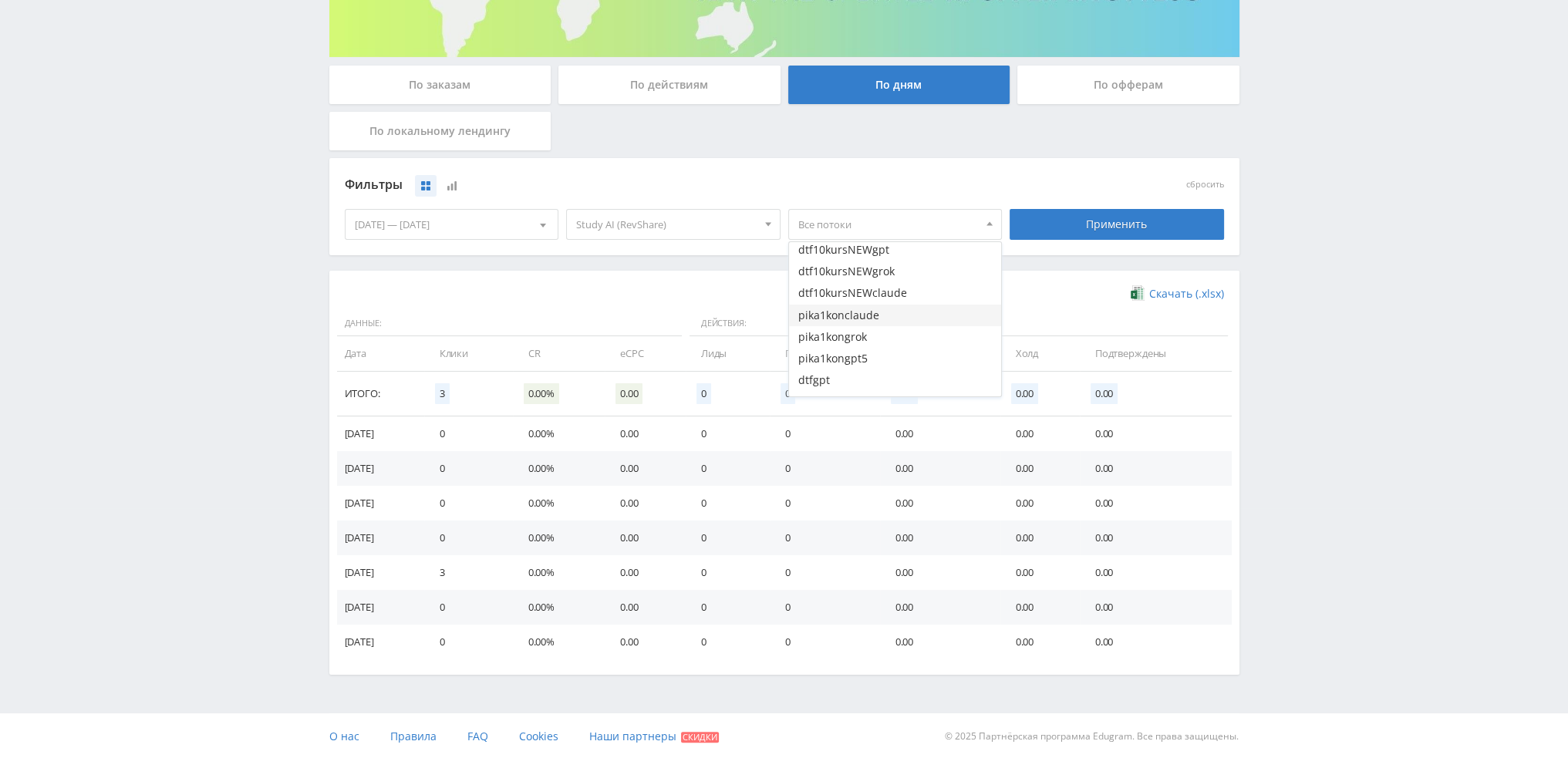
click at [872, 311] on button "pika1konclaude" at bounding box center [896, 315] width 213 height 22
click at [873, 337] on button "pika1kongrok" at bounding box center [896, 337] width 213 height 22
click at [874, 354] on button "pika1kongpt5" at bounding box center [896, 359] width 213 height 22
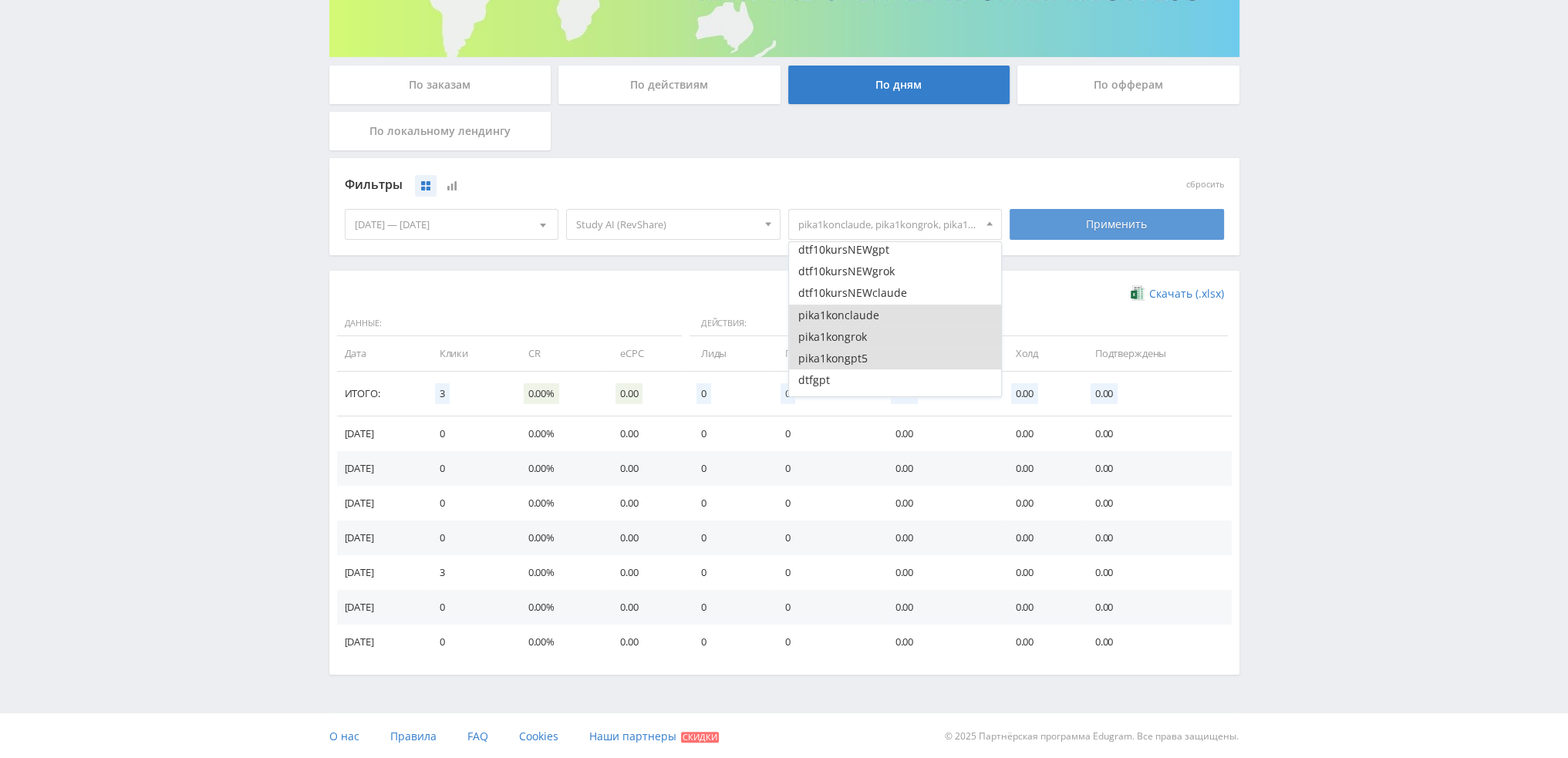
click at [1095, 216] on div "Применить" at bounding box center [1116, 224] width 214 height 30
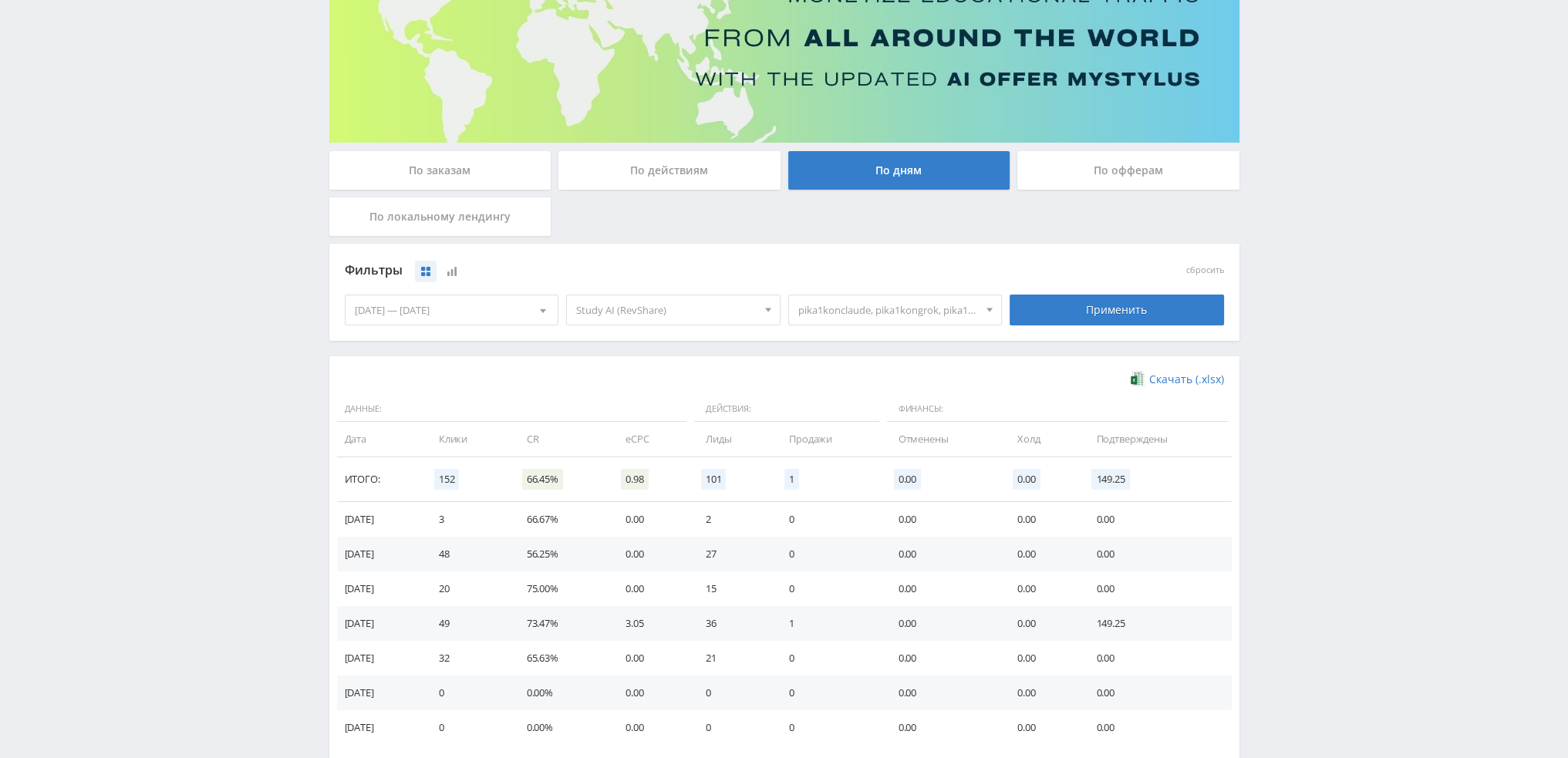
scroll to position [231, 0]
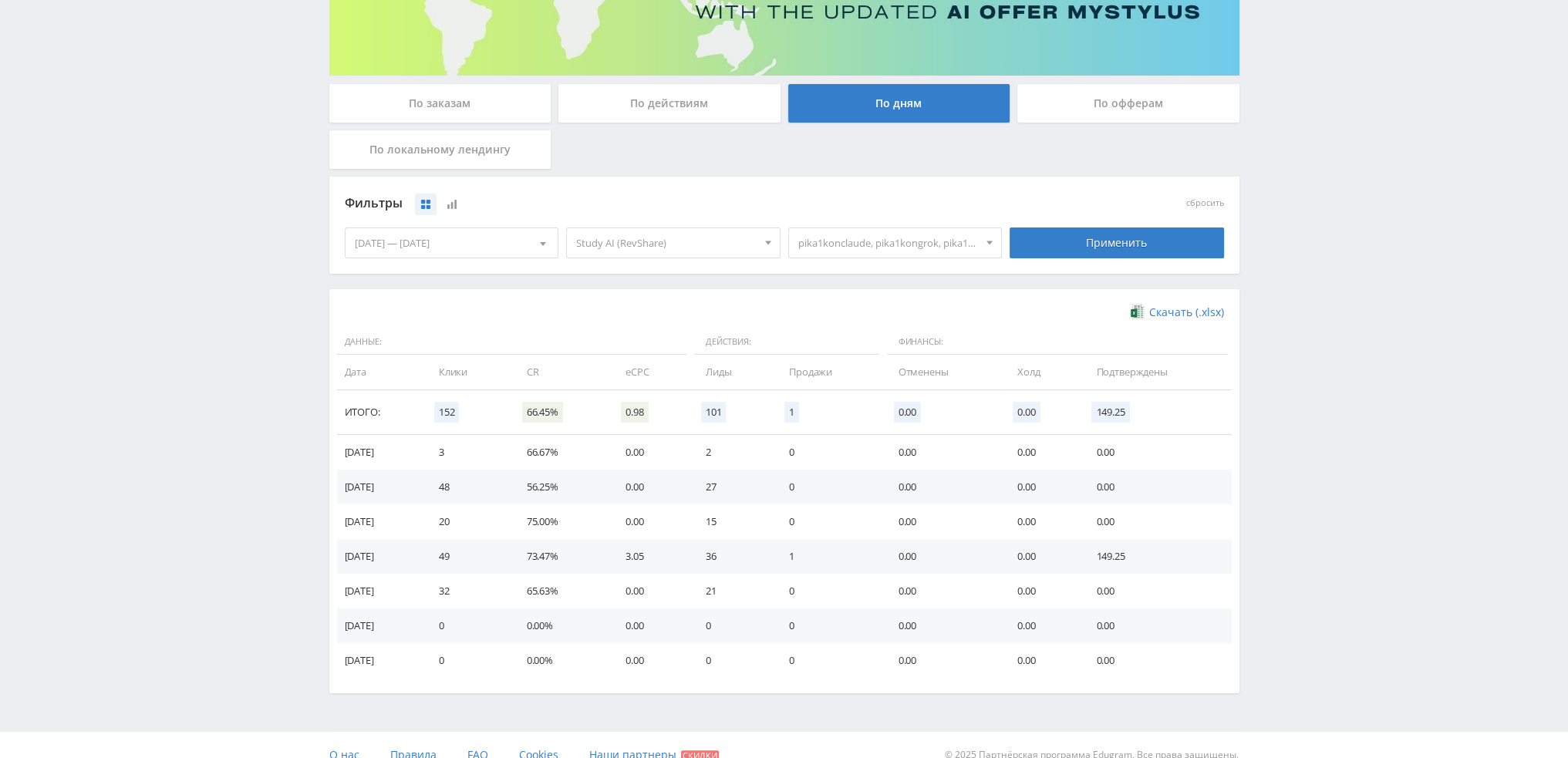
click at [920, 243] on span "pika1konclaude, pika1kongrok, pika1kongpt5" at bounding box center [889, 243] width 181 height 29
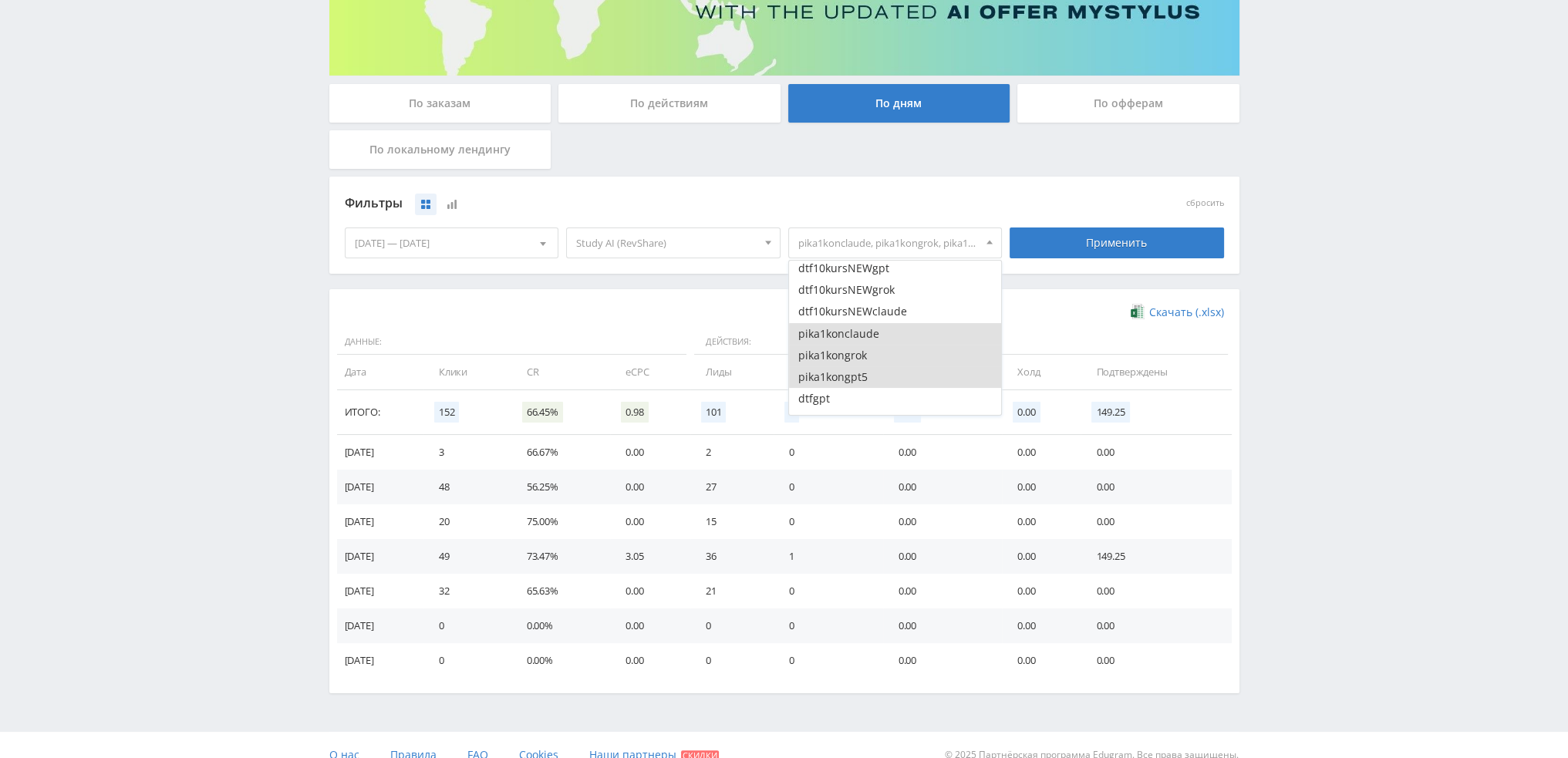
click at [862, 328] on button "pika1konclaude" at bounding box center [896, 334] width 213 height 22
drag, startPoint x: 861, startPoint y: 352, endPoint x: 863, endPoint y: 373, distance: 21.1
click at [861, 354] on button "pika1kongrok" at bounding box center [896, 355] width 213 height 22
click at [863, 373] on button "pika1kongpt5" at bounding box center [896, 377] width 213 height 22
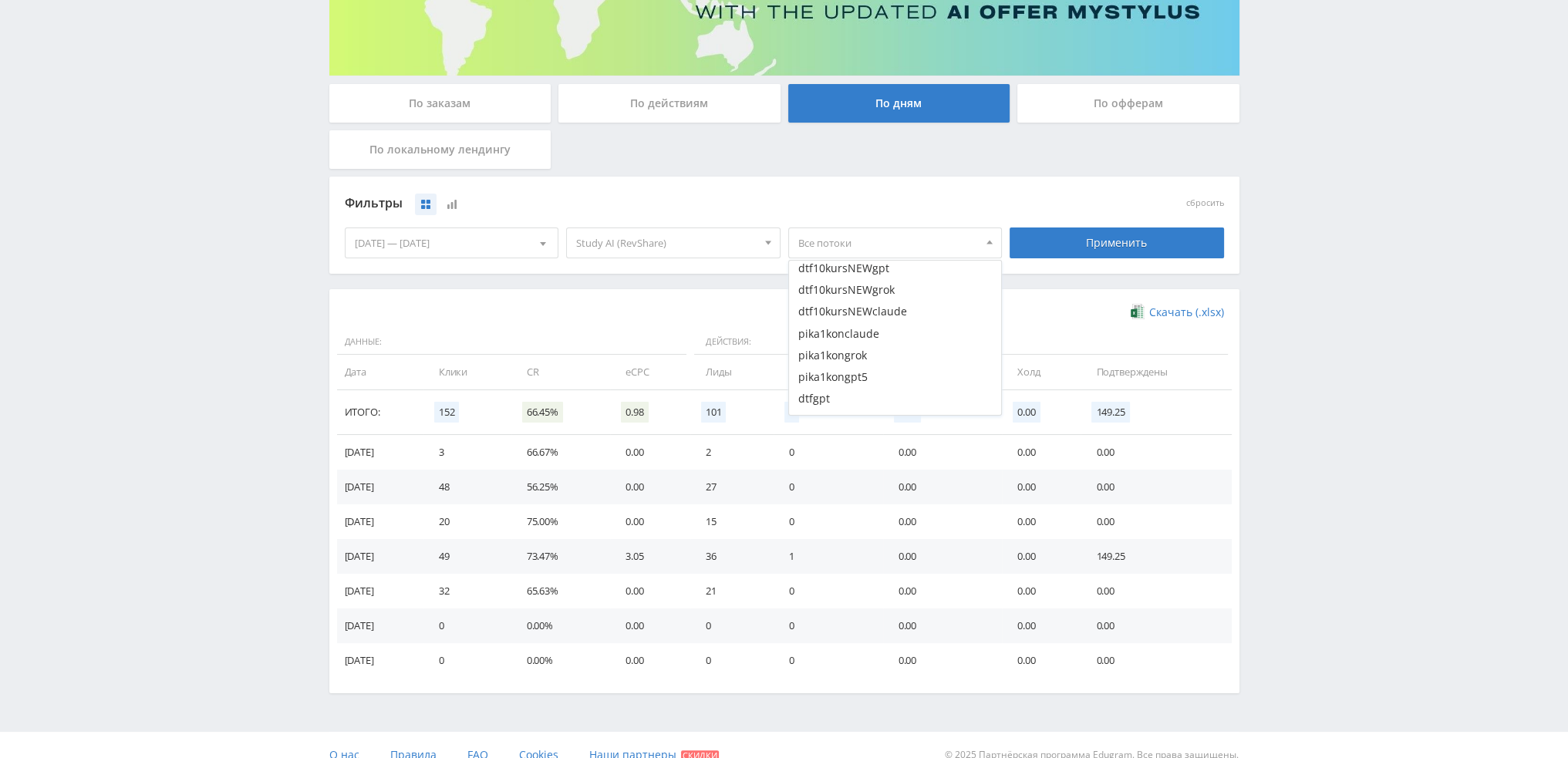
click at [594, 241] on span "Study AI (RevShare)" at bounding box center [667, 243] width 181 height 29
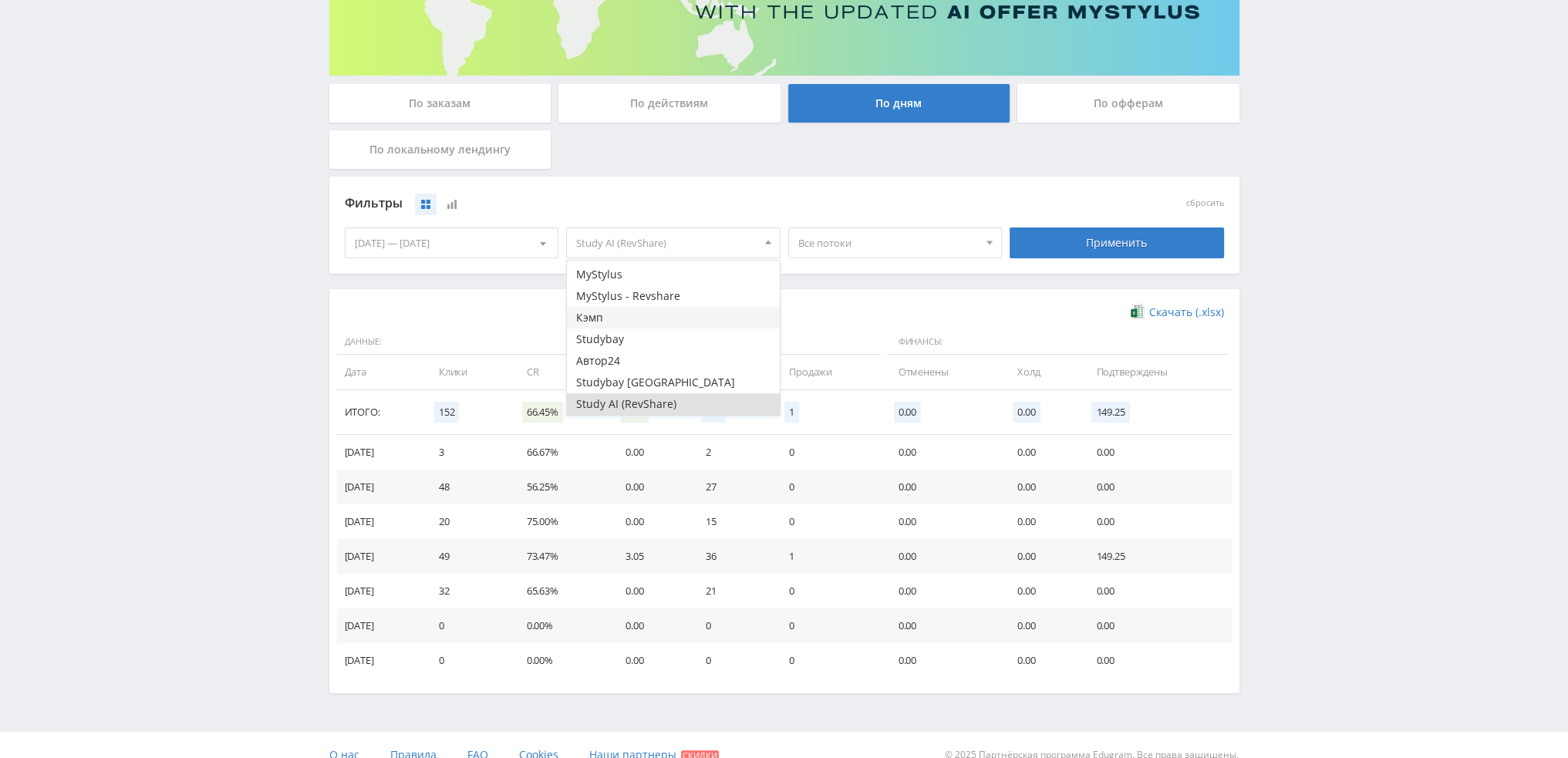
click at [606, 314] on button "Кэмп" at bounding box center [674, 318] width 213 height 22
click at [1177, 230] on div "Применить" at bounding box center [1116, 243] width 214 height 30
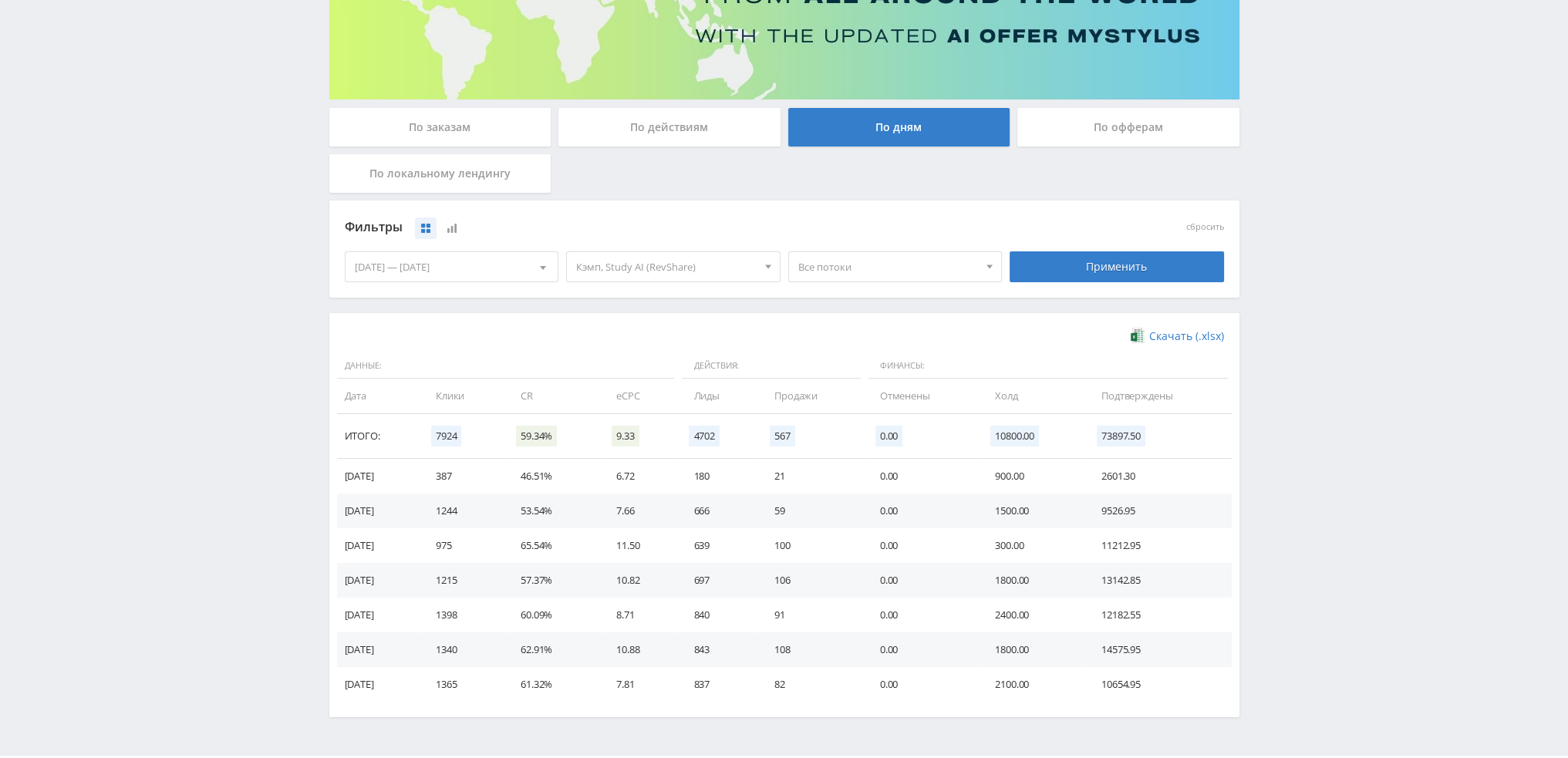
scroll to position [250, 0]
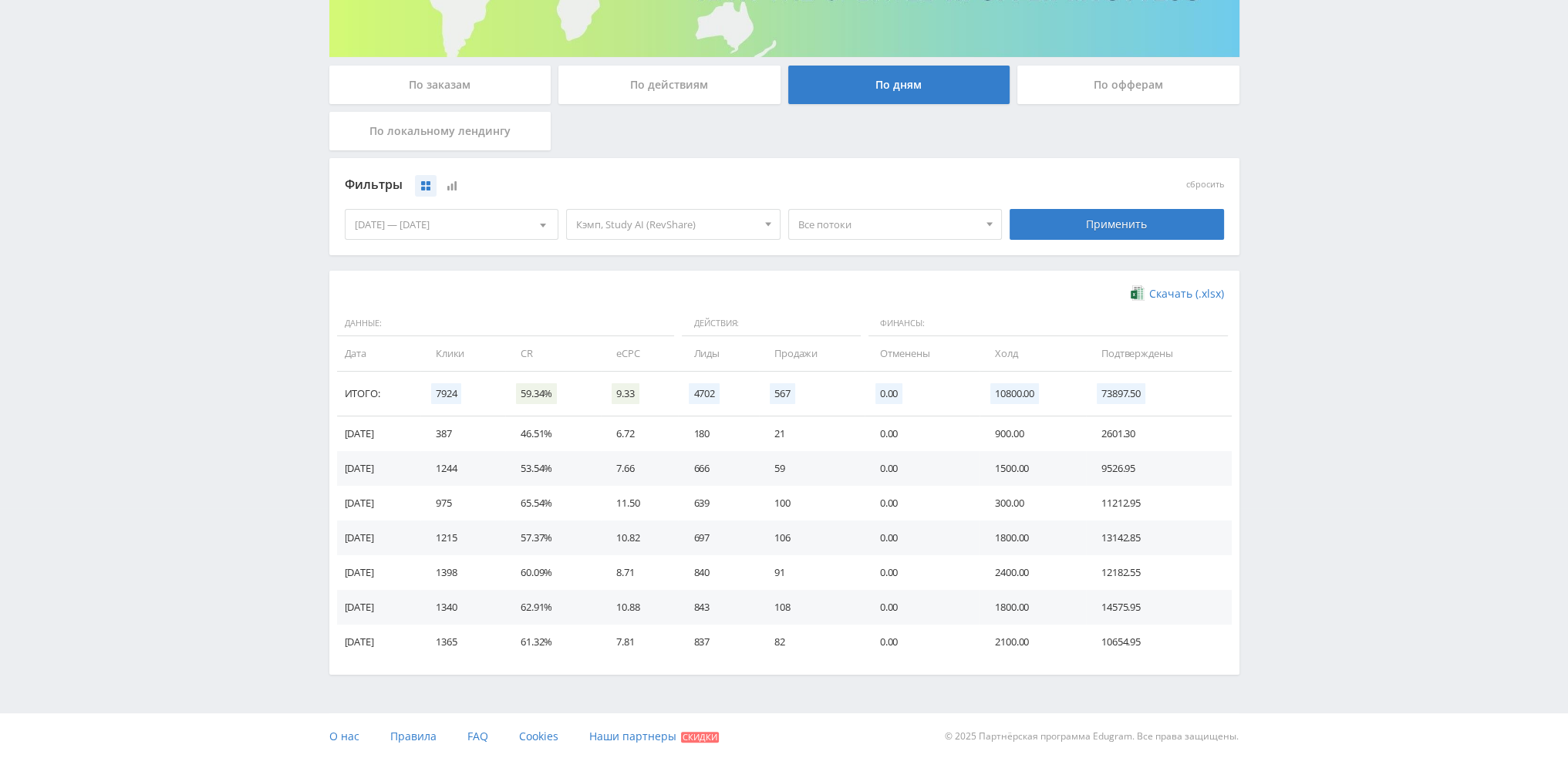
click at [869, 221] on span "Все потоки" at bounding box center [889, 224] width 181 height 29
click at [872, 296] on button "pika1kon" at bounding box center [896, 296] width 213 height 22
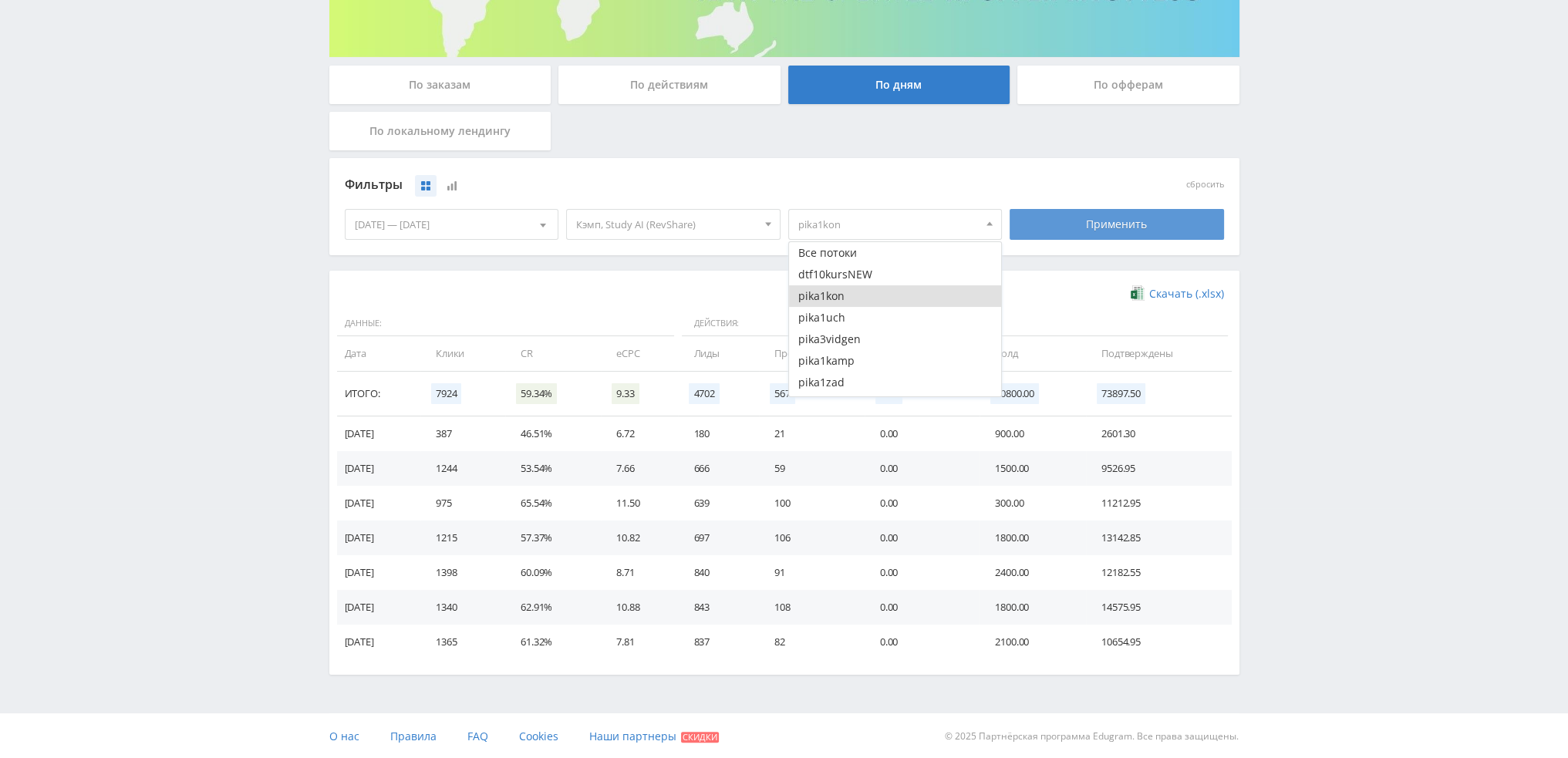
click at [1094, 230] on div "Применить" at bounding box center [1116, 224] width 214 height 30
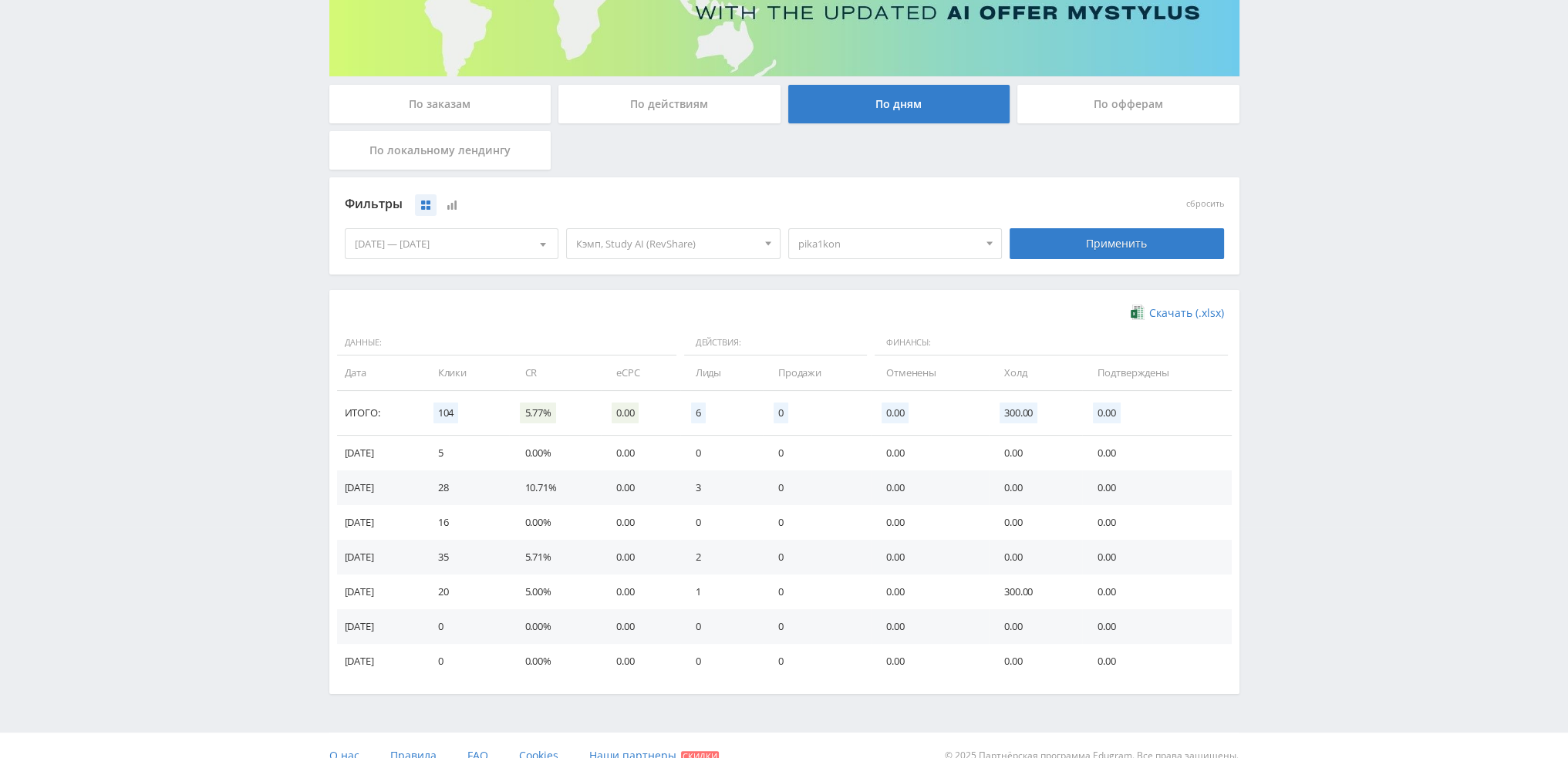
scroll to position [231, 0]
click at [904, 244] on span "pika1kon" at bounding box center [889, 243] width 181 height 29
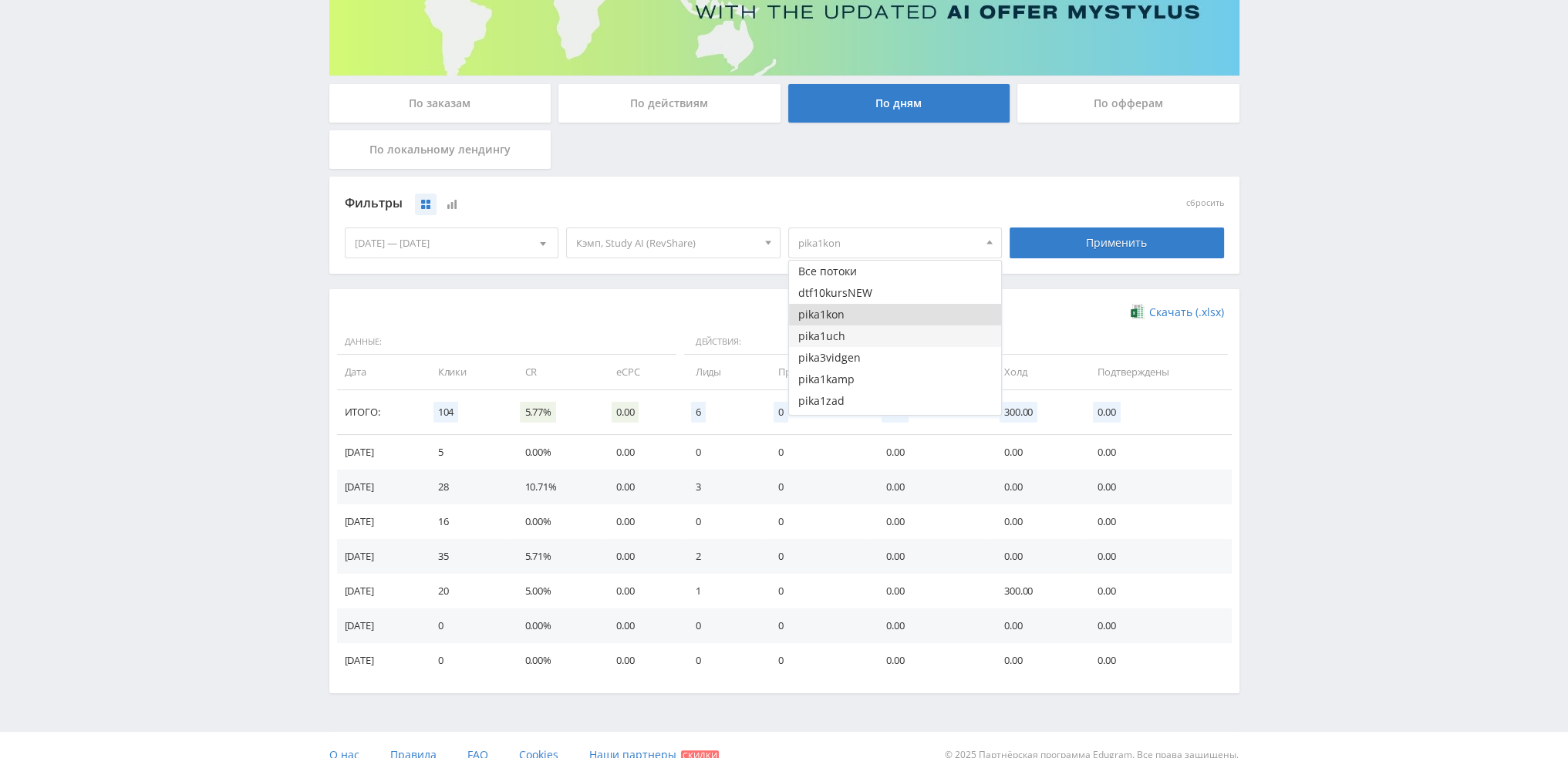
click at [858, 325] on button "pika1uch" at bounding box center [896, 336] width 213 height 22
click at [852, 315] on button "pika1kon" at bounding box center [896, 314] width 213 height 22
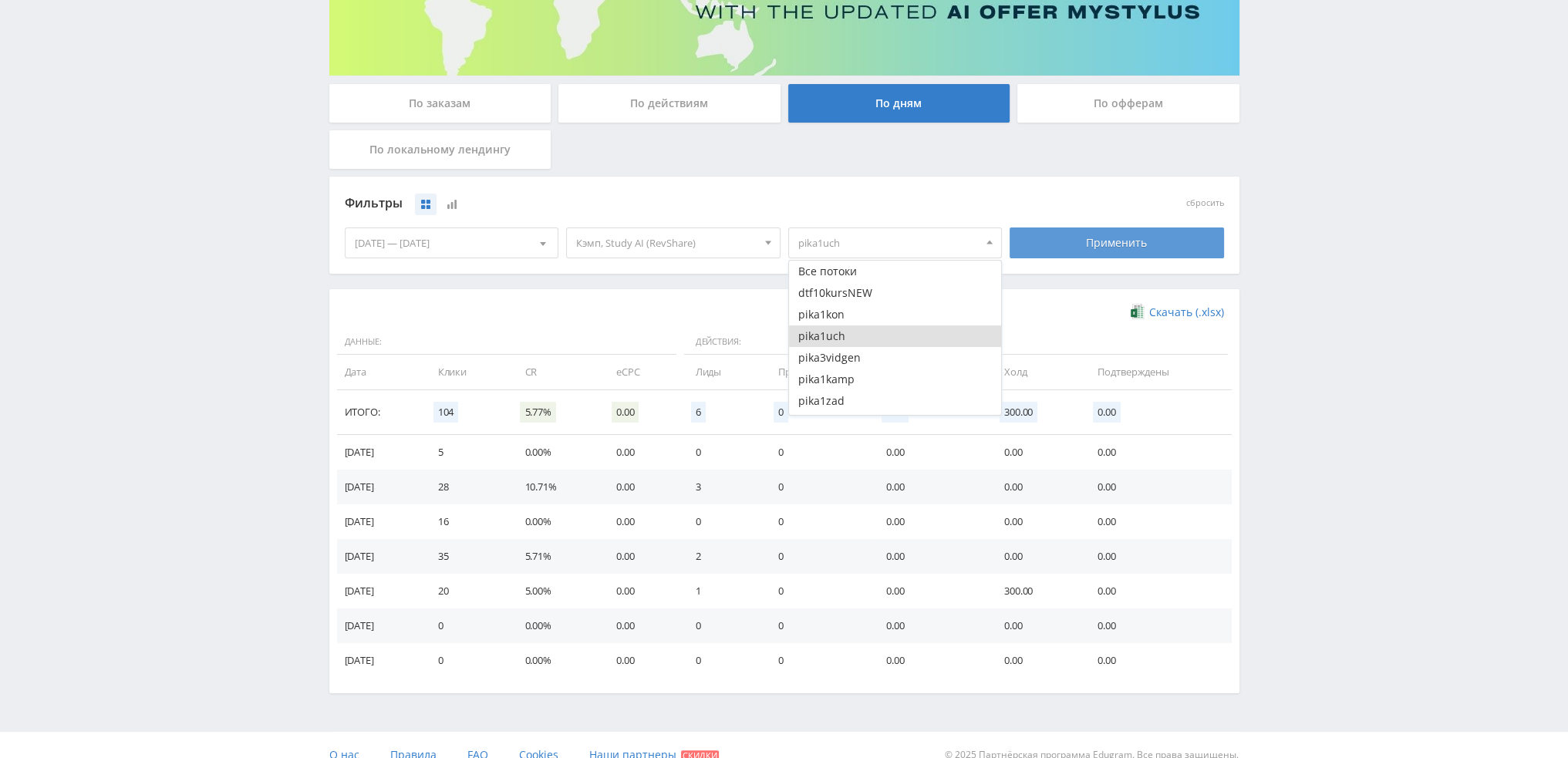
click at [1093, 248] on div "Применить" at bounding box center [1116, 243] width 214 height 30
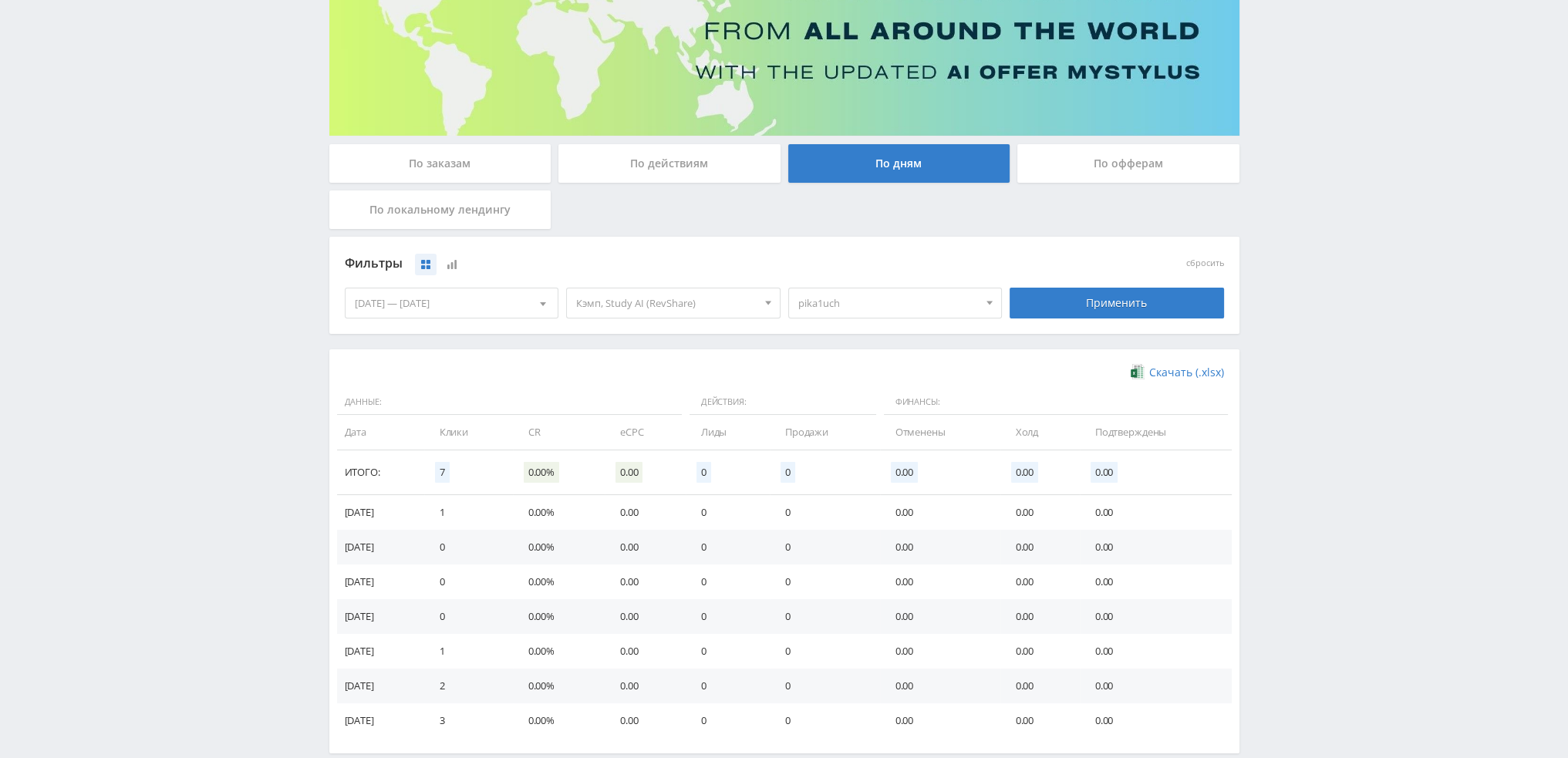
scroll to position [250, 0]
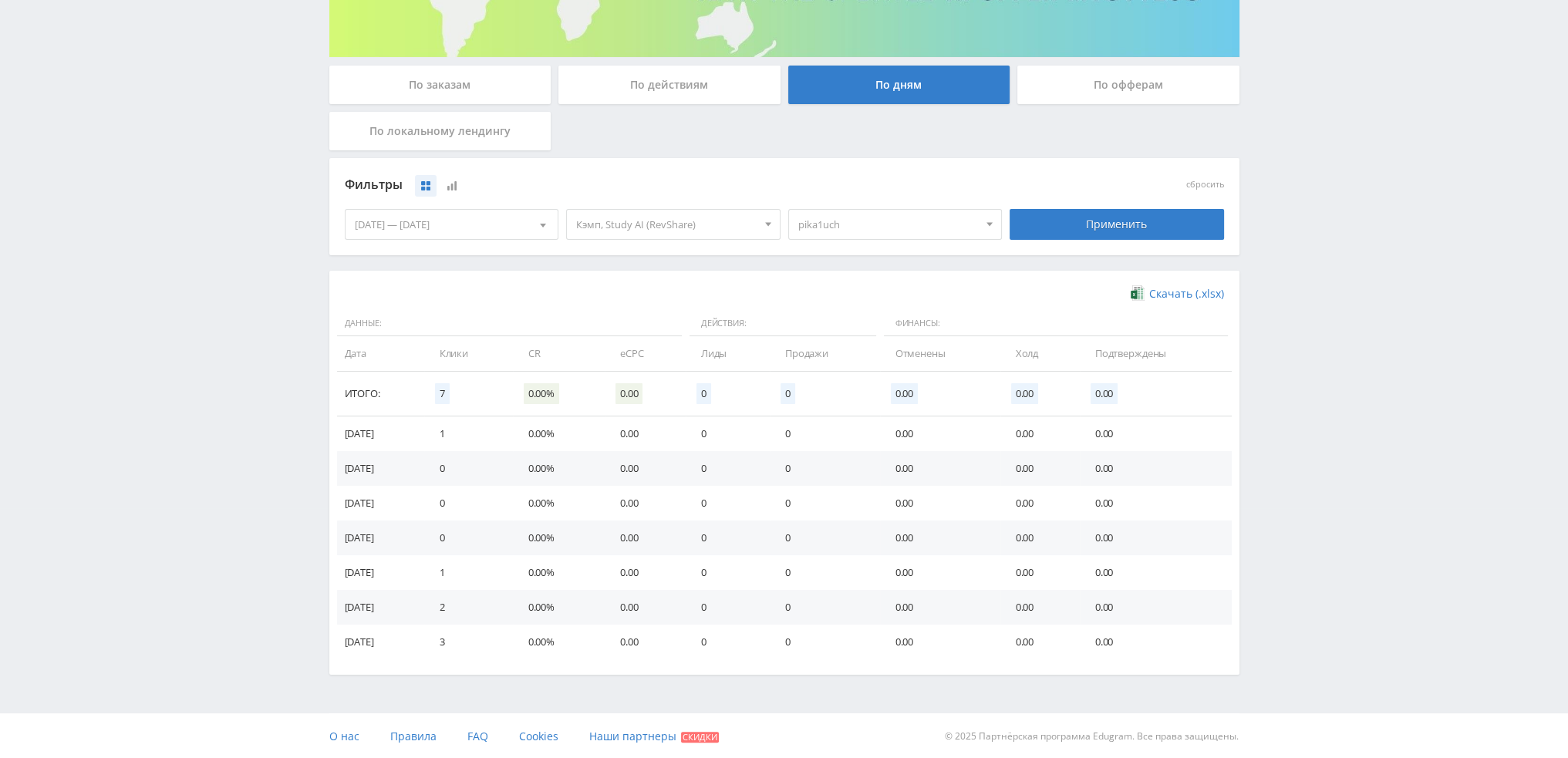
click at [854, 222] on span "pika1uch" at bounding box center [889, 224] width 181 height 29
click at [831, 321] on button "pika1uch" at bounding box center [896, 318] width 213 height 22
click at [857, 363] on button "pika1kamp" at bounding box center [896, 360] width 213 height 22
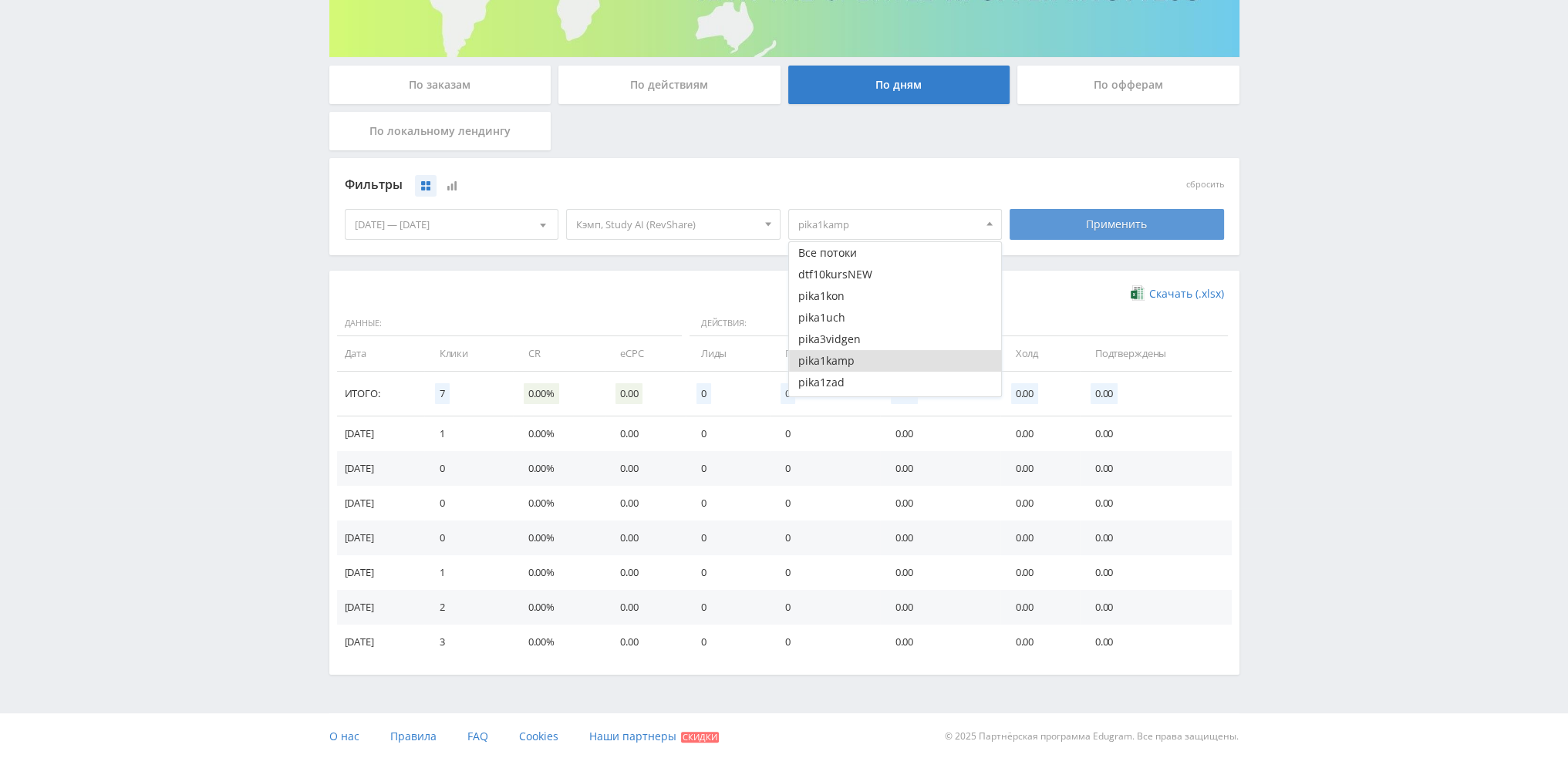
click at [1123, 233] on div "Применить" at bounding box center [1116, 224] width 214 height 30
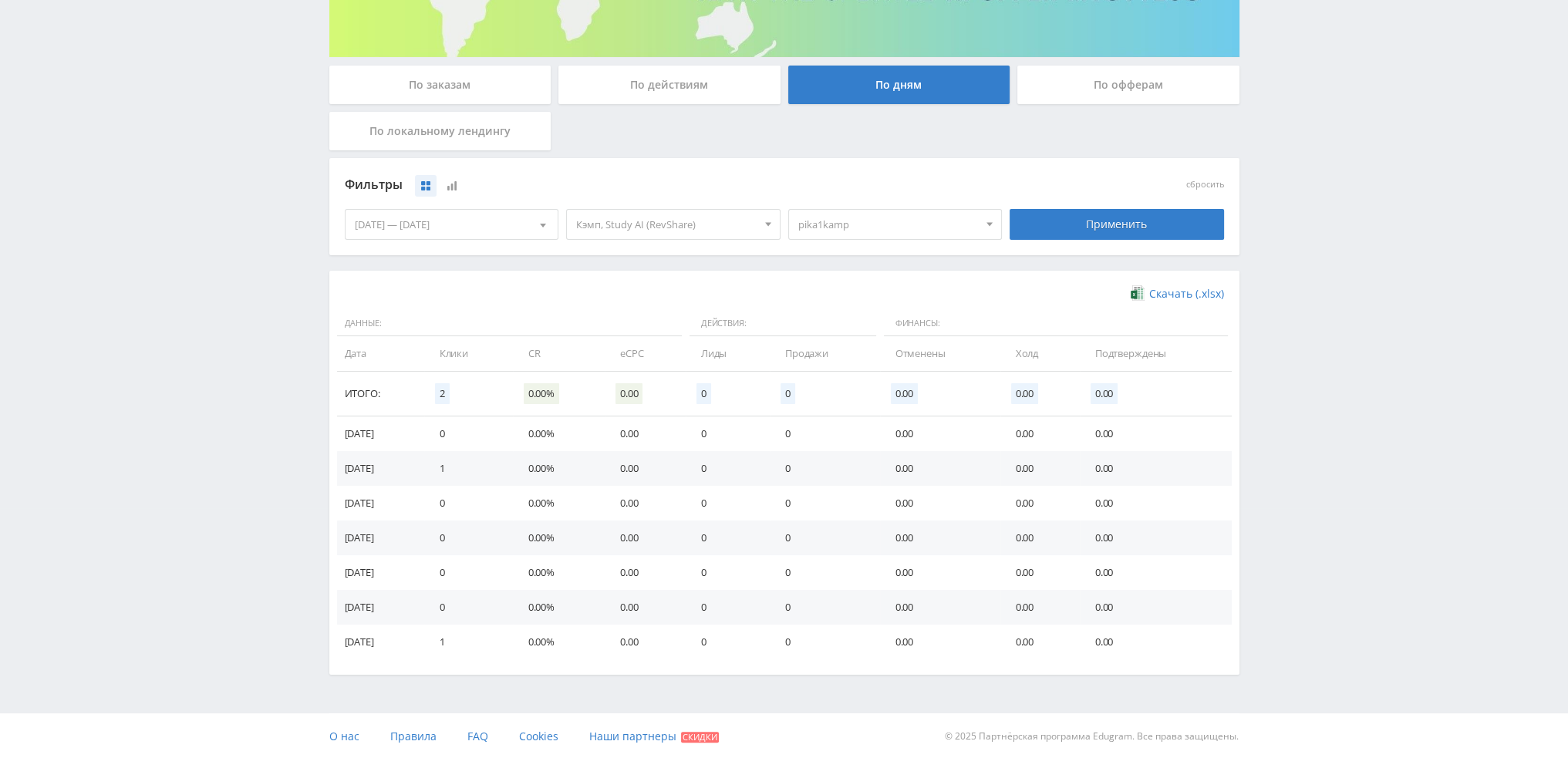
click at [925, 219] on span "pika1kamp" at bounding box center [889, 224] width 181 height 29
click at [837, 361] on button "pika1kamp" at bounding box center [896, 360] width 213 height 22
click at [847, 303] on button "pika1zad" at bounding box center [896, 305] width 213 height 22
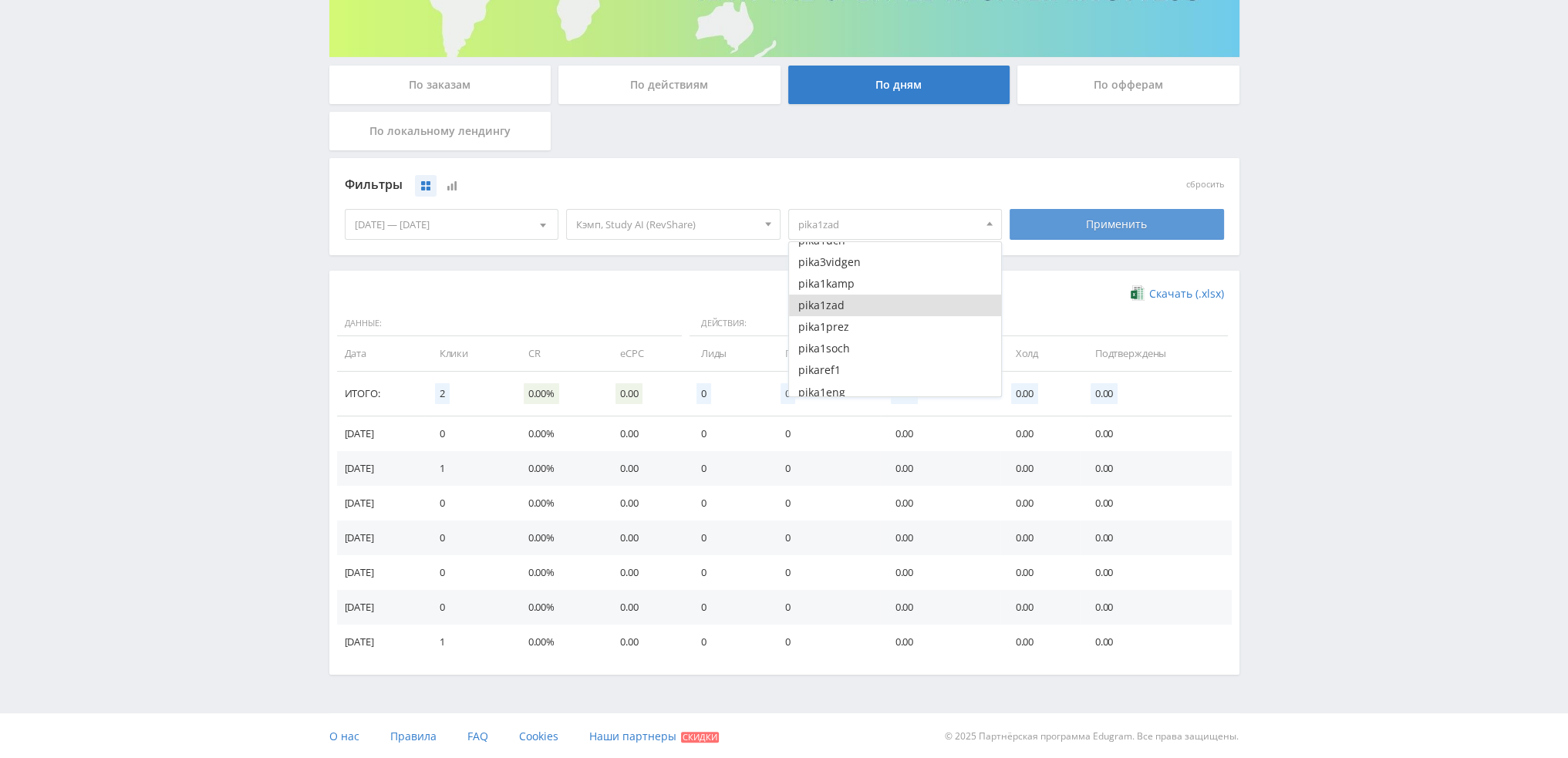
click at [1127, 222] on div "Применить" at bounding box center [1116, 224] width 214 height 30
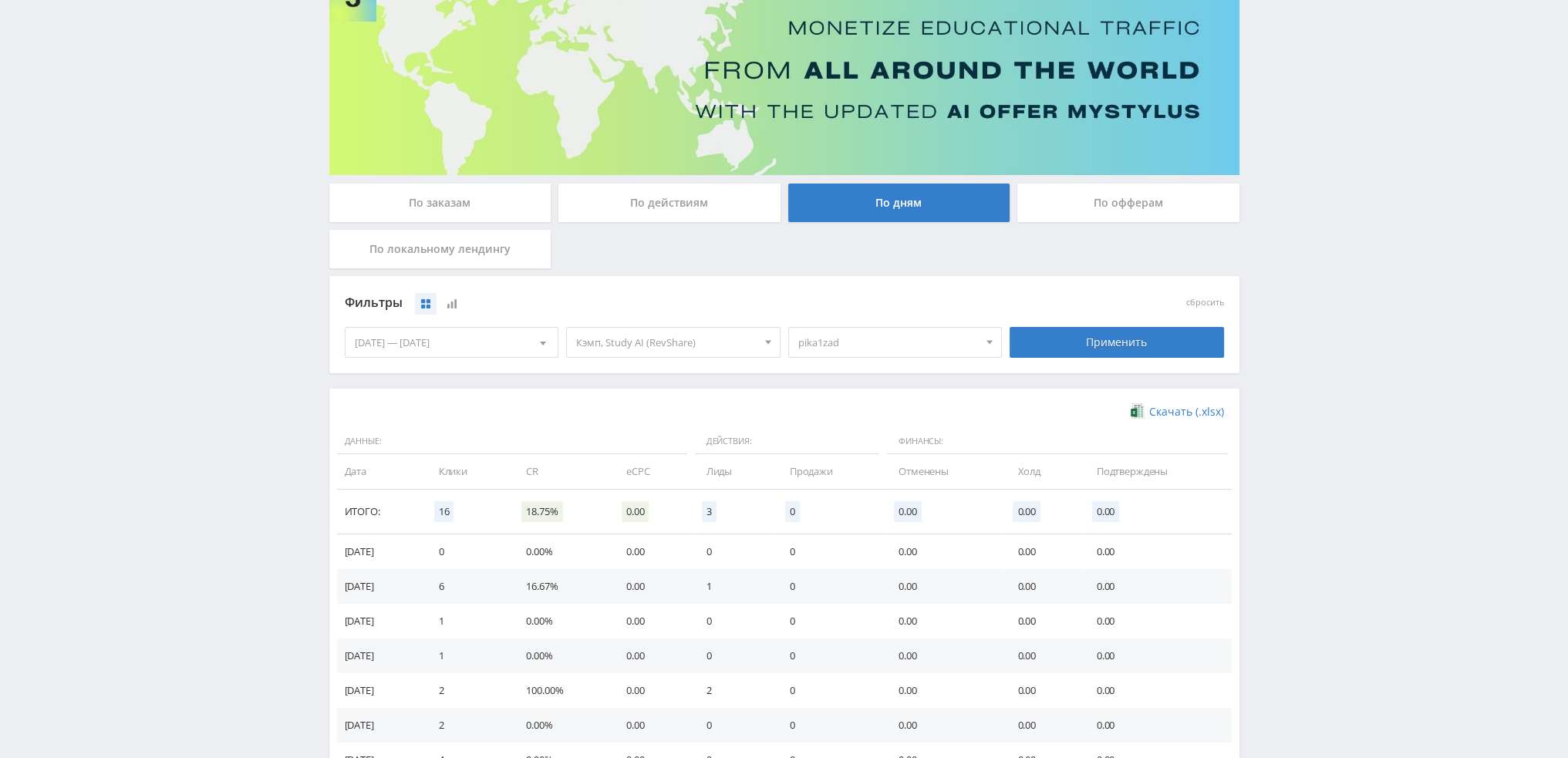
scroll to position [250, 0]
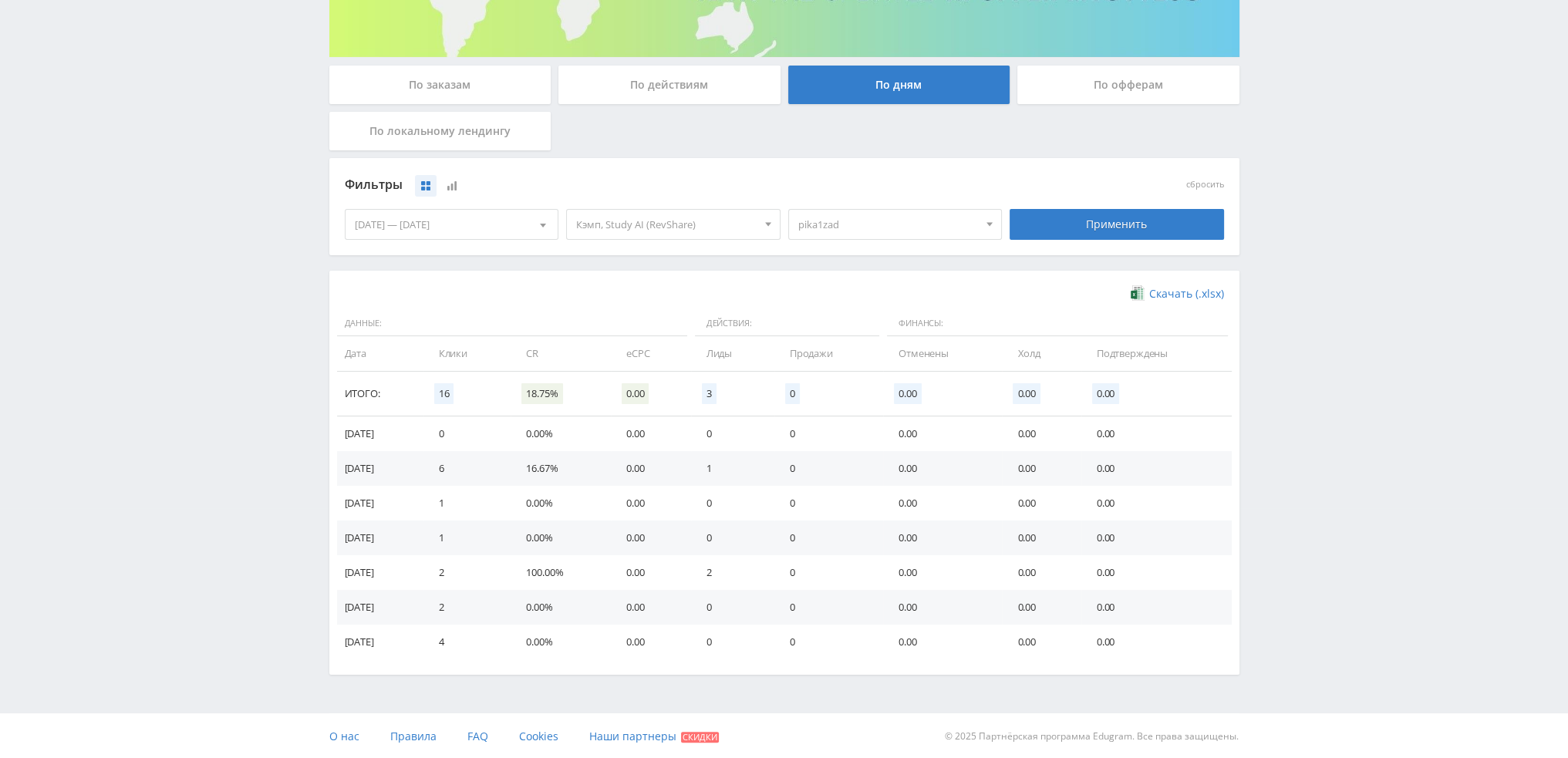
click at [960, 225] on span "pika1zad" at bounding box center [889, 224] width 181 height 29
drag, startPoint x: 852, startPoint y: 301, endPoint x: 851, endPoint y: 318, distance: 17.0
click at [851, 304] on button "pika1zad" at bounding box center [896, 305] width 213 height 22
click at [849, 322] on button "pika1prez" at bounding box center [896, 326] width 213 height 22
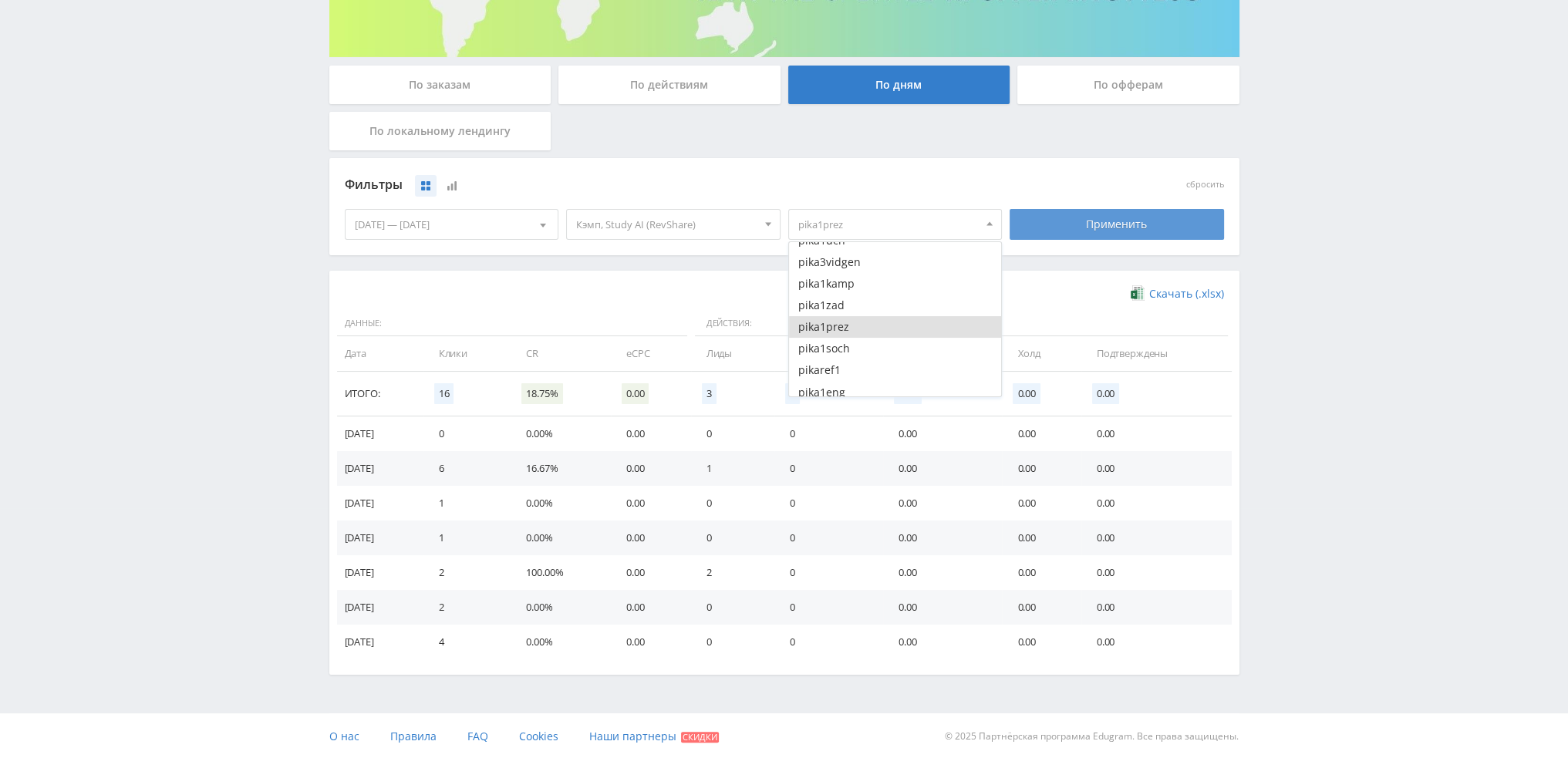
click at [1083, 224] on div "Применить" at bounding box center [1116, 224] width 214 height 30
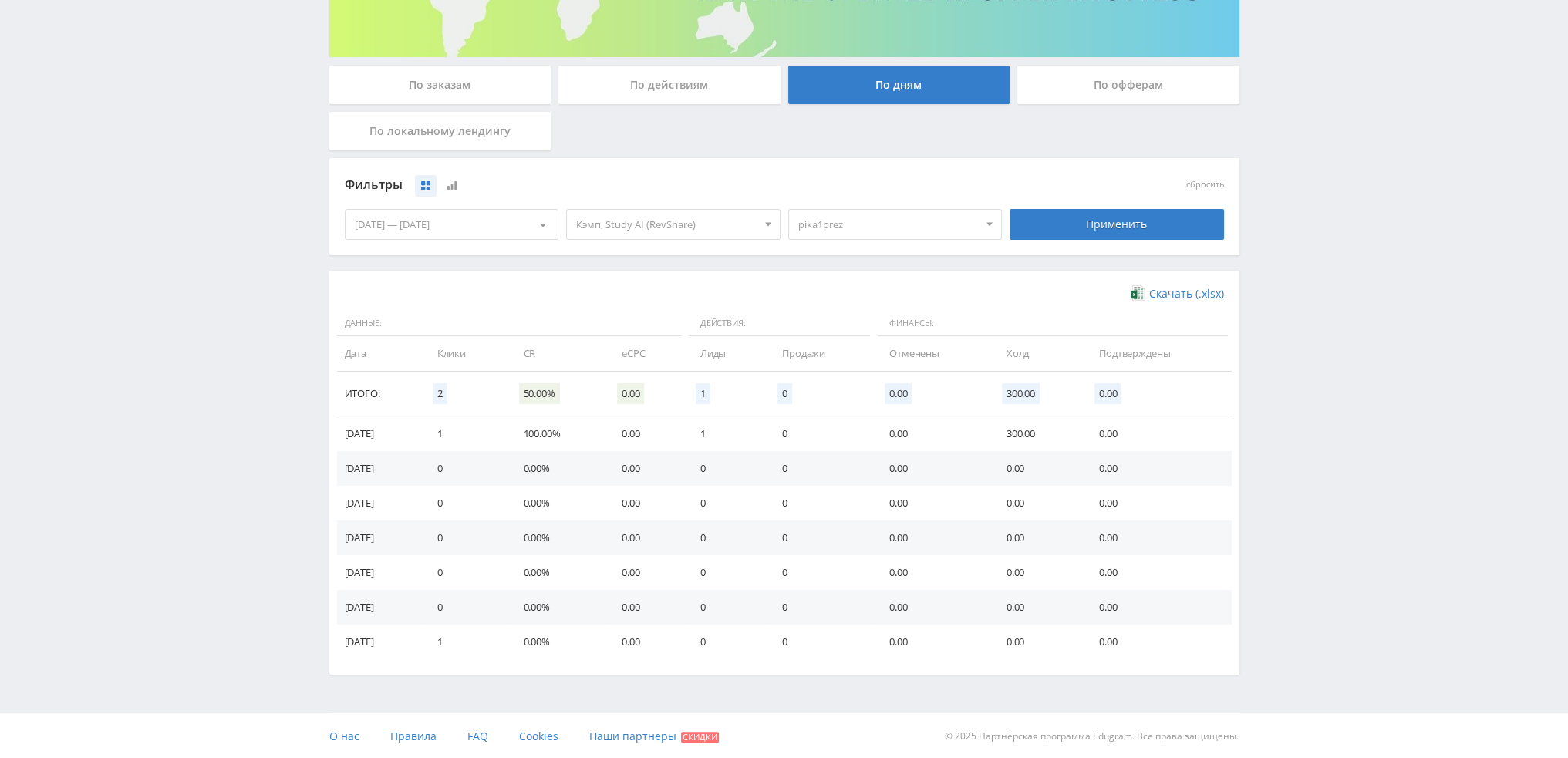
click at [931, 234] on span "pika1prez" at bounding box center [889, 224] width 181 height 29
drag, startPoint x: 861, startPoint y: 327, endPoint x: 856, endPoint y: 347, distance: 20.6
click at [861, 328] on button "pika1prez" at bounding box center [896, 326] width 213 height 22
click at [854, 353] on button "pika1soch" at bounding box center [896, 348] width 213 height 22
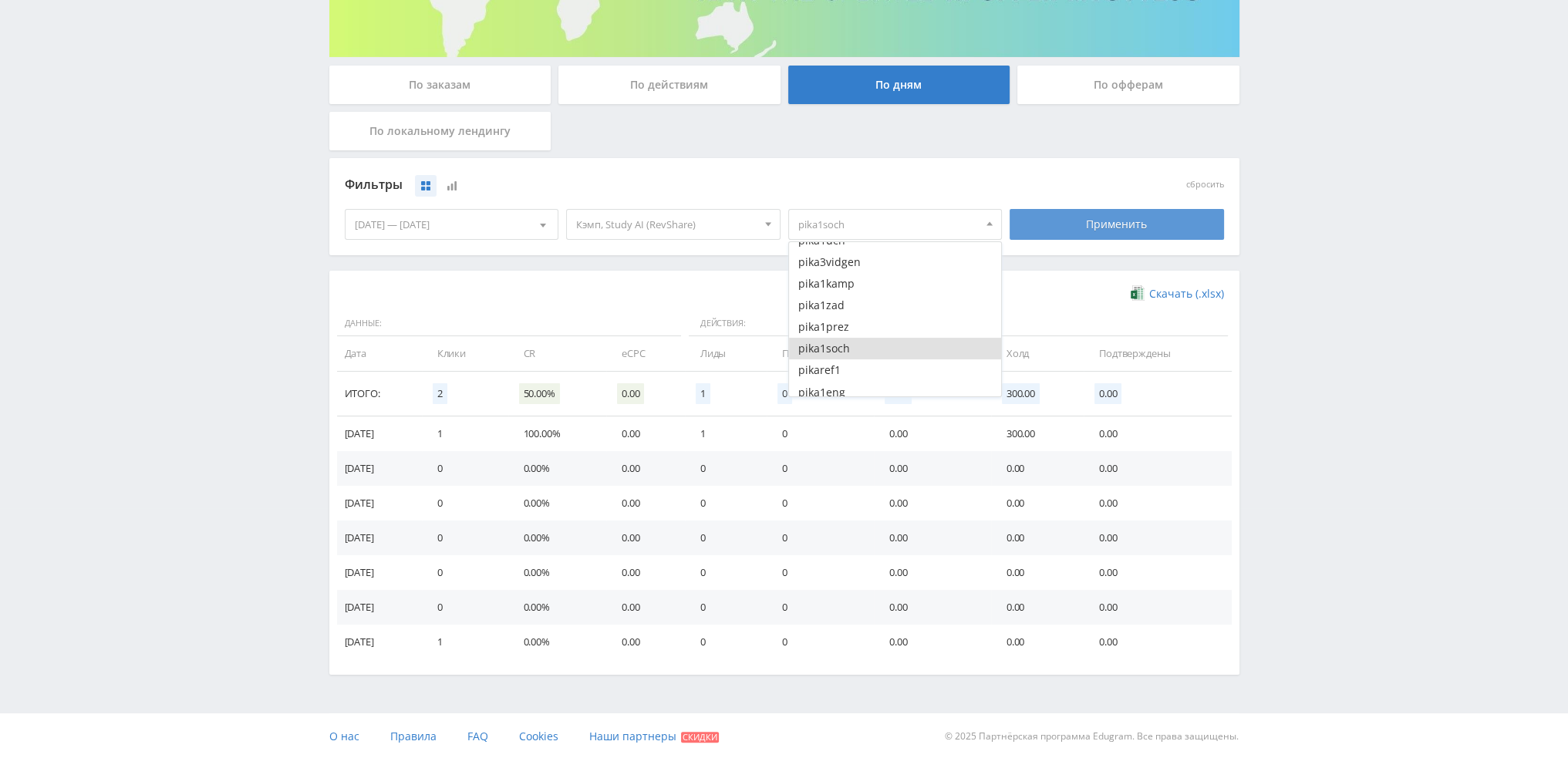
click at [1105, 236] on div "Применить" at bounding box center [1116, 224] width 214 height 30
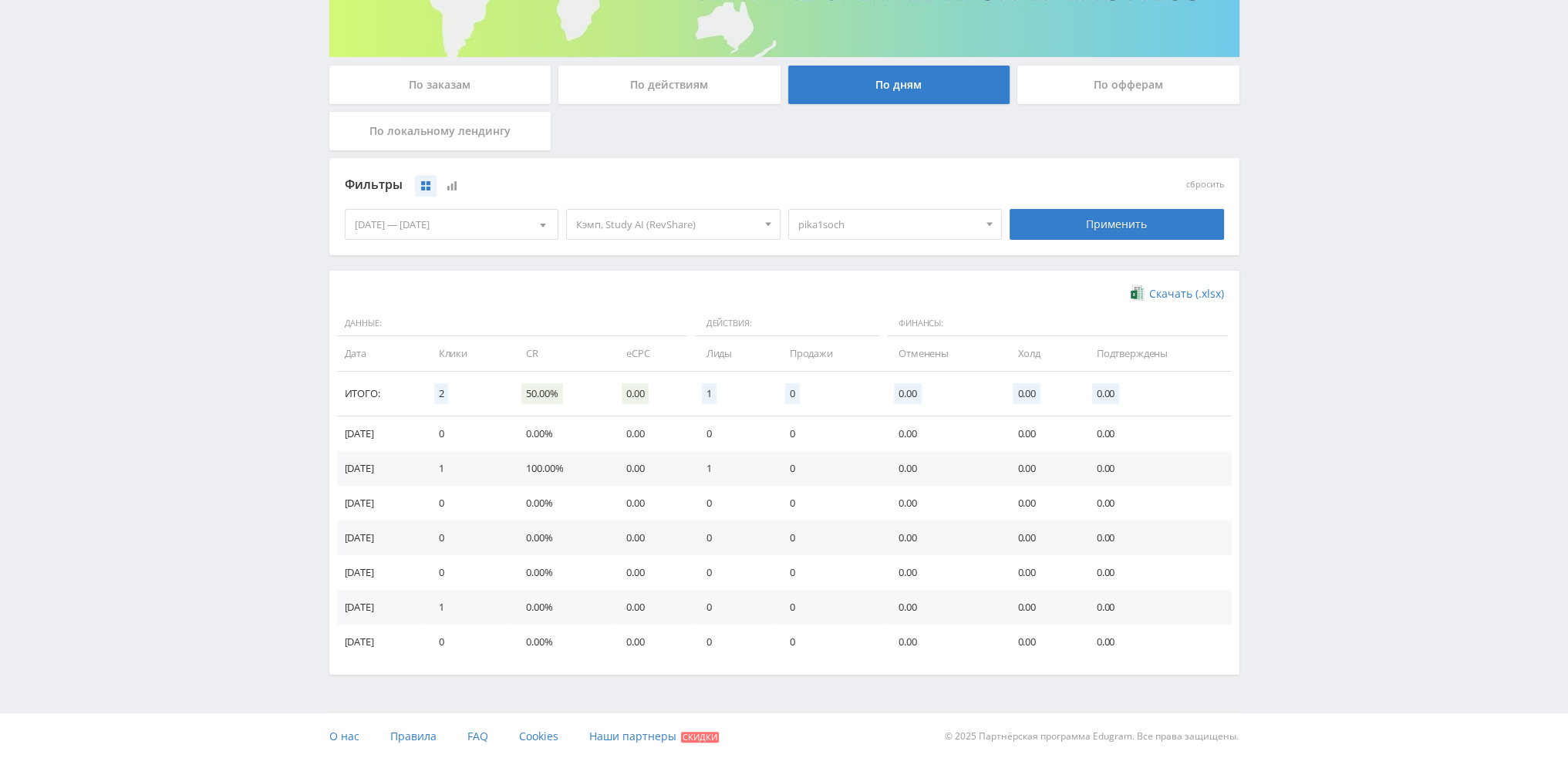
click at [864, 219] on span "pika1soch" at bounding box center [889, 224] width 181 height 29
click at [839, 351] on button "pika1soch" at bounding box center [896, 348] width 213 height 22
click at [834, 369] on button "pikaref1" at bounding box center [896, 370] width 213 height 22
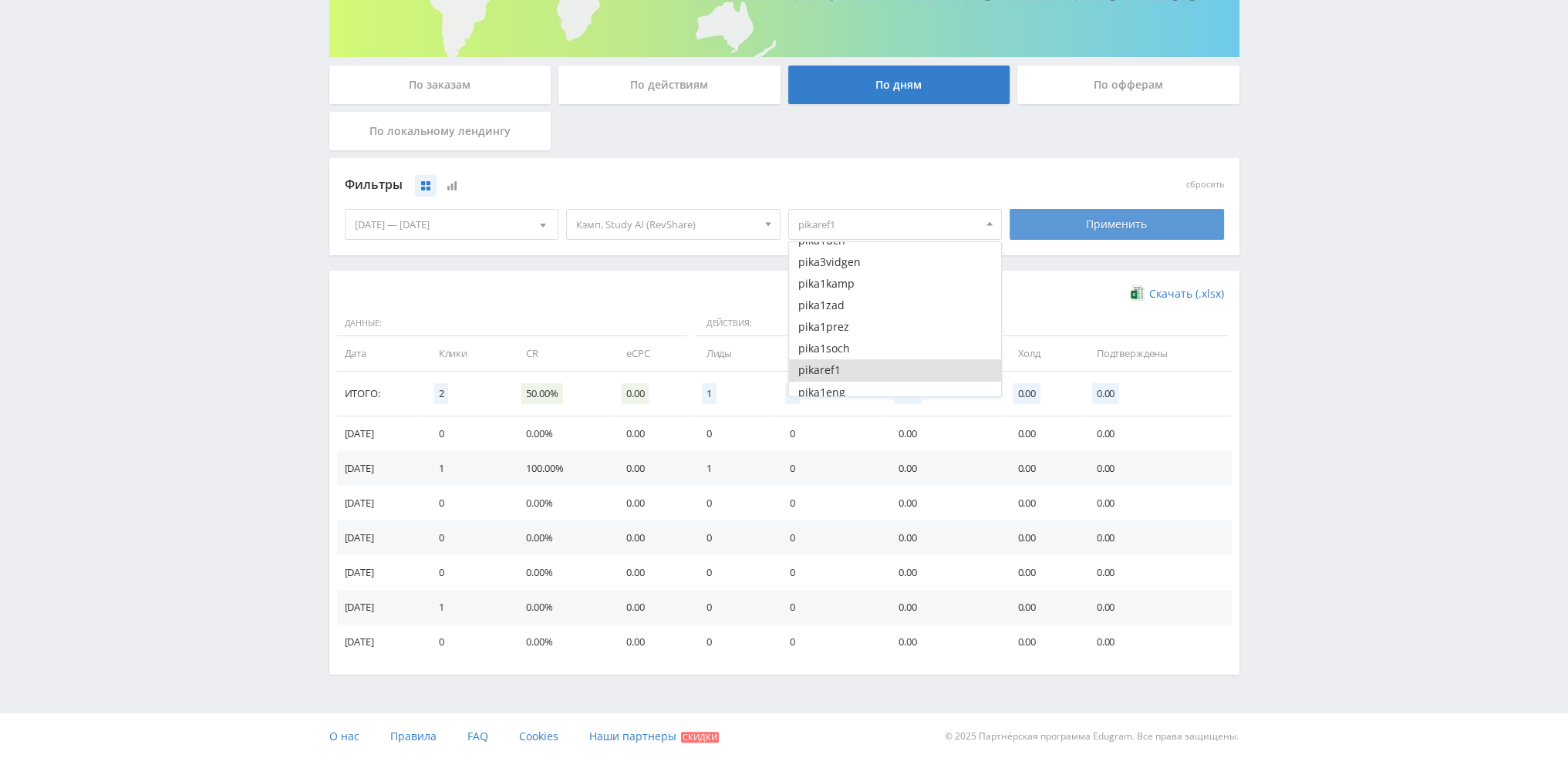
click at [1074, 224] on div "Применить" at bounding box center [1116, 224] width 214 height 30
